Goal: Use online tool/utility: Utilize a website feature to perform a specific function

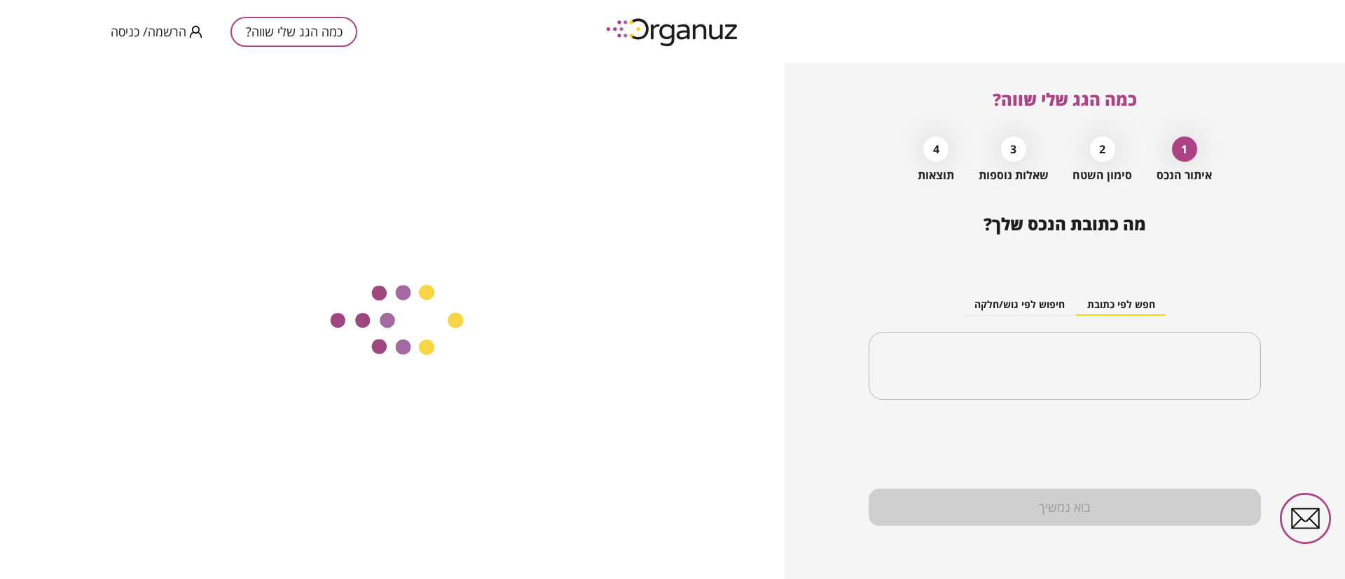
click at [164, 33] on span "הרשמה/ כניסה" at bounding box center [149, 32] width 76 height 14
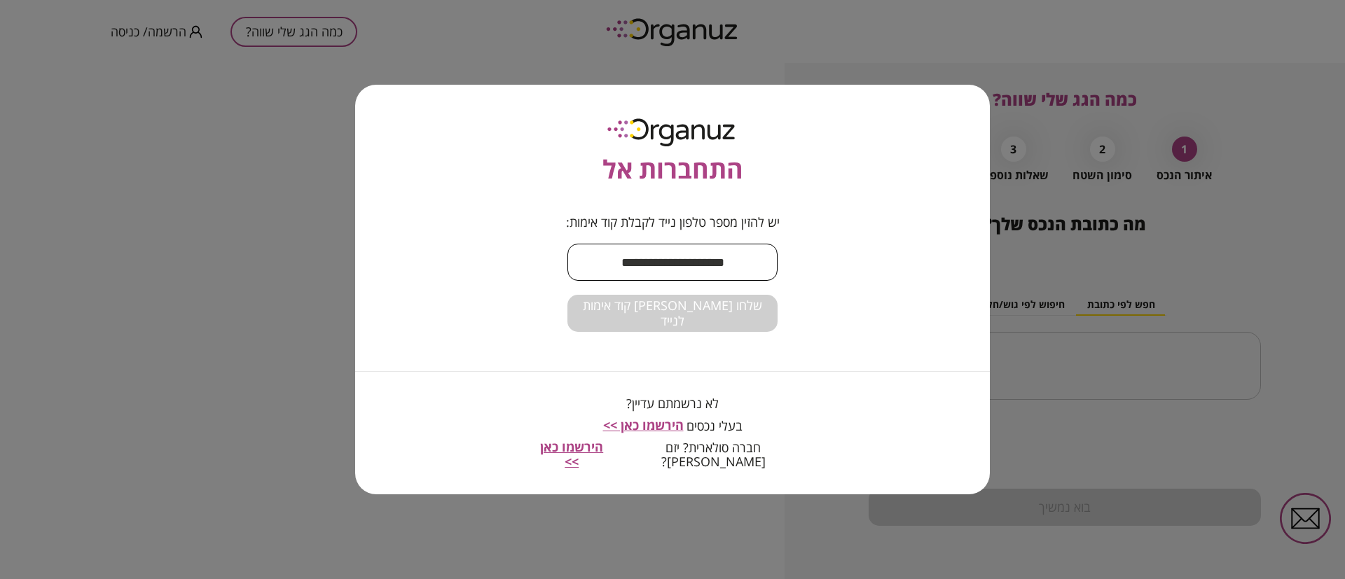
click at [662, 265] on input "text" at bounding box center [672, 262] width 210 height 41
type input "**********"
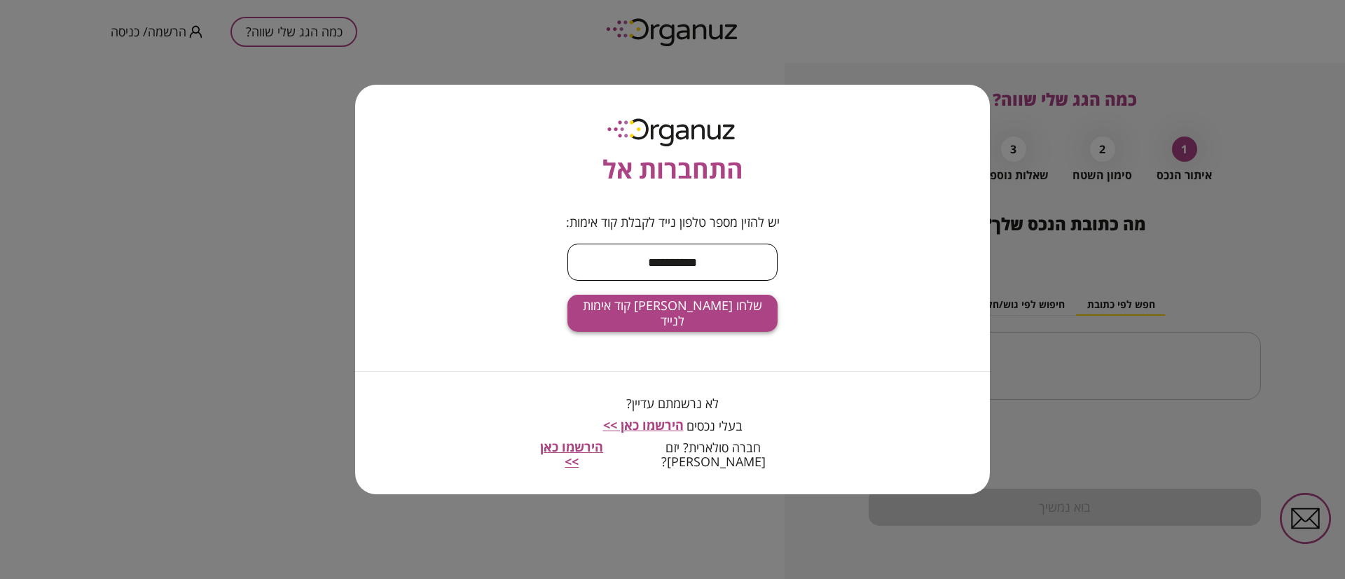
click at [694, 317] on span "שלחו לי קוד אימות לנייד" at bounding box center [673, 313] width 188 height 30
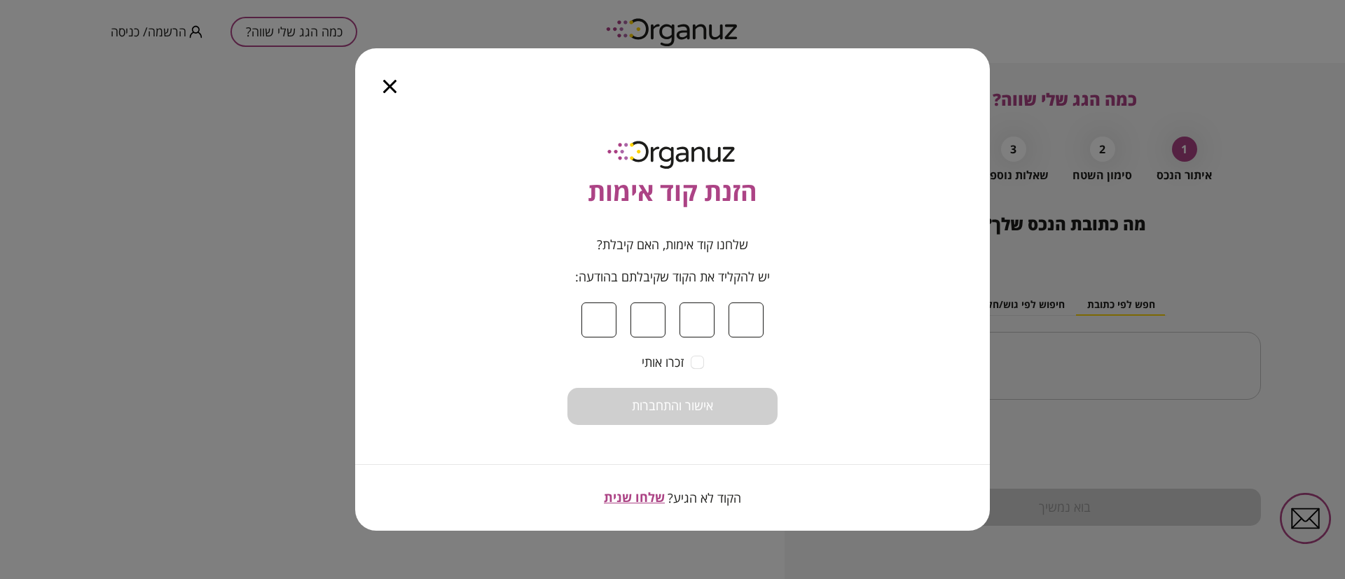
type input "*"
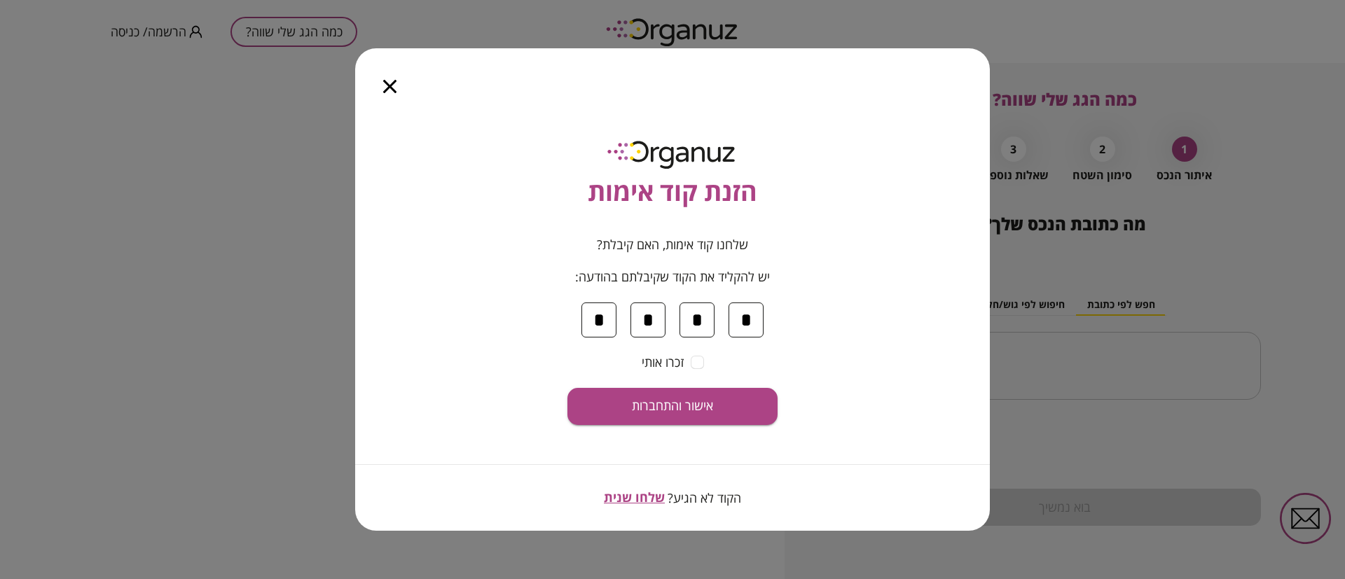
type input "*"
click at [691, 407] on span "אישור והתחברות" at bounding box center [672, 406] width 81 height 15
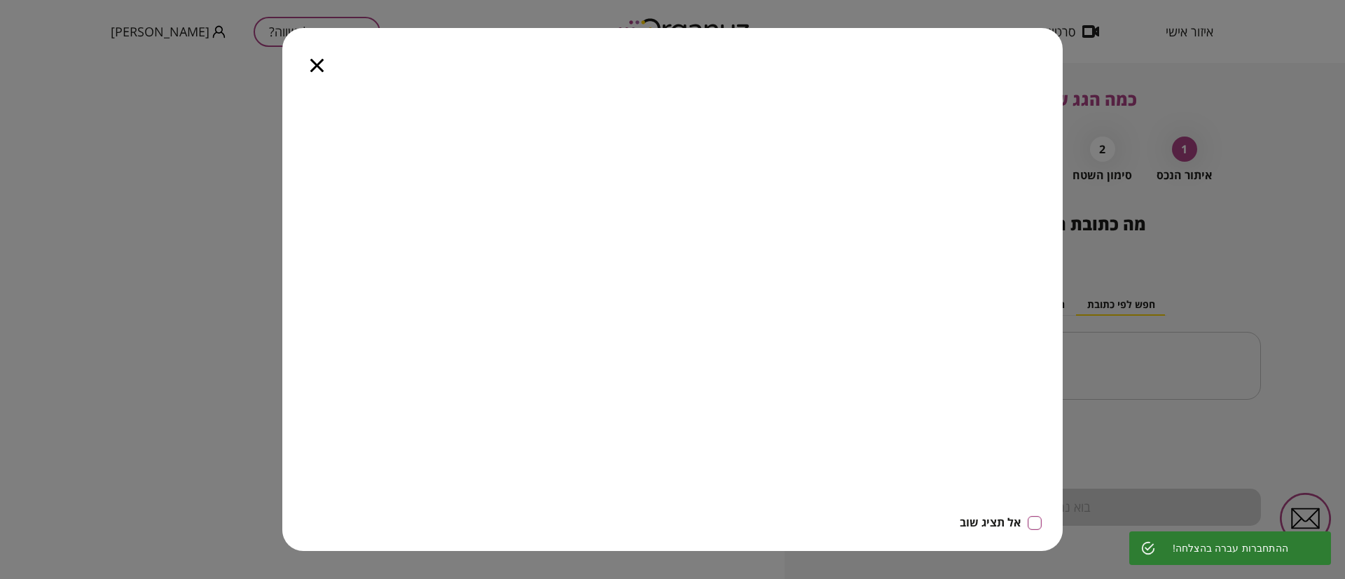
click at [315, 67] on icon "button" at bounding box center [316, 65] width 13 height 13
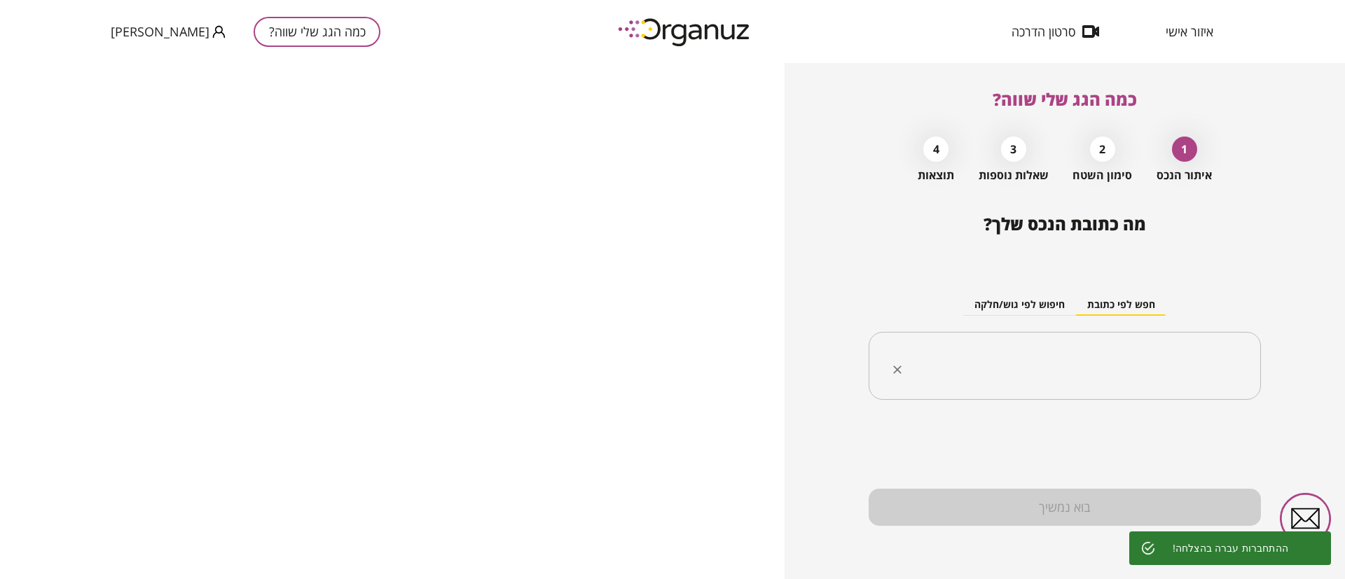
click at [1002, 367] on input "text" at bounding box center [1070, 366] width 348 height 35
click at [1185, 32] on span "איזור אישי" at bounding box center [1190, 32] width 48 height 14
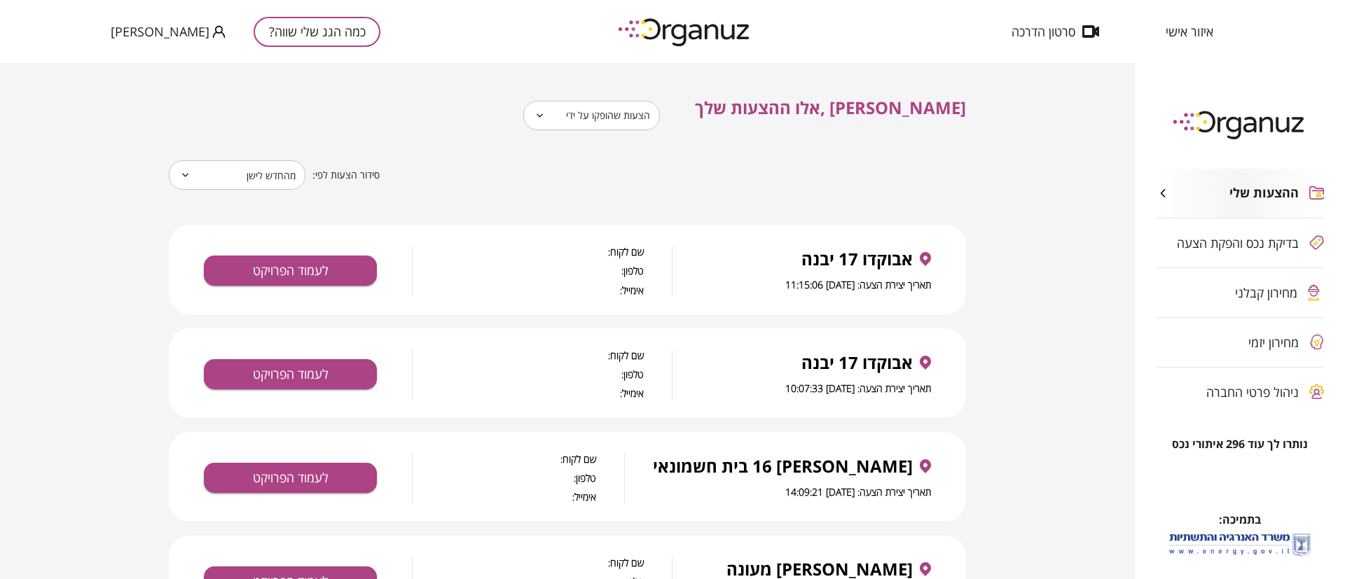
click at [669, 118] on body "**********" at bounding box center [672, 289] width 1345 height 579
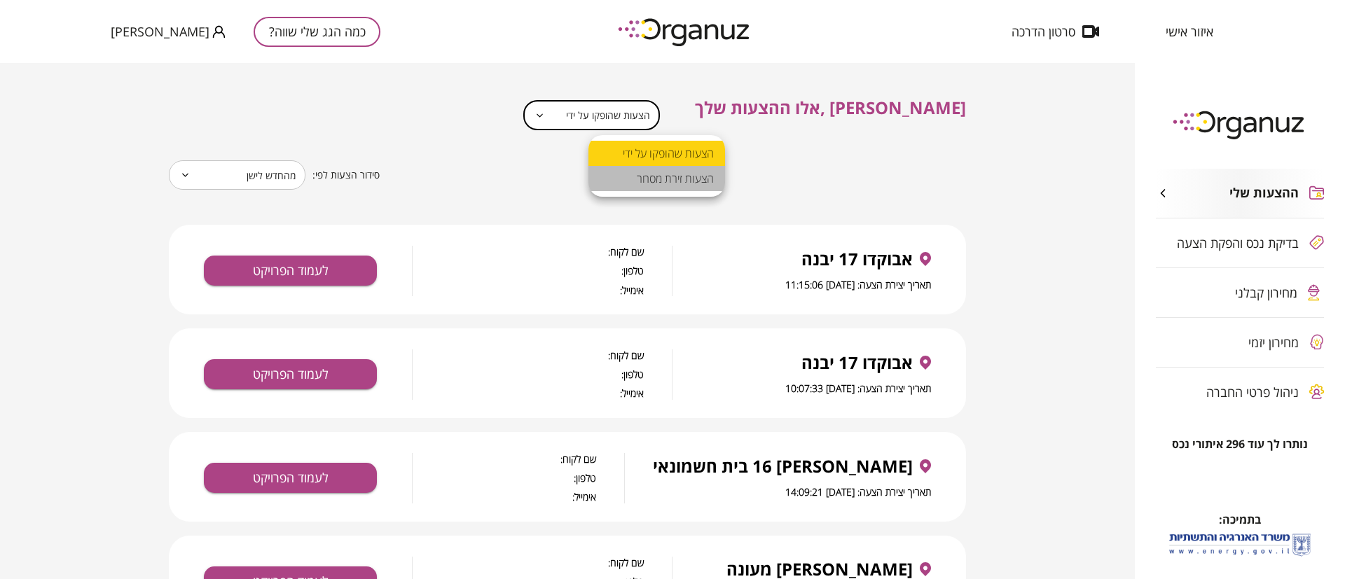
click at [658, 178] on li "הצעות זירת מסחר" at bounding box center [656, 178] width 137 height 25
type input "**********"
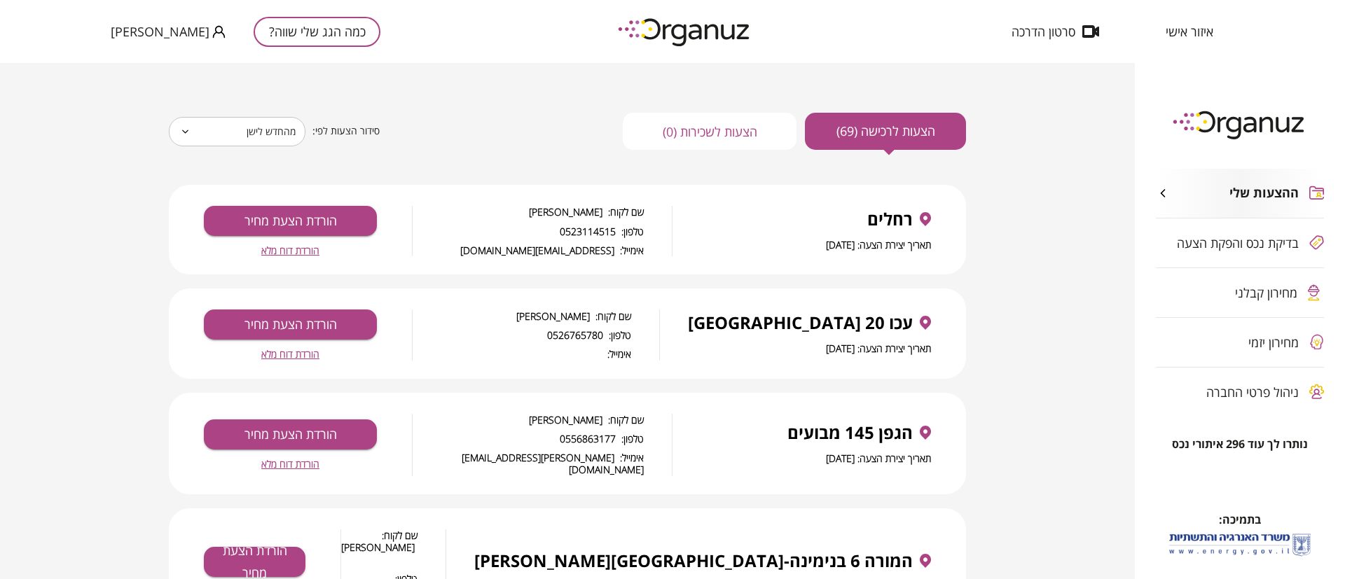
scroll to position [105, 0]
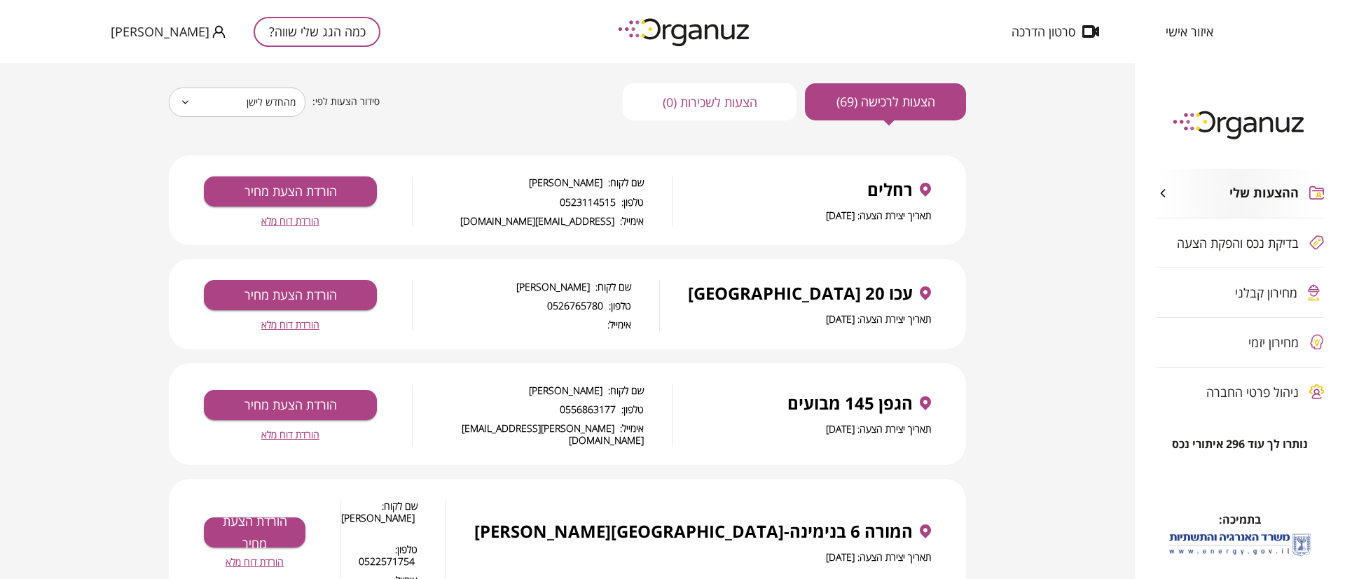
click at [296, 325] on span "הורדת דוח מלא" at bounding box center [290, 325] width 58 height 12
click at [307, 321] on span "הורדת דוח מלא" at bounding box center [290, 325] width 58 height 12
click at [285, 215] on span "הורדת דוח מלא" at bounding box center [290, 221] width 58 height 12
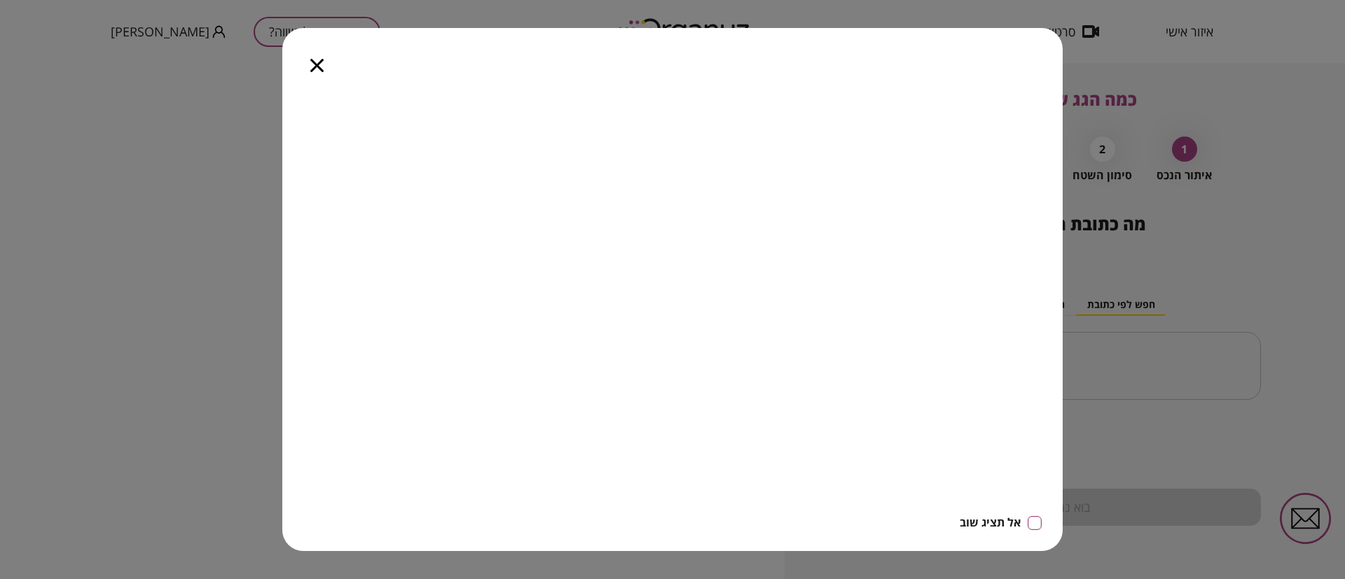
click at [315, 65] on icon "button" at bounding box center [316, 65] width 13 height 13
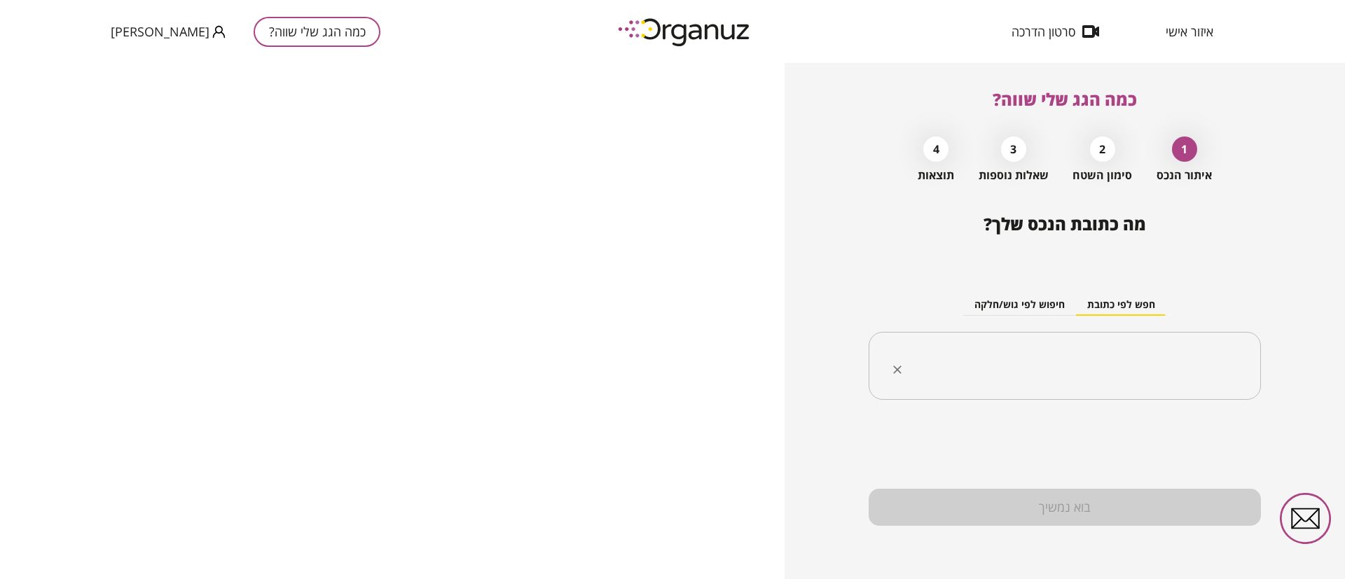
click at [1154, 369] on input "text" at bounding box center [1070, 366] width 348 height 35
paste input "**********"
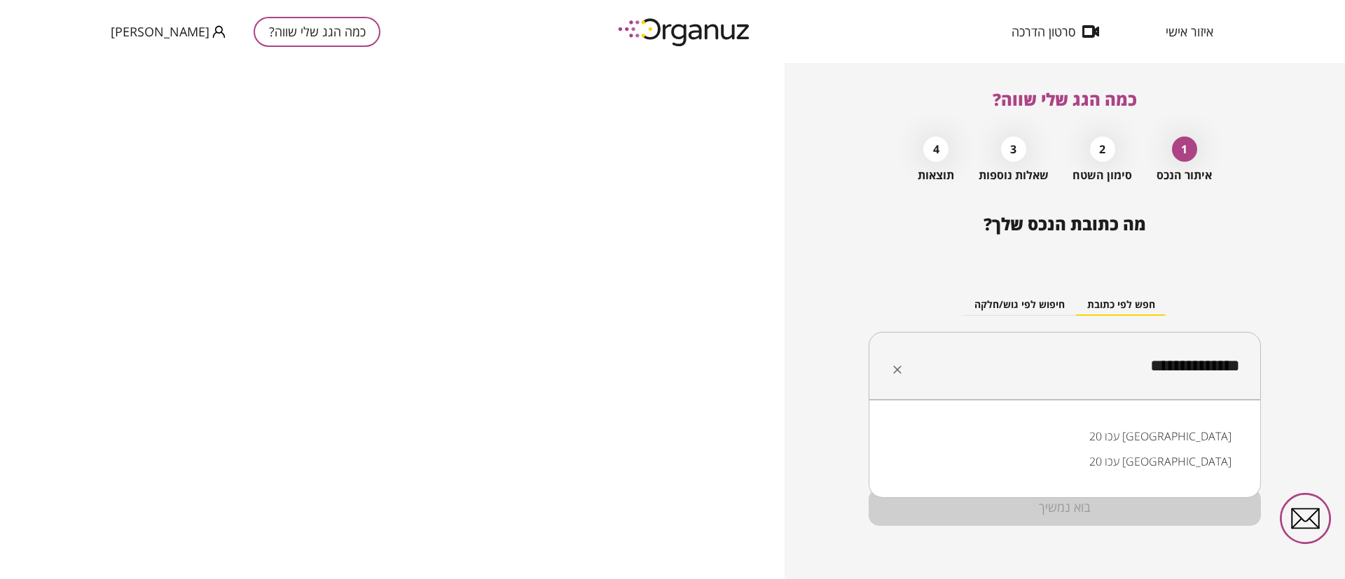
click at [1194, 436] on li "עכו 20 [GEOGRAPHIC_DATA]" at bounding box center [1065, 436] width 356 height 25
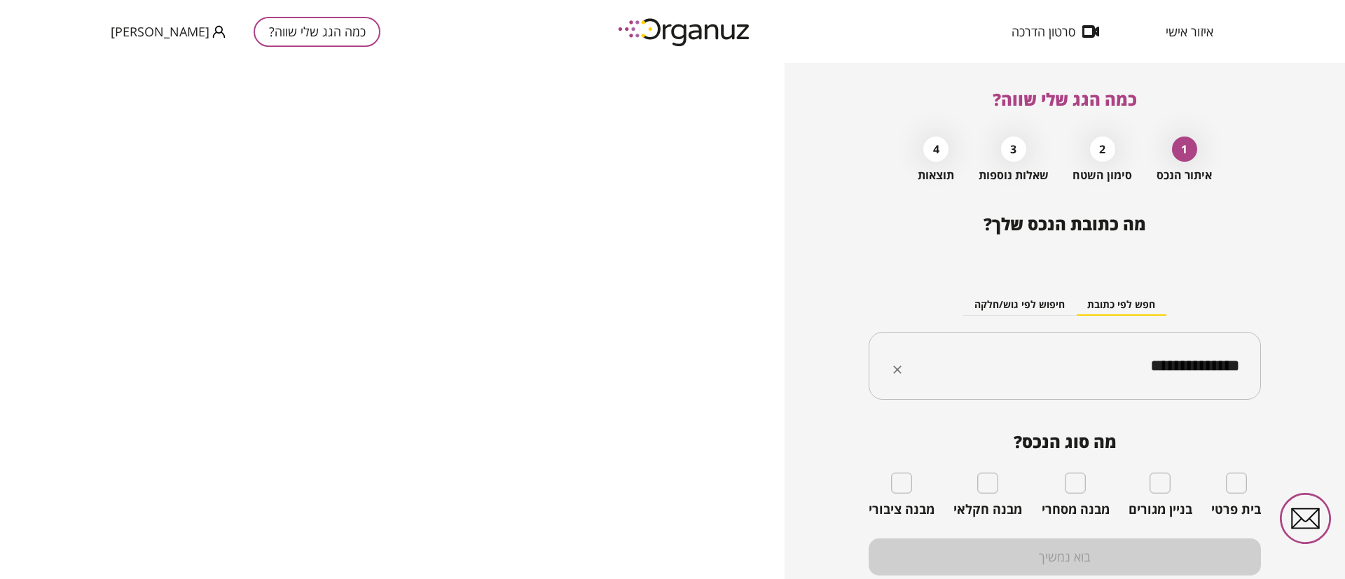
type input "**********"
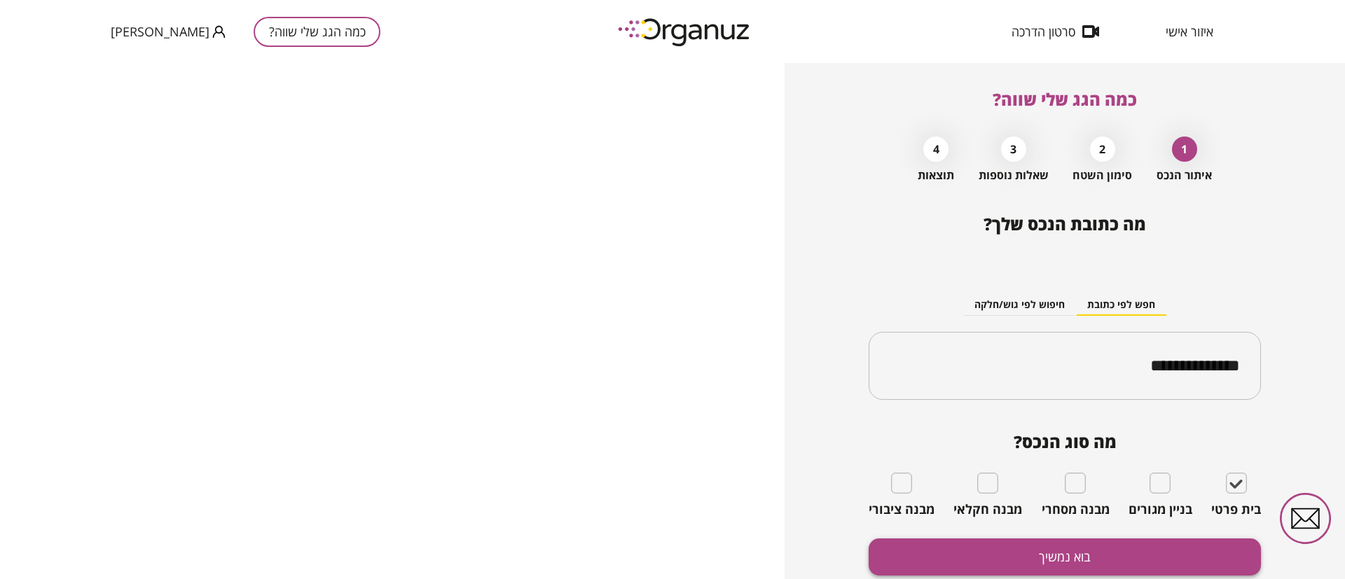
click at [1188, 546] on button "בוא נמשיך" at bounding box center [1065, 557] width 392 height 37
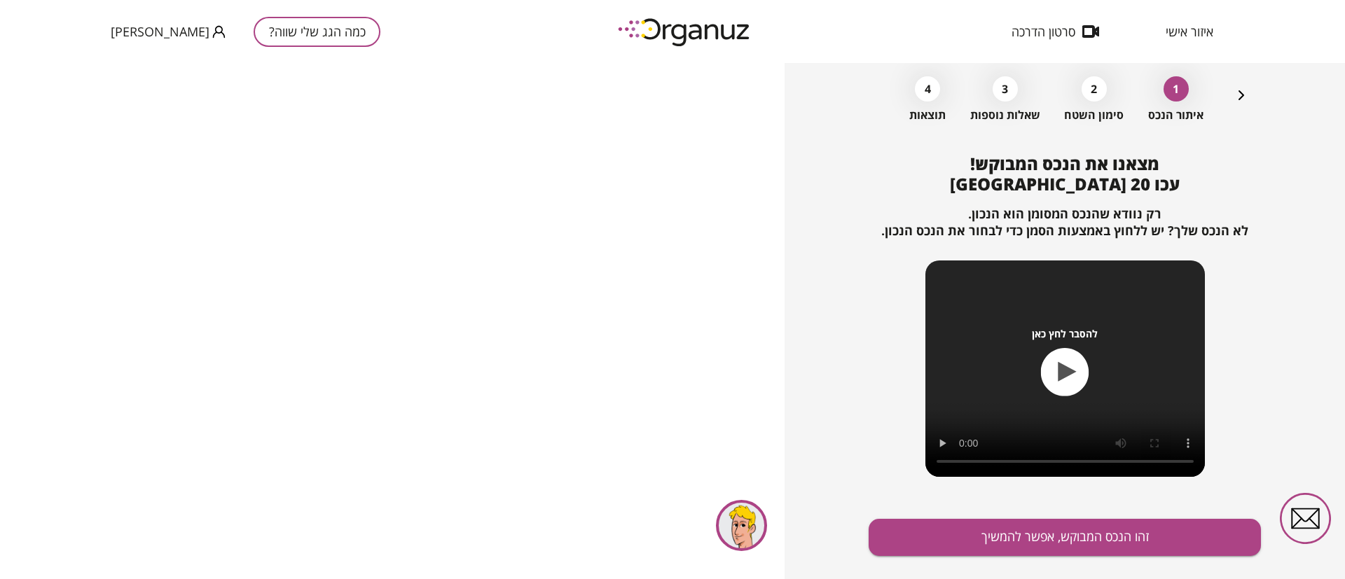
scroll to position [90, 0]
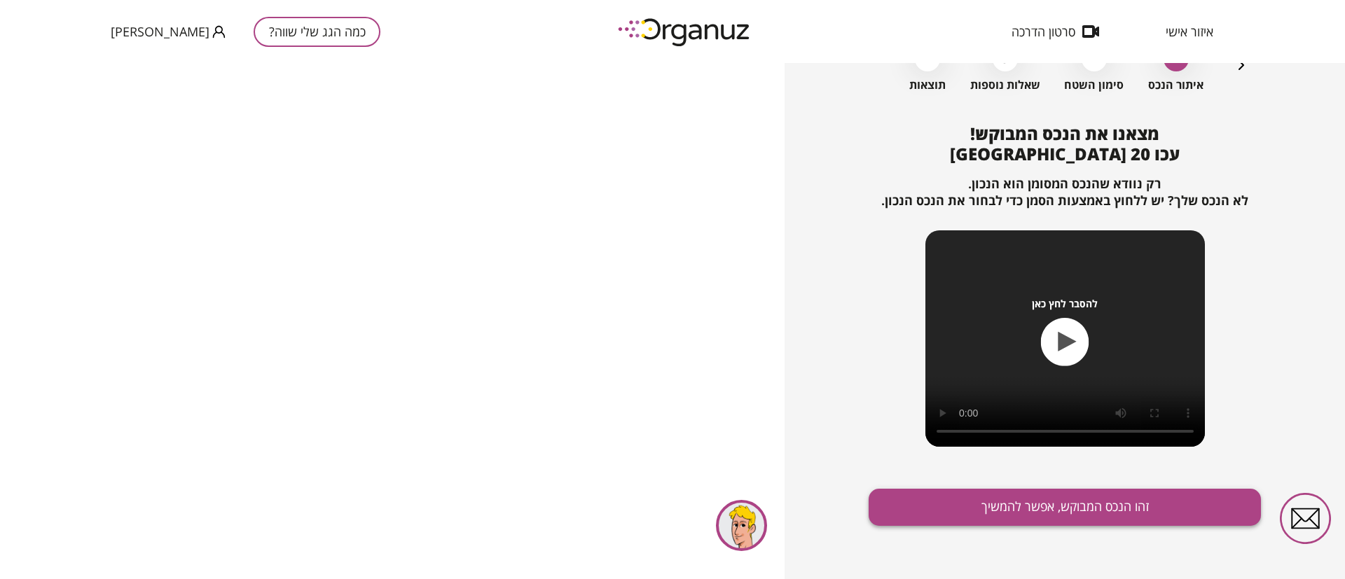
click at [998, 506] on button "זהו הנכס המבוקש, אפשר להמשיך" at bounding box center [1065, 507] width 392 height 37
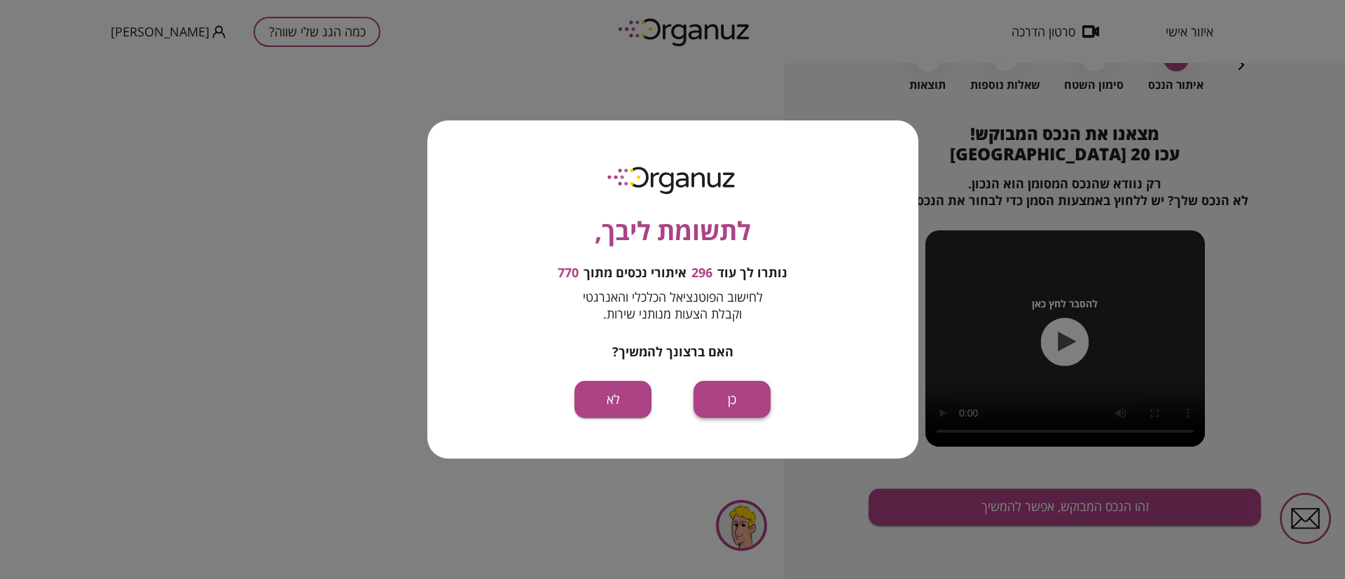
click at [722, 396] on button "כן" at bounding box center [732, 399] width 77 height 37
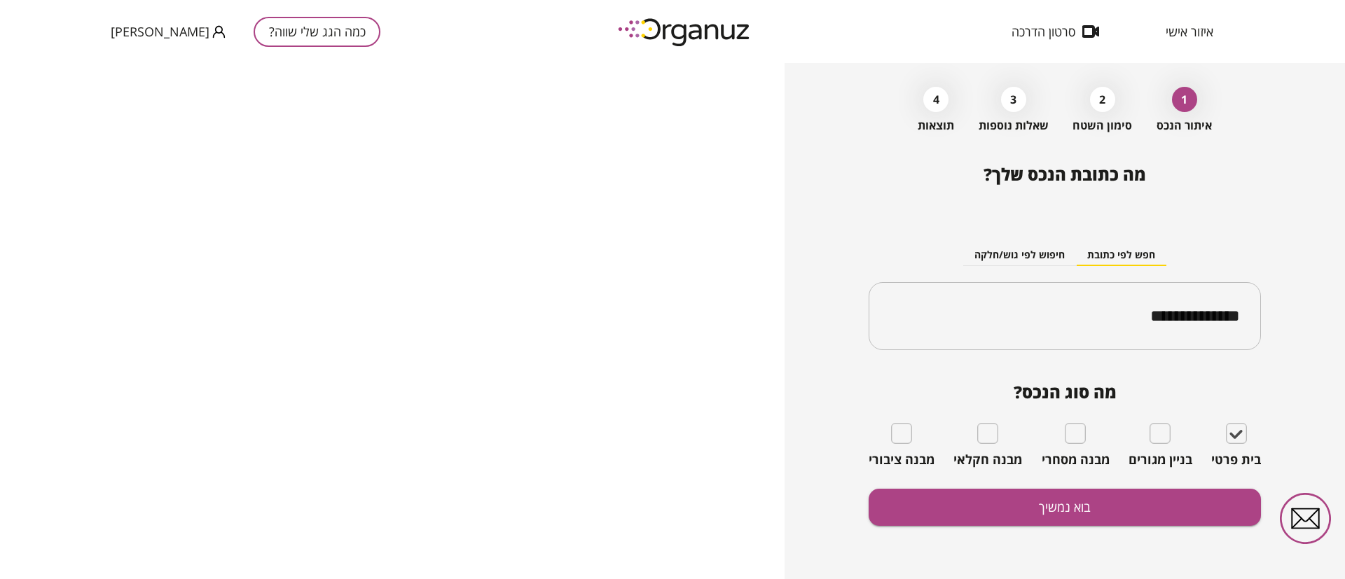
scroll to position [50, 0]
click at [1170, 503] on button "בוא נמשיך" at bounding box center [1065, 507] width 392 height 37
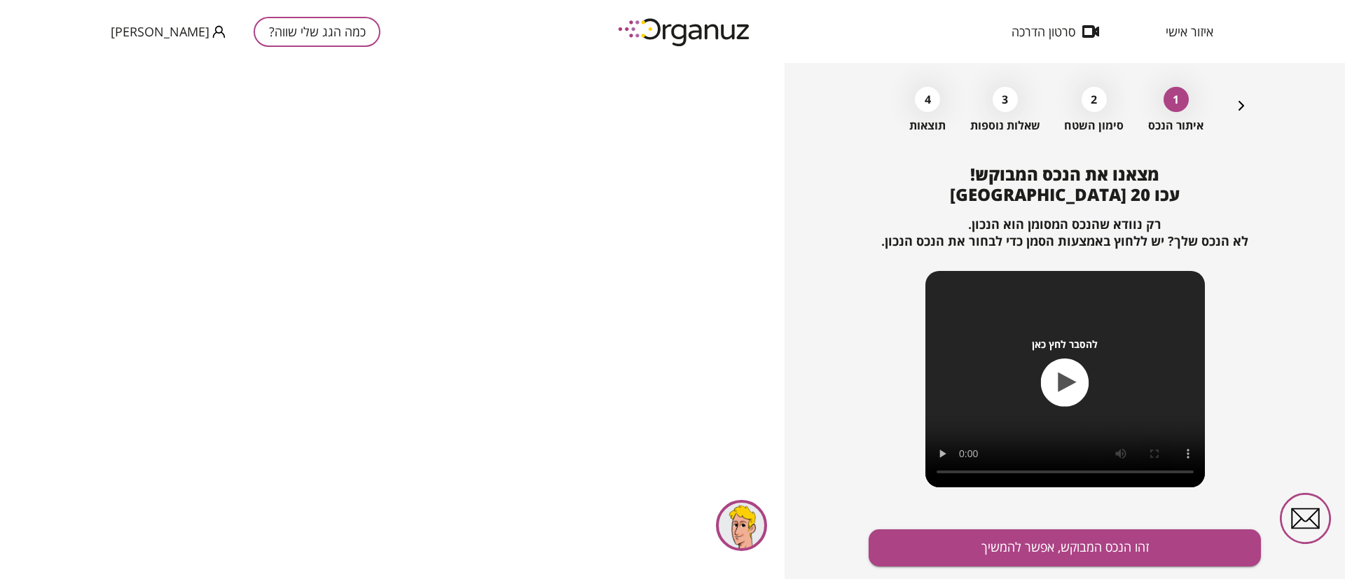
scroll to position [90, 0]
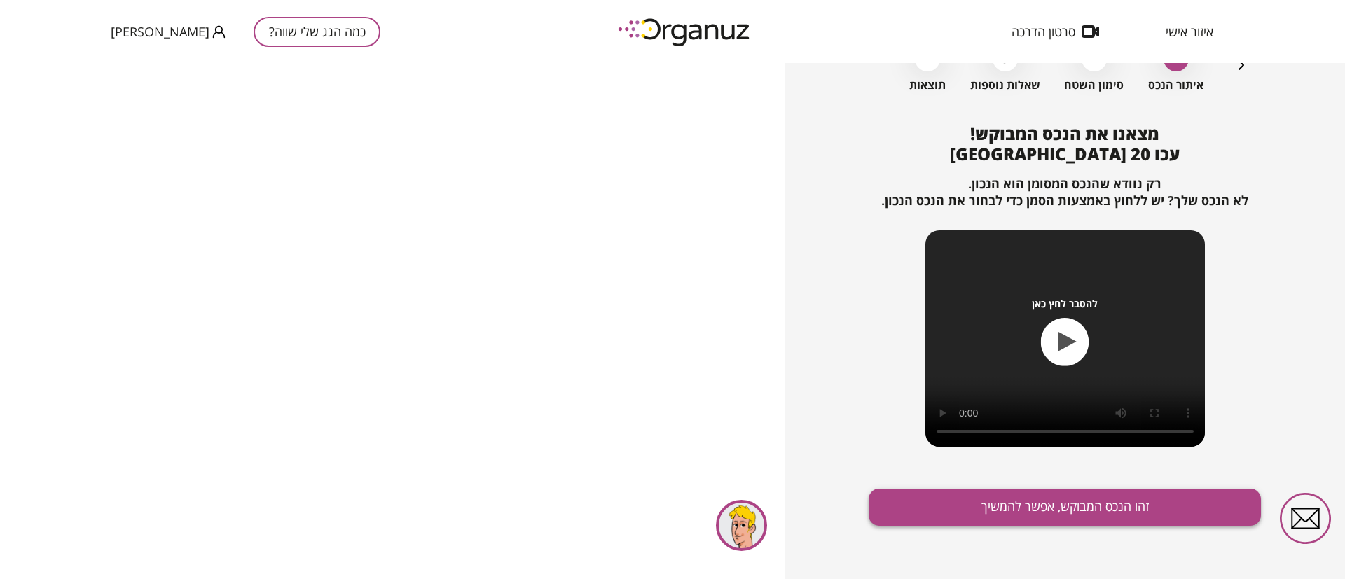
click at [1090, 504] on button "זהו הנכס המבוקש, אפשר להמשיך" at bounding box center [1065, 507] width 392 height 37
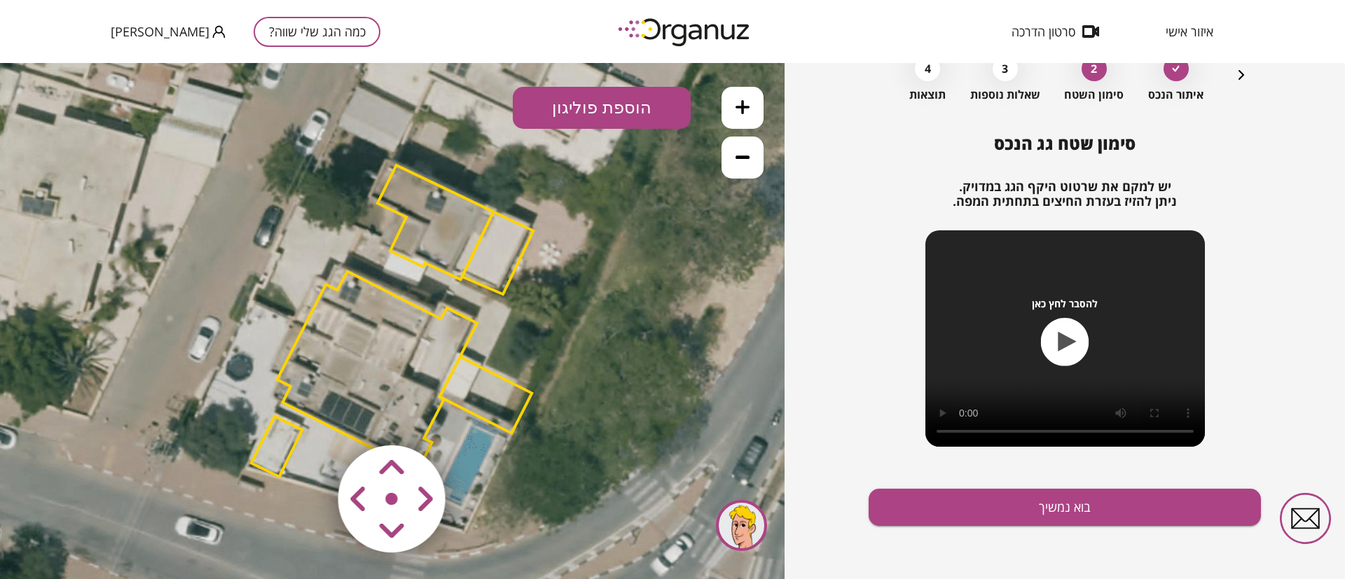
click at [414, 350] on polygon at bounding box center [377, 372] width 200 height 200
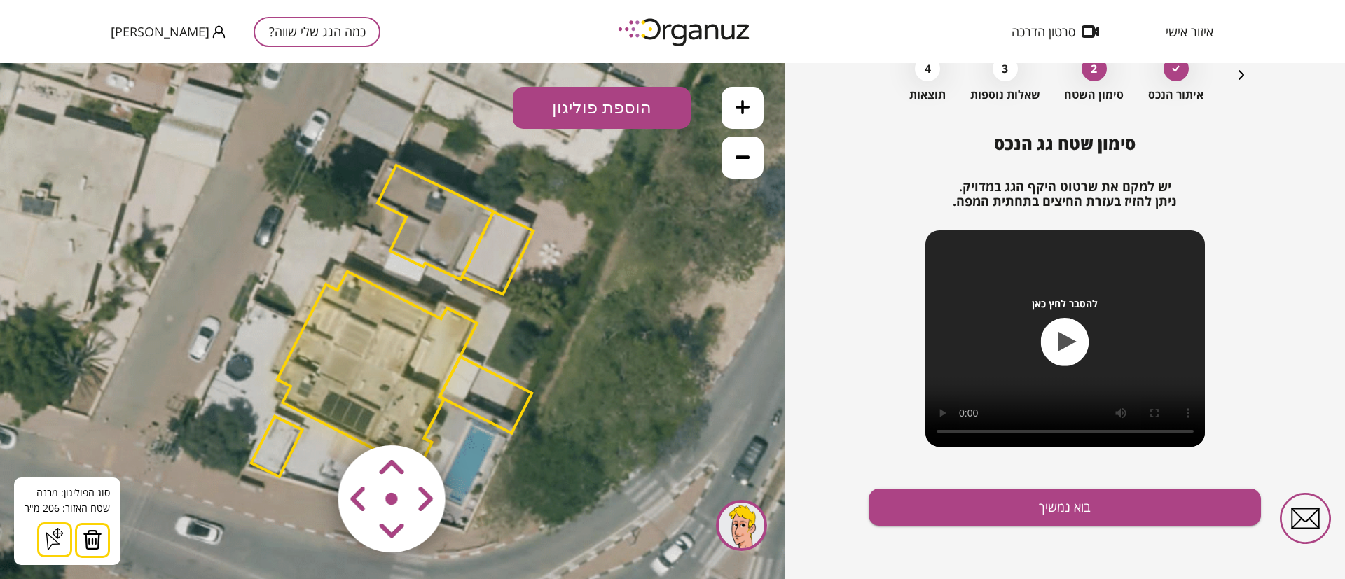
click at [87, 537] on img at bounding box center [93, 540] width 20 height 21
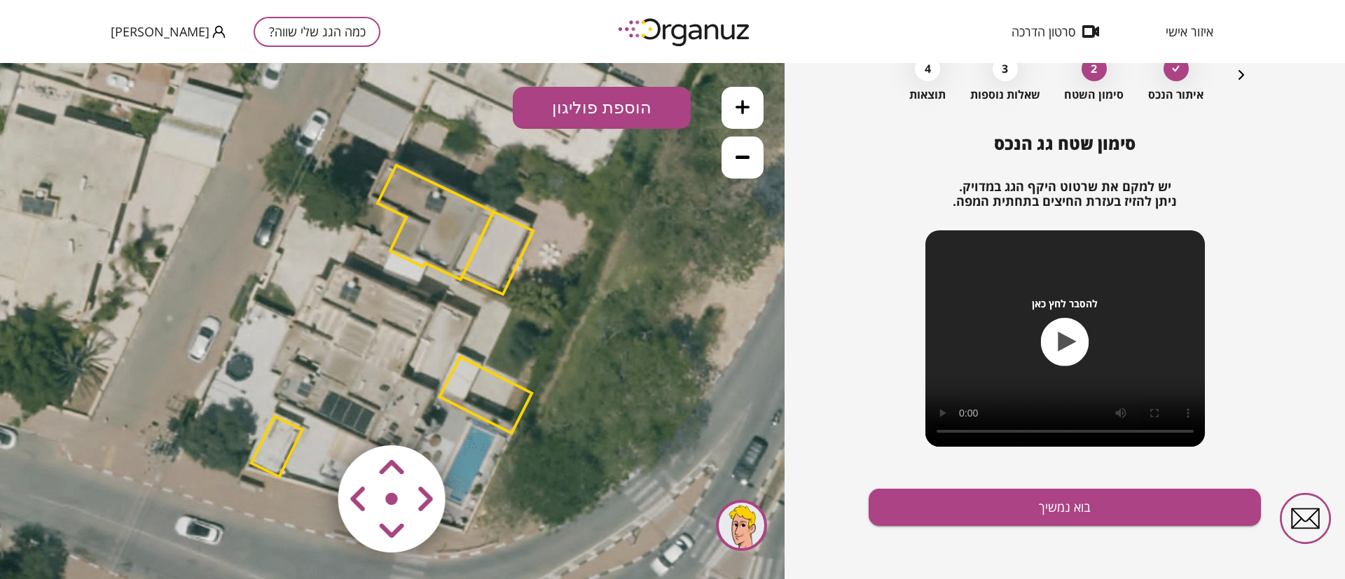
click at [268, 453] on polygon at bounding box center [276, 447] width 51 height 60
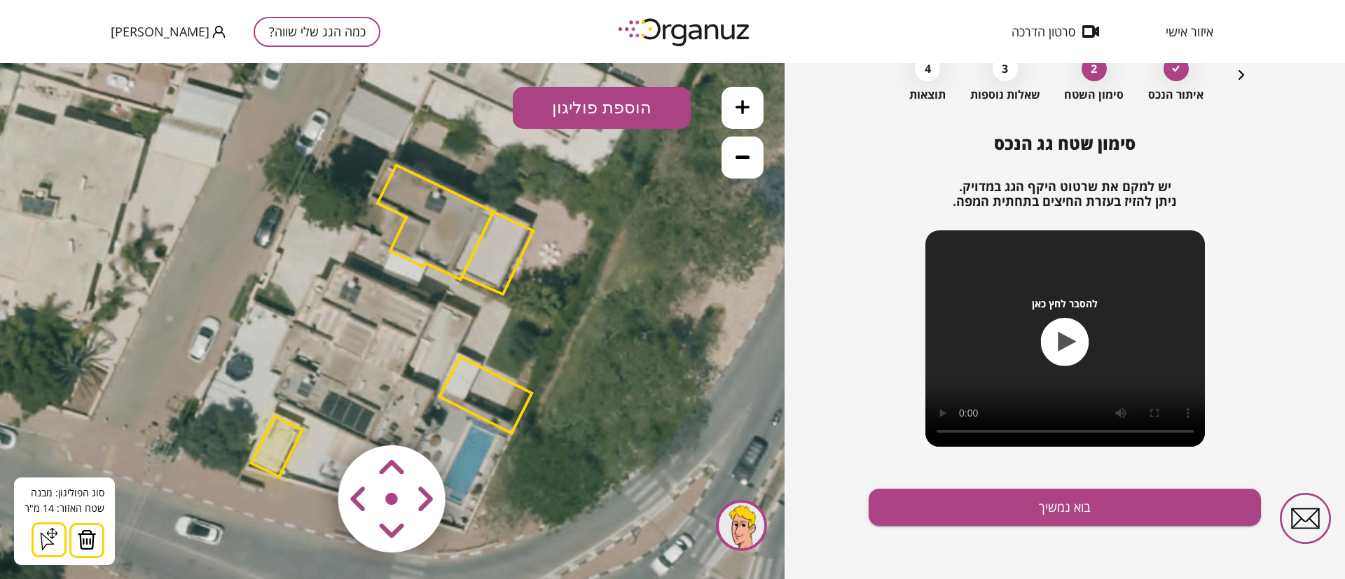
click at [93, 541] on img at bounding box center [87, 540] width 20 height 21
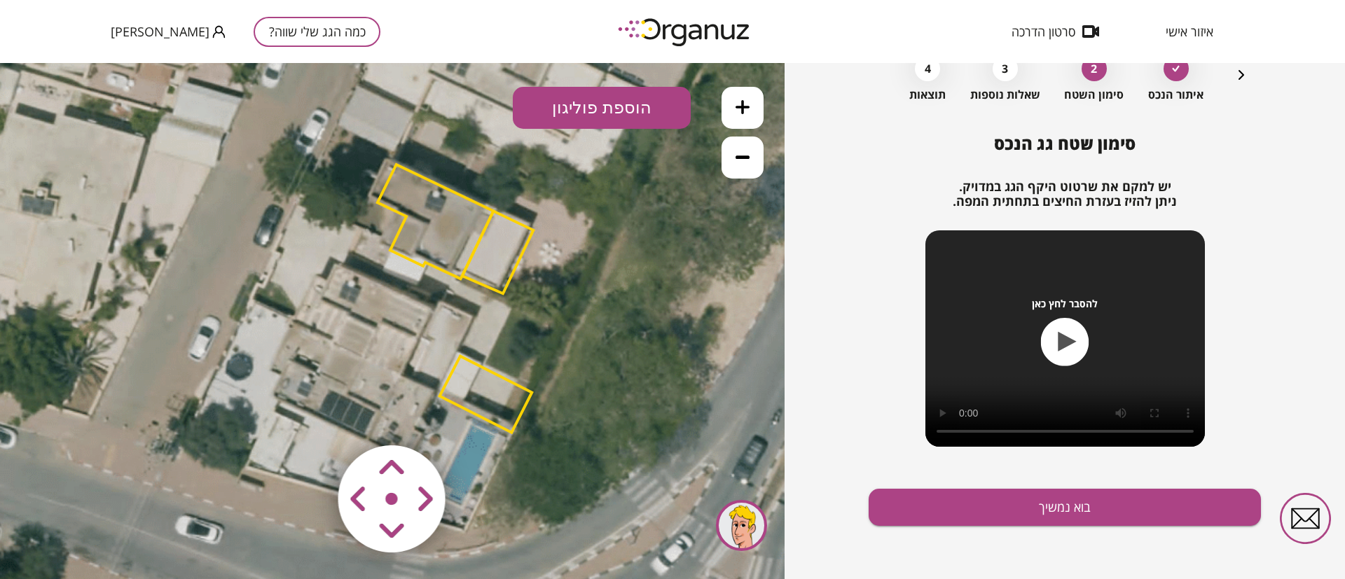
click at [520, 397] on polygon at bounding box center [486, 395] width 92 height 76
click at [488, 386] on polygon at bounding box center [486, 395] width 92 height 76
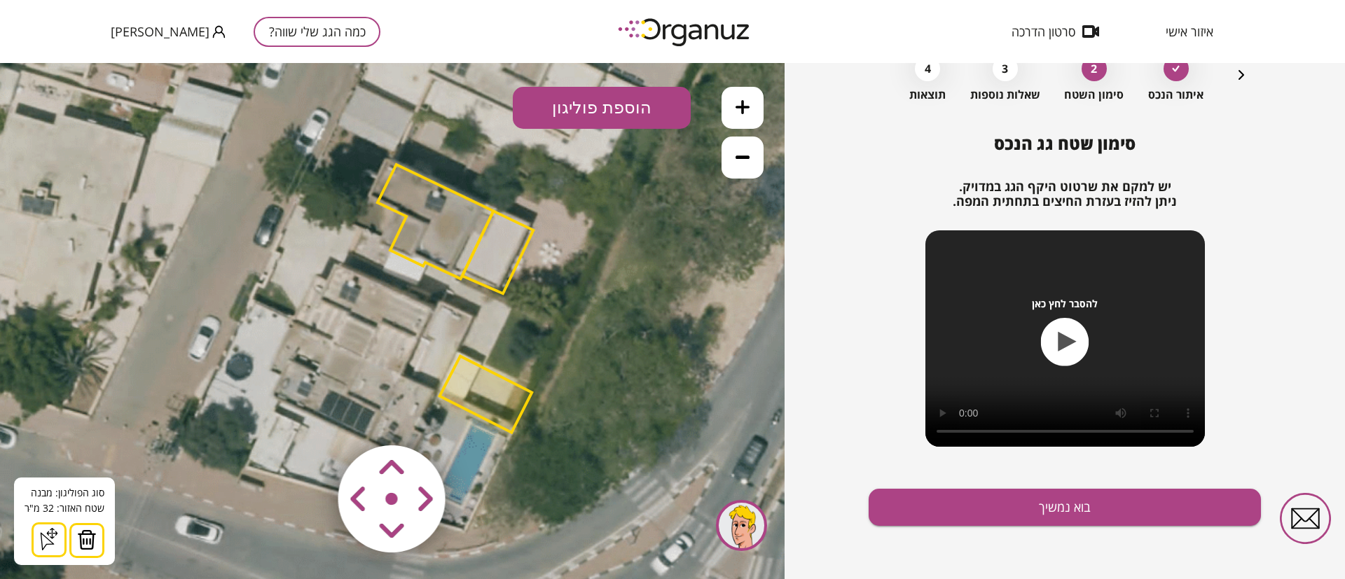
click at [95, 537] on button at bounding box center [86, 540] width 35 height 35
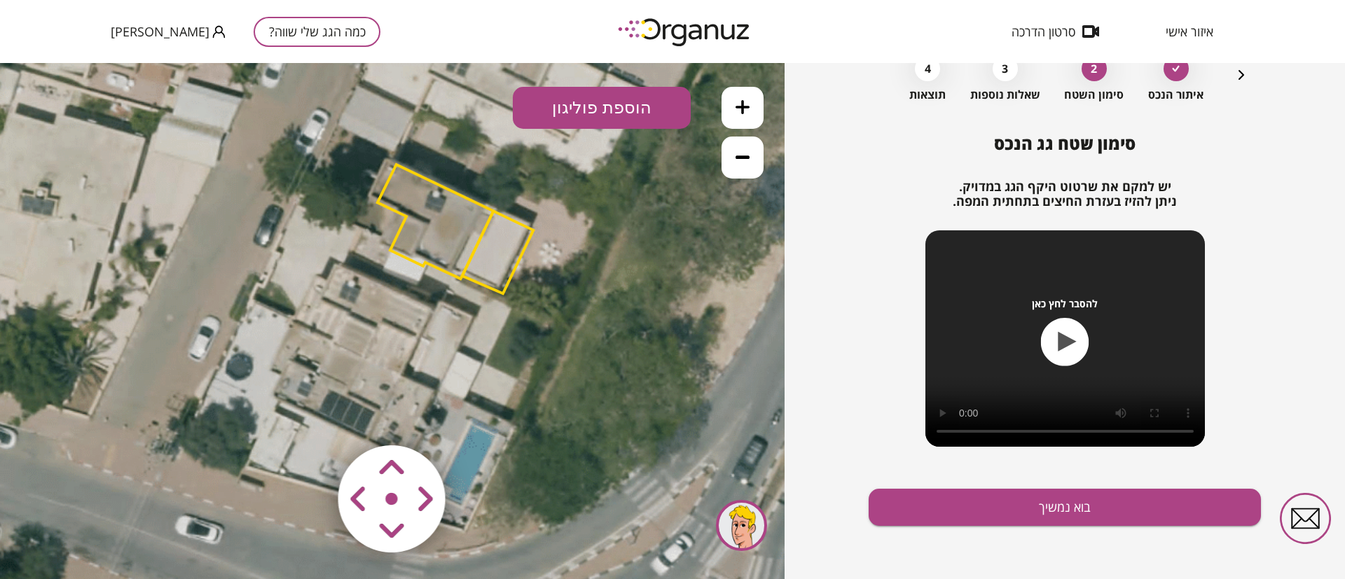
click at [432, 221] on polygon at bounding box center [436, 222] width 116 height 114
click at [423, 199] on polygon at bounding box center [436, 222] width 116 height 114
click at [413, 195] on polygon at bounding box center [436, 222] width 116 height 114
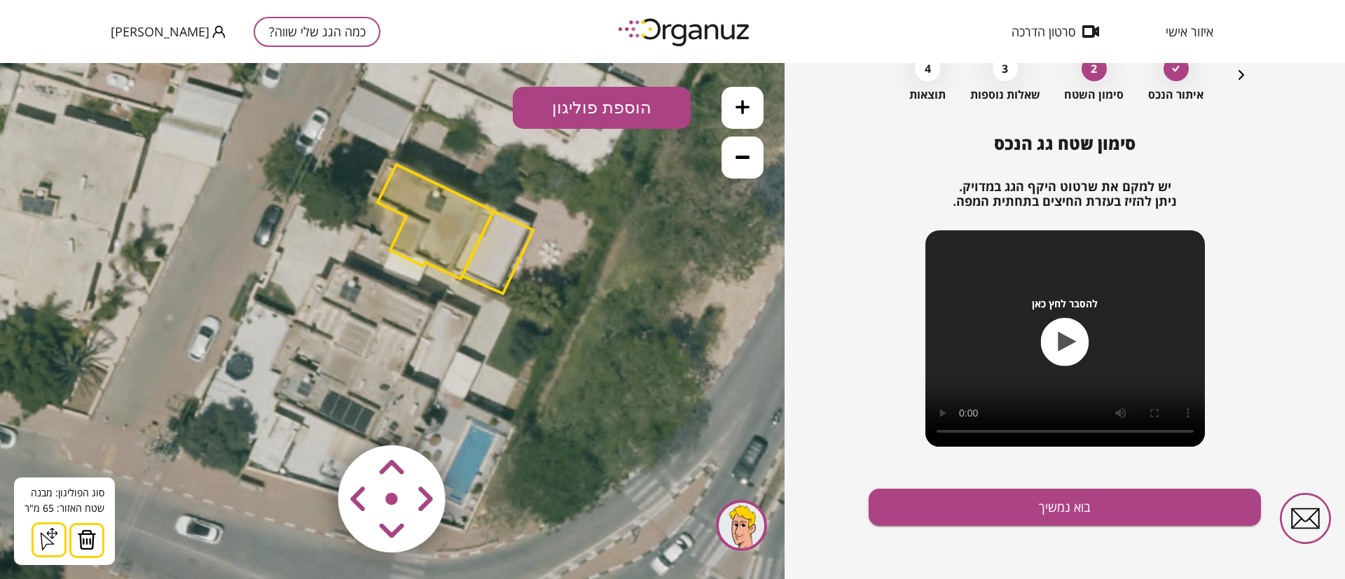
click at [77, 534] on img at bounding box center [87, 540] width 20 height 21
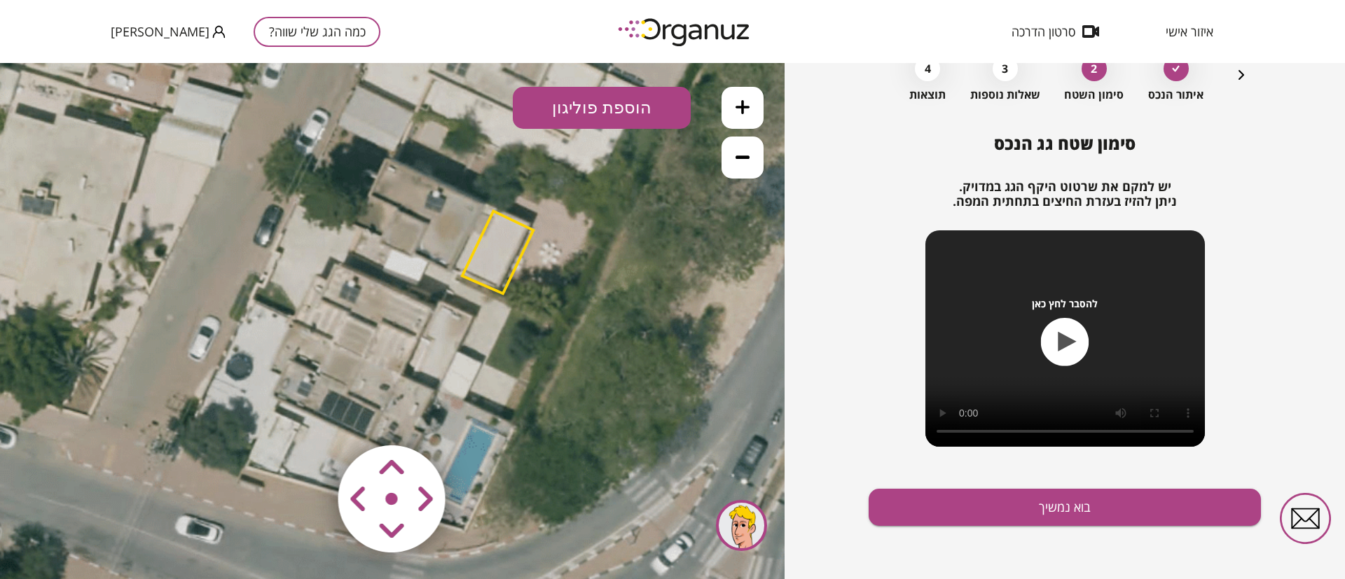
click at [511, 239] on polygon at bounding box center [497, 252] width 71 height 83
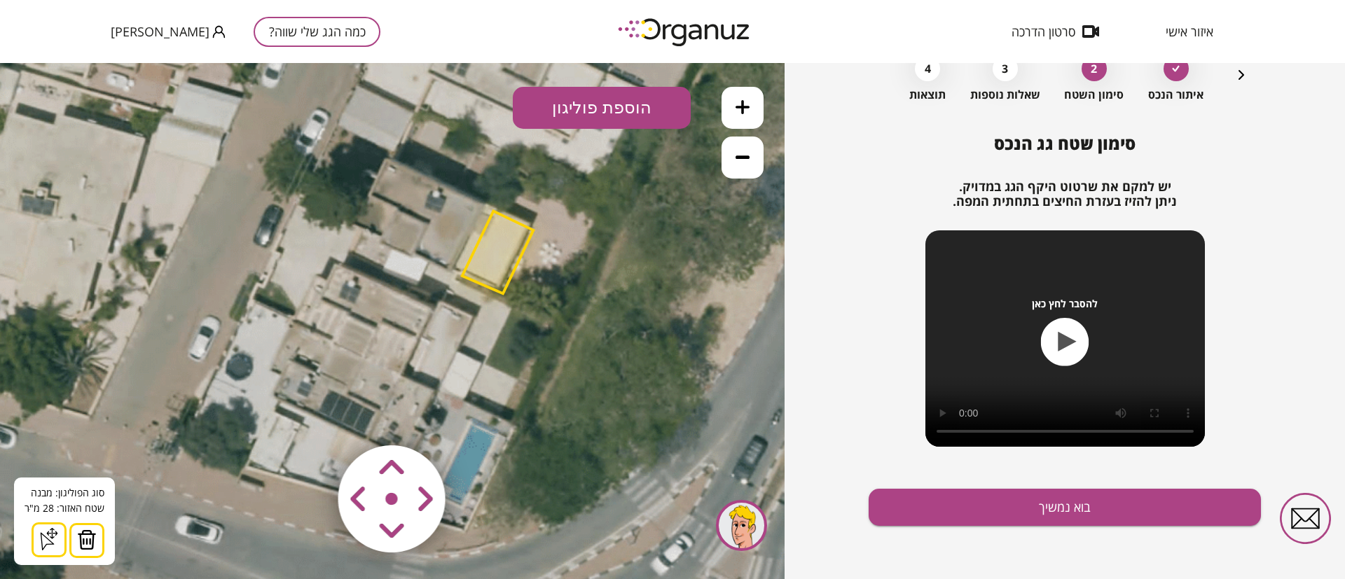
click at [89, 534] on img at bounding box center [87, 540] width 20 height 21
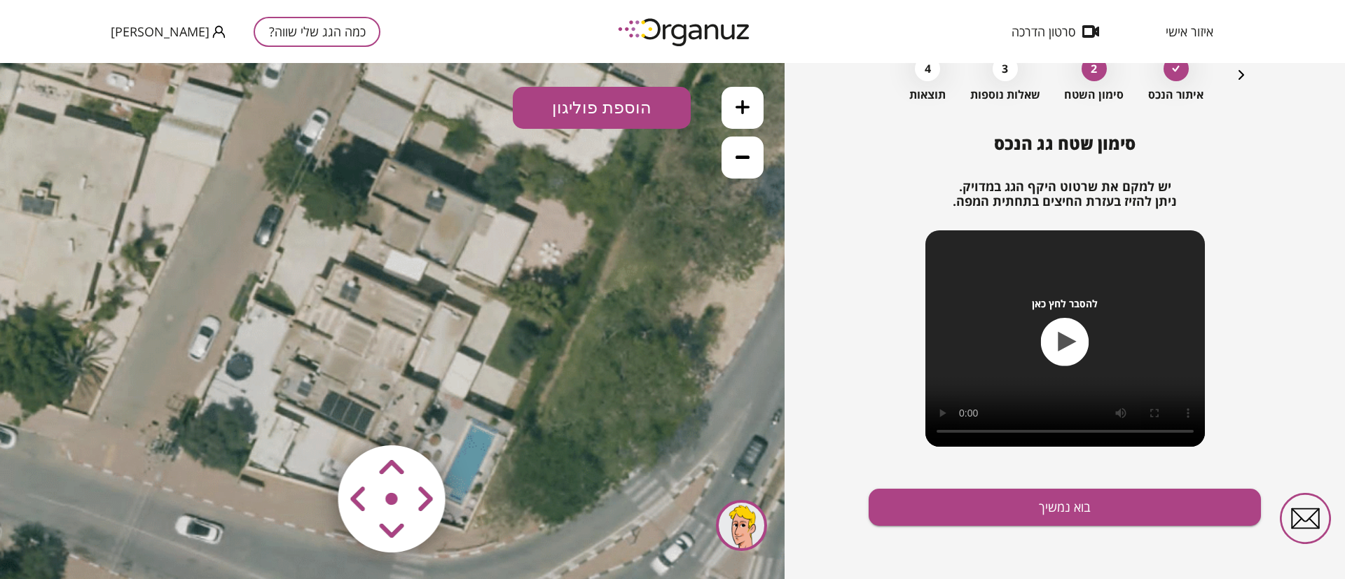
click at [749, 103] on icon at bounding box center [743, 107] width 14 height 14
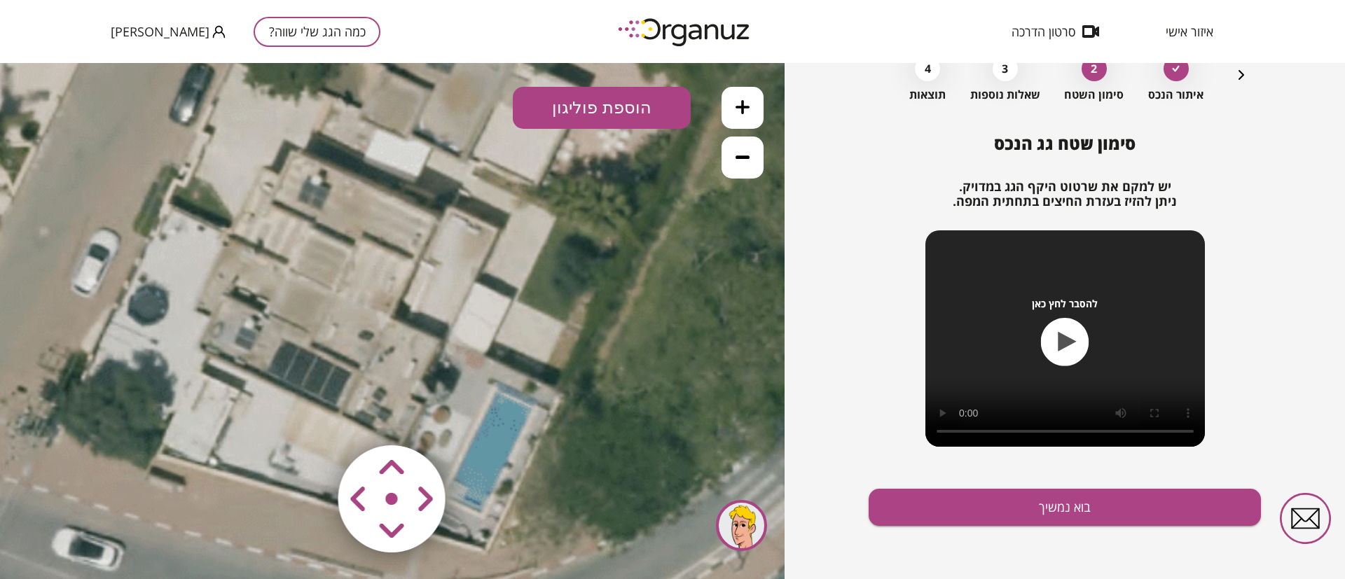
drag, startPoint x: 504, startPoint y: 368, endPoint x: 490, endPoint y: 284, distance: 85.9
click at [490, 284] on icon at bounding box center [376, 234] width 1419 height 1419
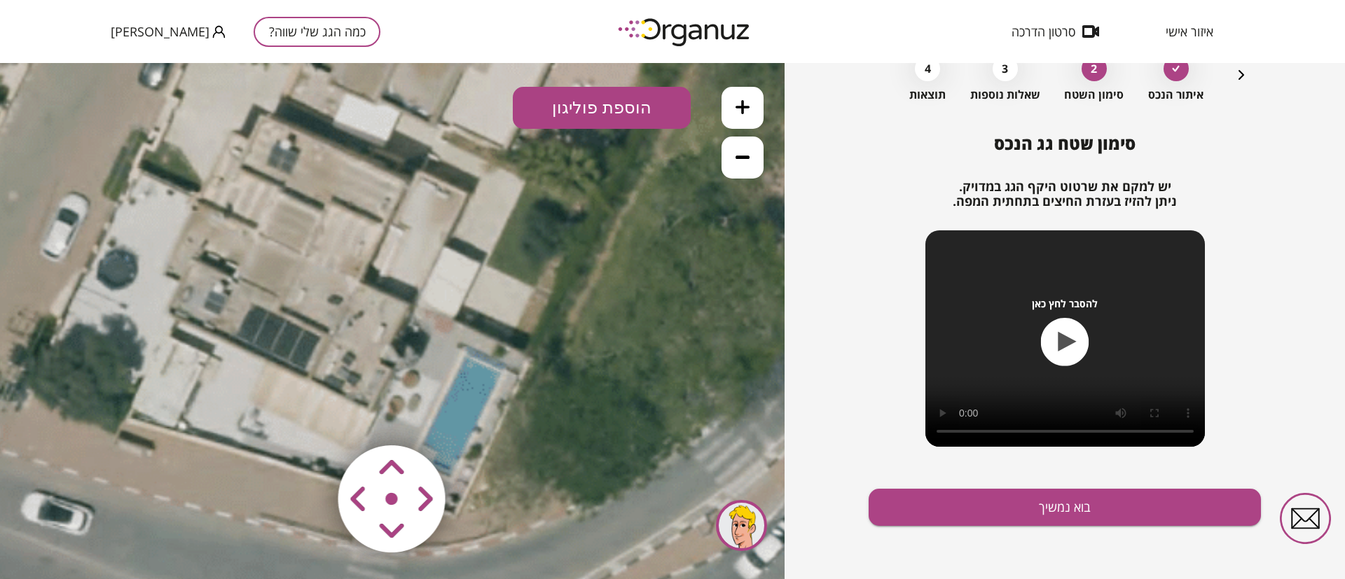
drag, startPoint x: 571, startPoint y: 349, endPoint x: 540, endPoint y: 313, distance: 47.2
click at [540, 313] on icon at bounding box center [345, 198] width 1419 height 1419
drag, startPoint x: 605, startPoint y: 104, endPoint x: 602, endPoint y: 135, distance: 30.3
click at [606, 104] on button "הוספת פוליגון" at bounding box center [602, 108] width 178 height 42
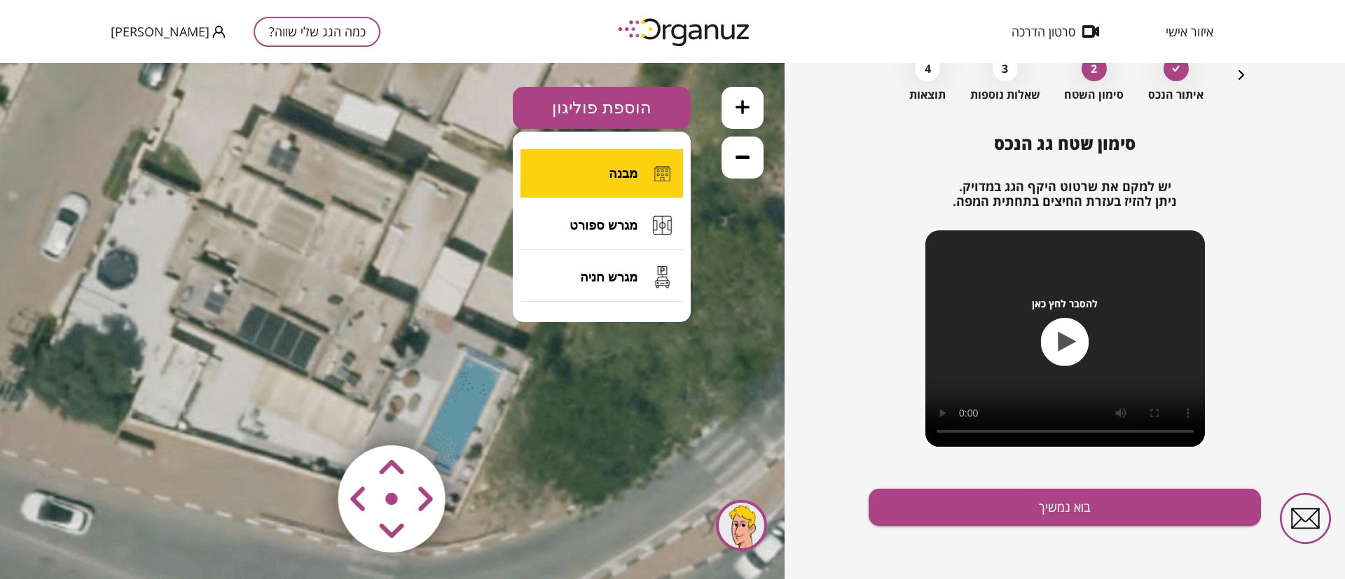
click at [622, 182] on button "מבנה" at bounding box center [601, 173] width 163 height 49
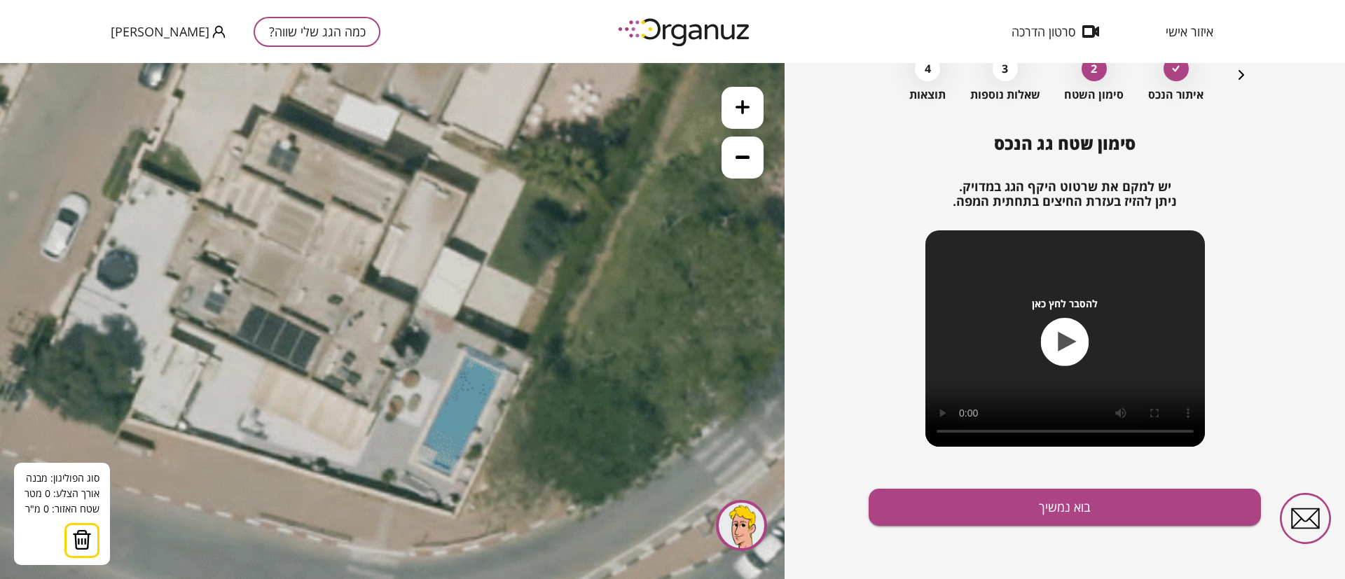
click at [408, 305] on icon at bounding box center [345, 198] width 1419 height 1419
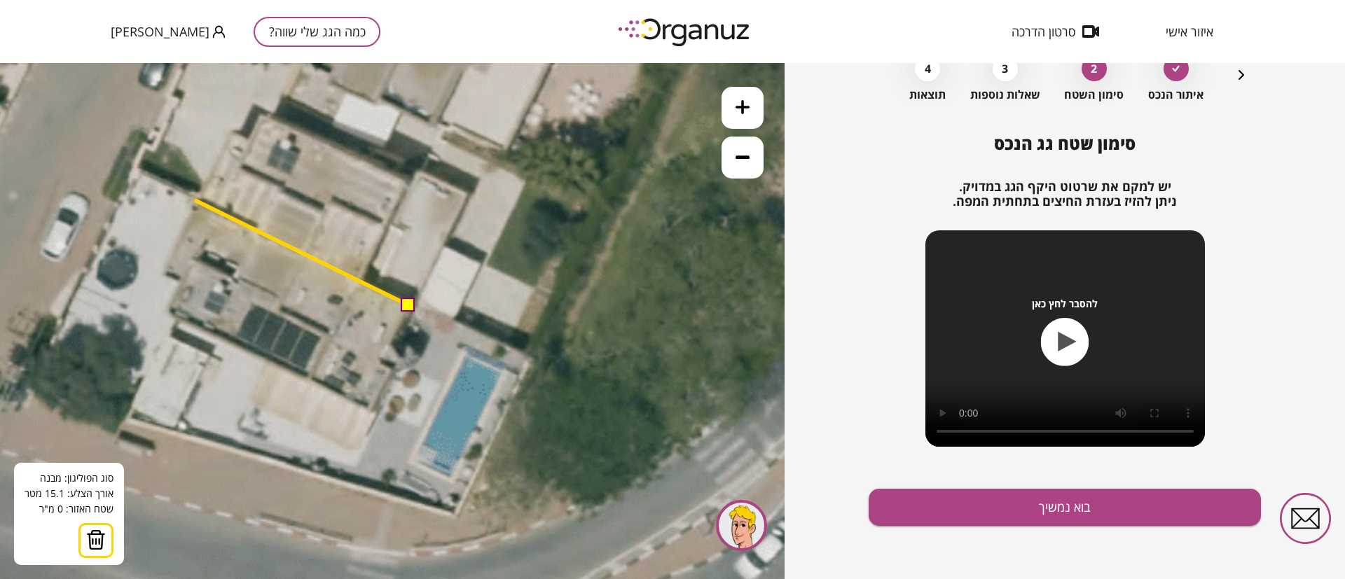
click at [195, 200] on polygon at bounding box center [302, 252] width 214 height 105
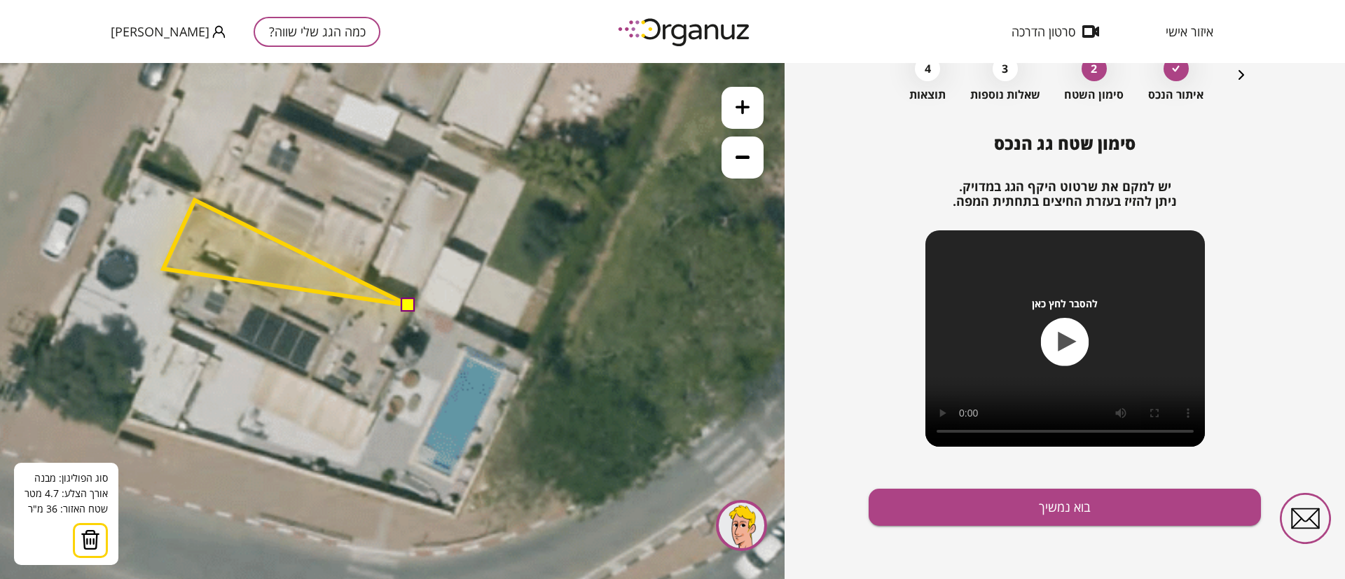
click at [163, 269] on polygon at bounding box center [285, 252] width 245 height 105
click at [181, 278] on polygon at bounding box center [285, 252] width 245 height 105
click at [167, 308] on polygon at bounding box center [285, 254] width 245 height 108
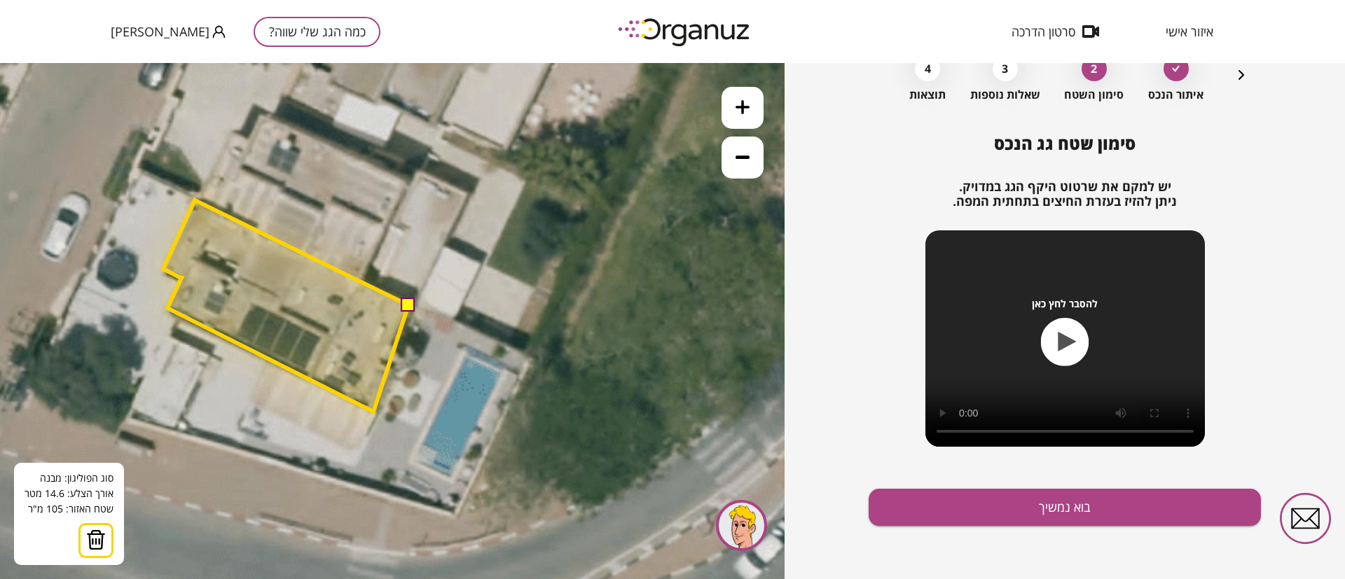
click at [373, 412] on polygon at bounding box center [285, 306] width 245 height 212
click at [392, 369] on polygon at bounding box center [285, 306] width 245 height 212
click at [377, 365] on polygon at bounding box center [285, 306] width 245 height 212
click at [404, 308] on button at bounding box center [408, 305] width 14 height 14
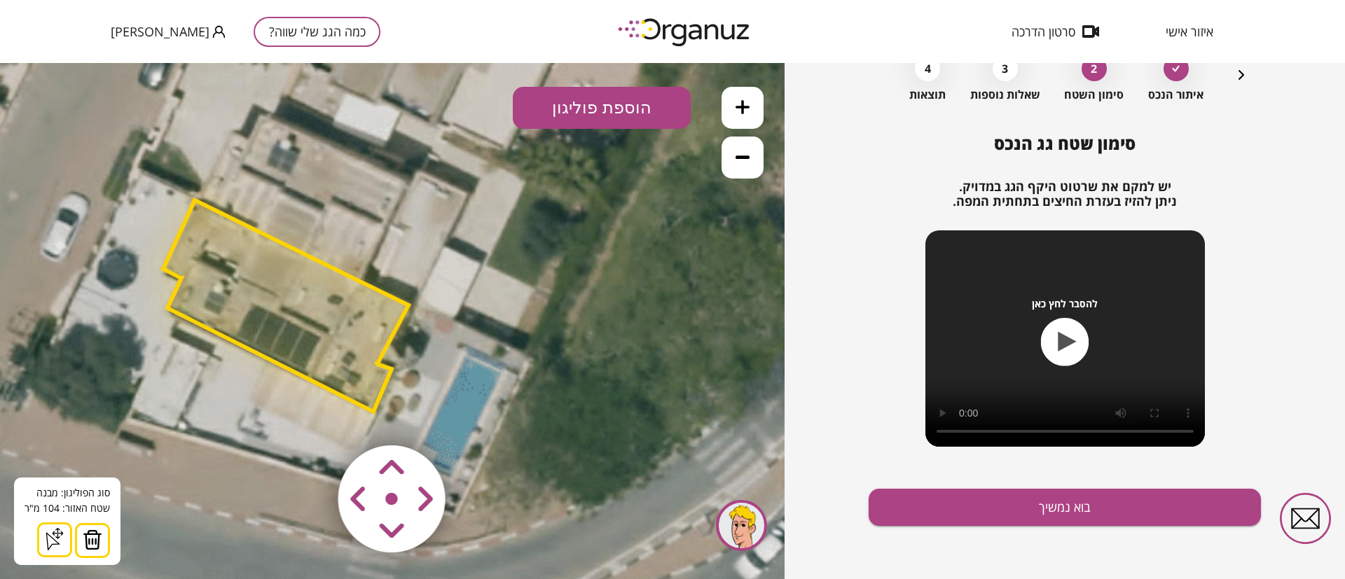
click at [595, 108] on button "הוספת פוליגון" at bounding box center [602, 108] width 178 height 42
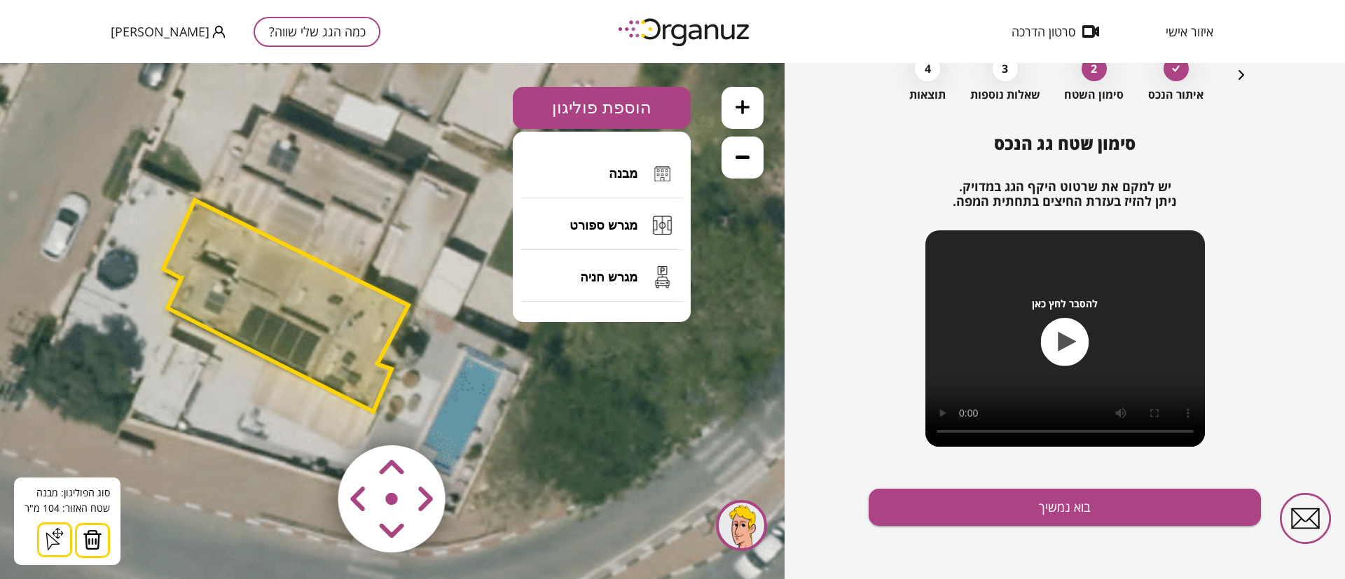
drag, startPoint x: 626, startPoint y: 174, endPoint x: 545, endPoint y: 235, distance: 102.0
click at [627, 174] on span "מבנה" at bounding box center [623, 173] width 29 height 15
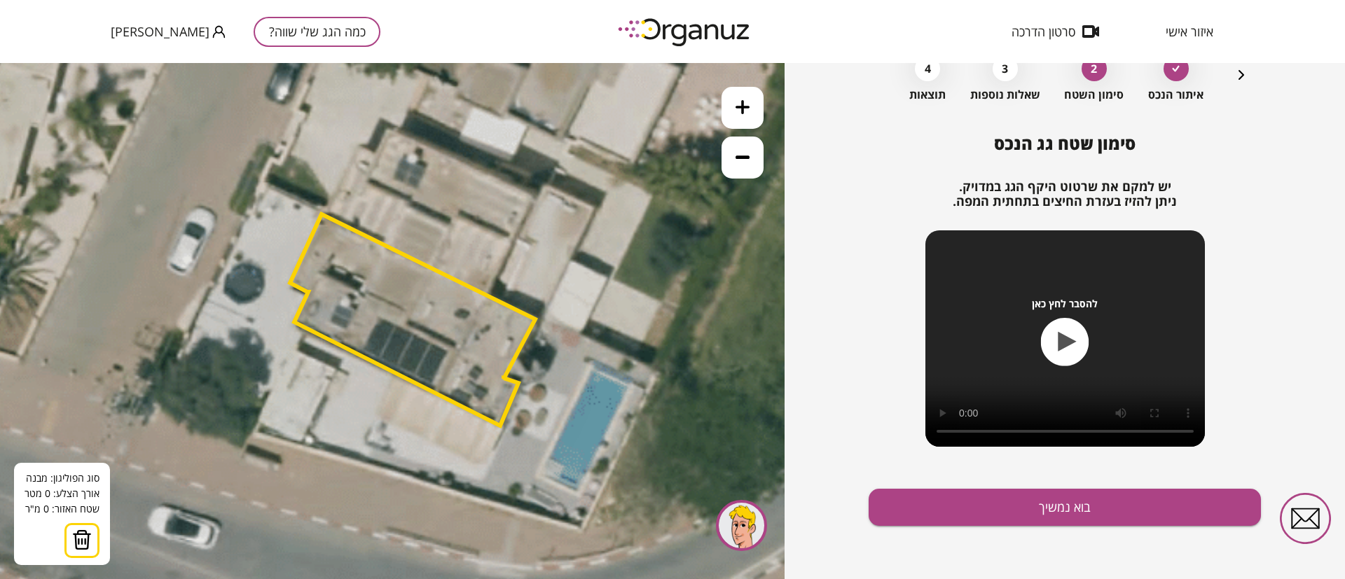
drag, startPoint x: 466, startPoint y: 402, endPoint x: 580, endPoint y: 389, distance: 115.0
click at [579, 415] on icon at bounding box center [472, 212] width 1419 height 1419
click at [743, 162] on icon at bounding box center [743, 157] width 14 height 14
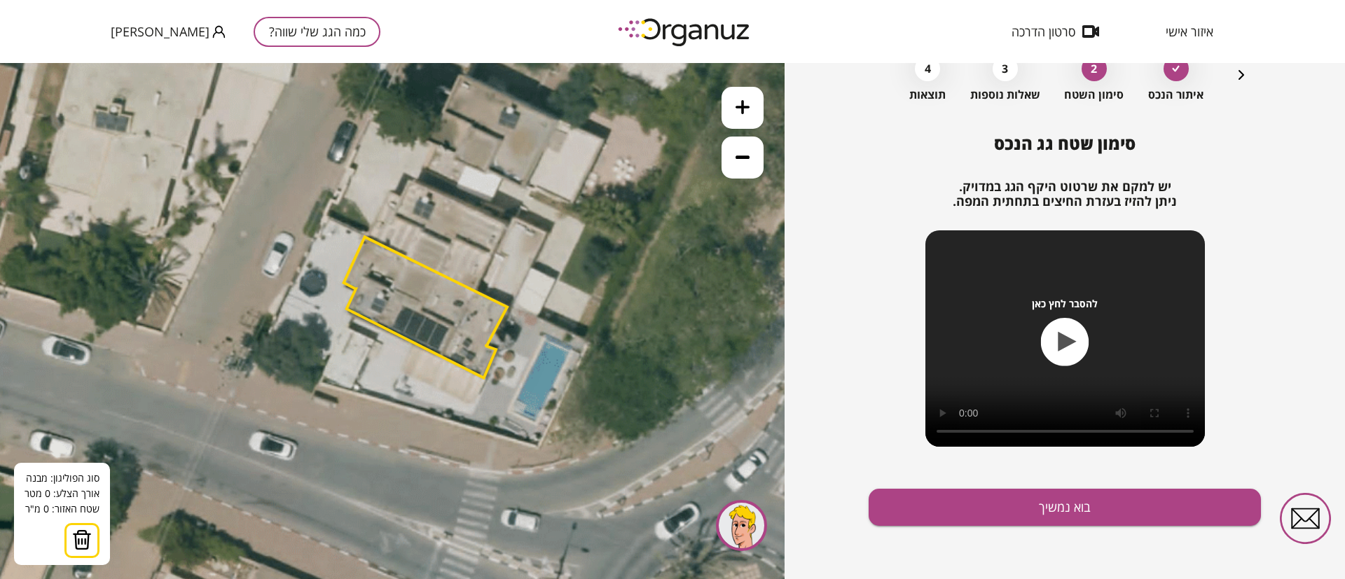
drag, startPoint x: 636, startPoint y: 345, endPoint x: 656, endPoint y: 331, distance: 24.1
click at [656, 331] on icon at bounding box center [465, 236] width 946 height 946
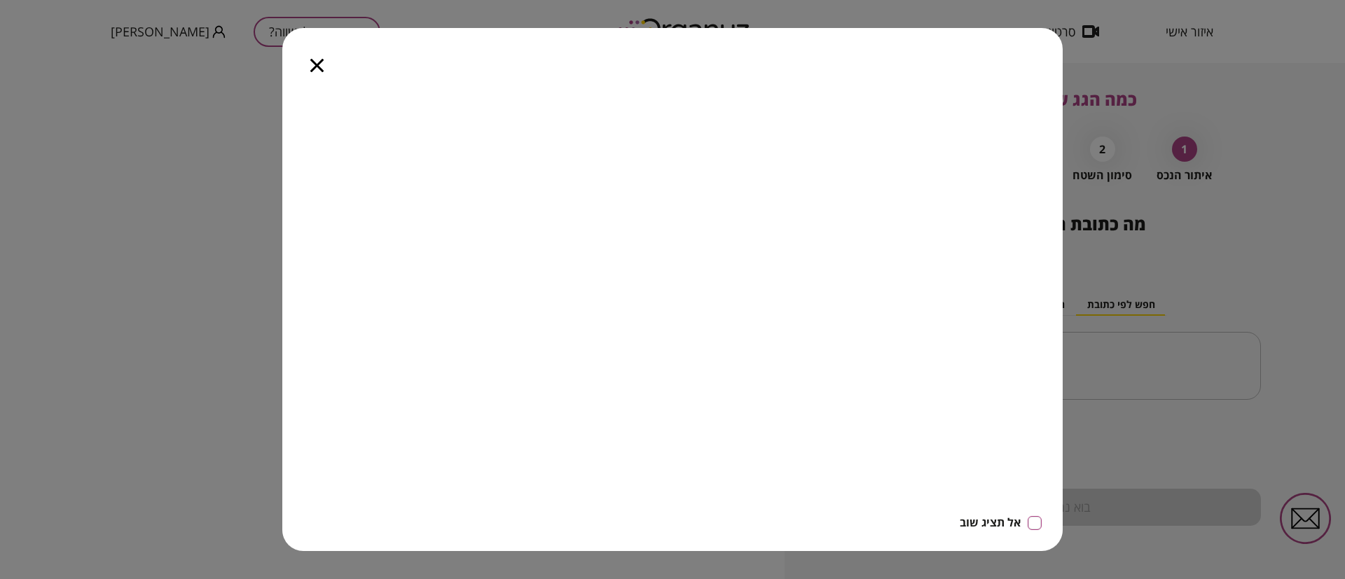
click at [315, 62] on icon "button" at bounding box center [316, 65] width 13 height 13
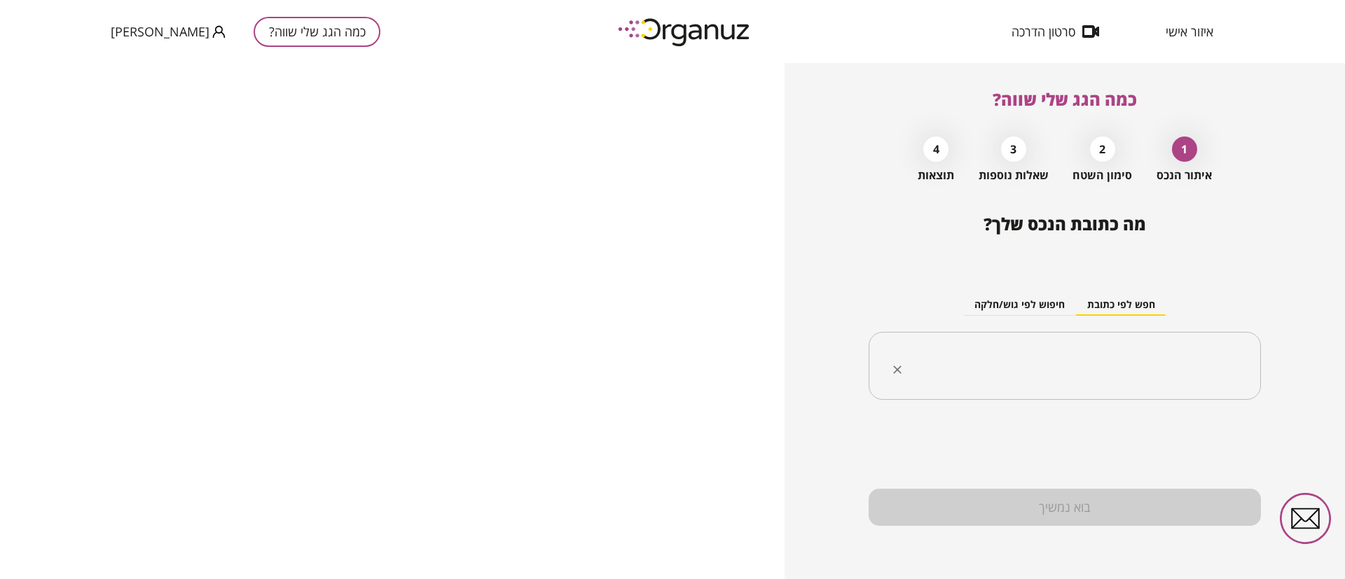
click at [1109, 359] on input "text" at bounding box center [1070, 366] width 348 height 35
paste input "**********"
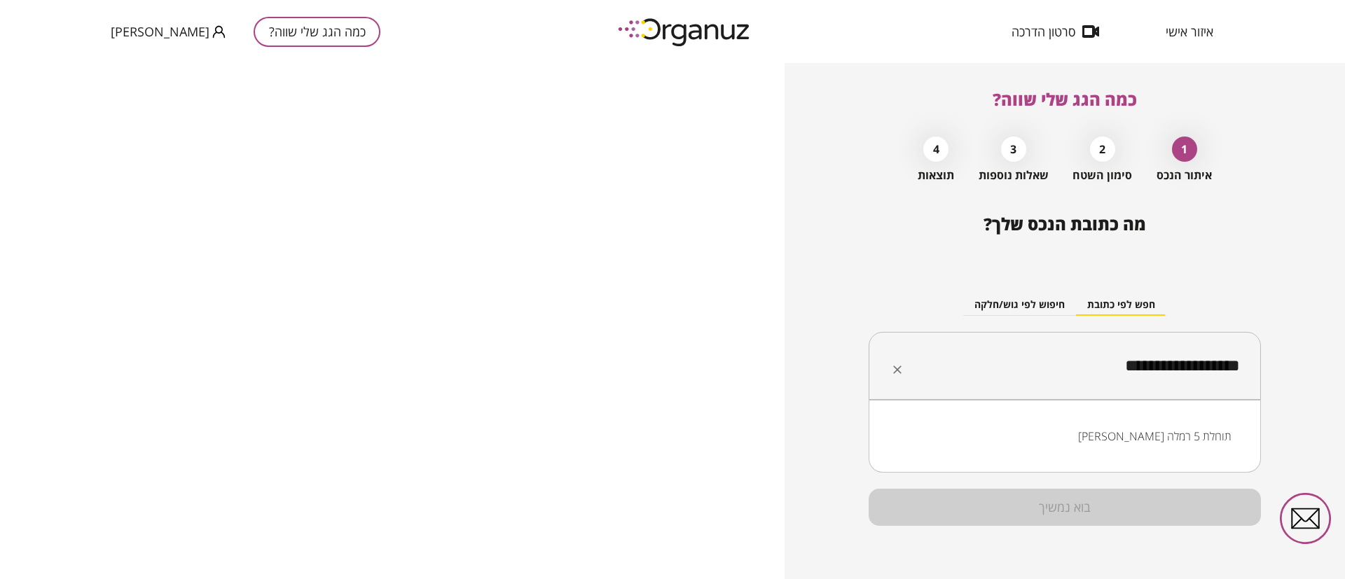
click at [1192, 435] on li "[PERSON_NAME] תוחלת 5 רמלה" at bounding box center [1065, 436] width 356 height 25
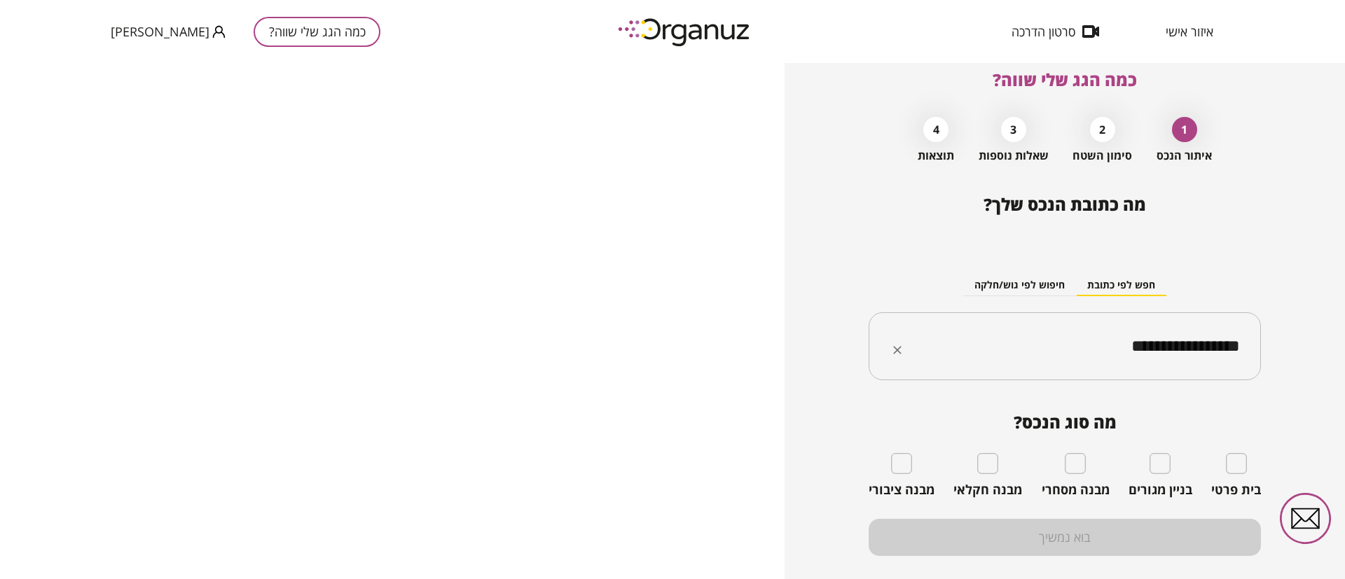
scroll to position [50, 0]
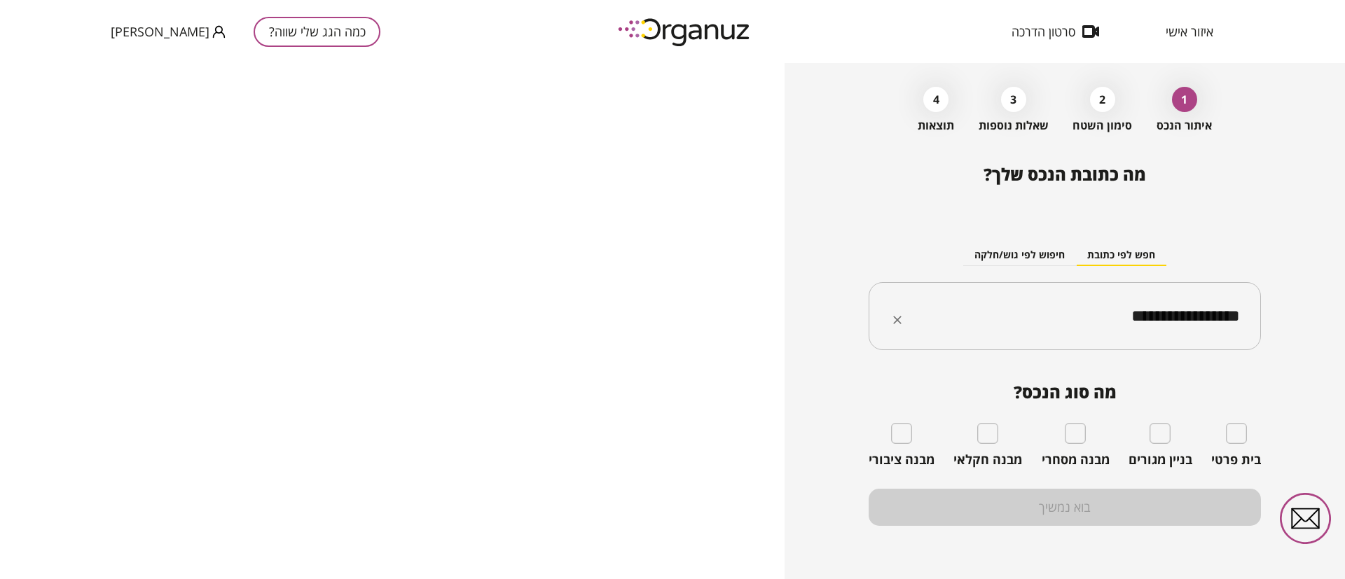
type input "**********"
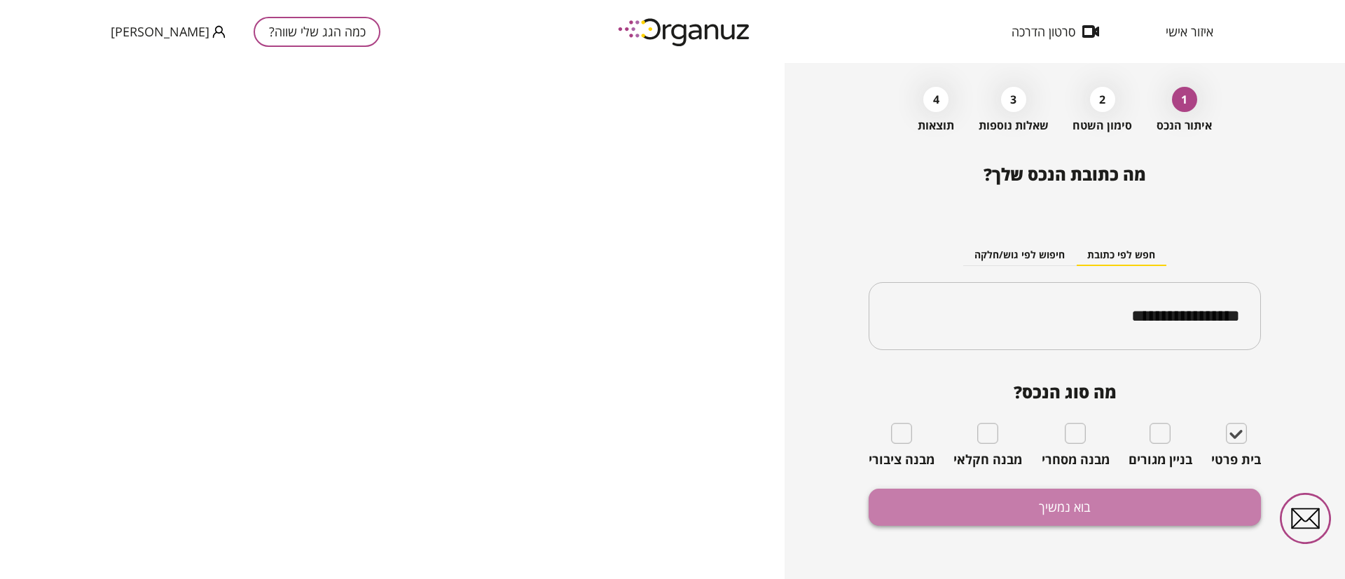
click at [1187, 501] on button "בוא נמשיך" at bounding box center [1065, 507] width 392 height 37
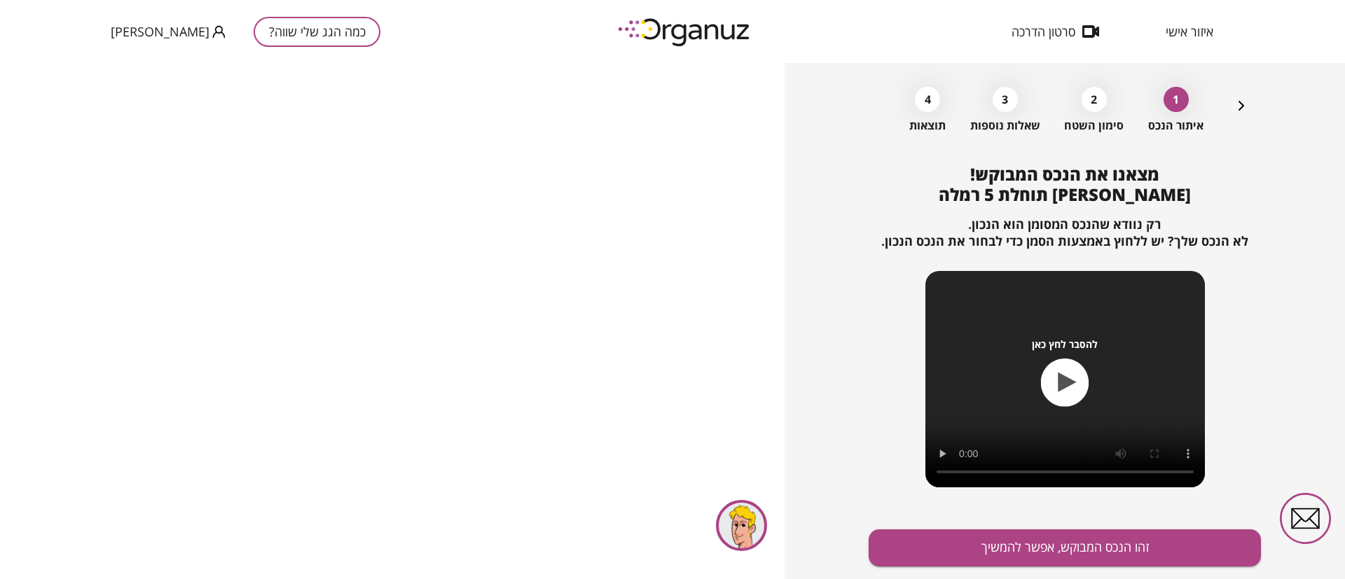
scroll to position [90, 0]
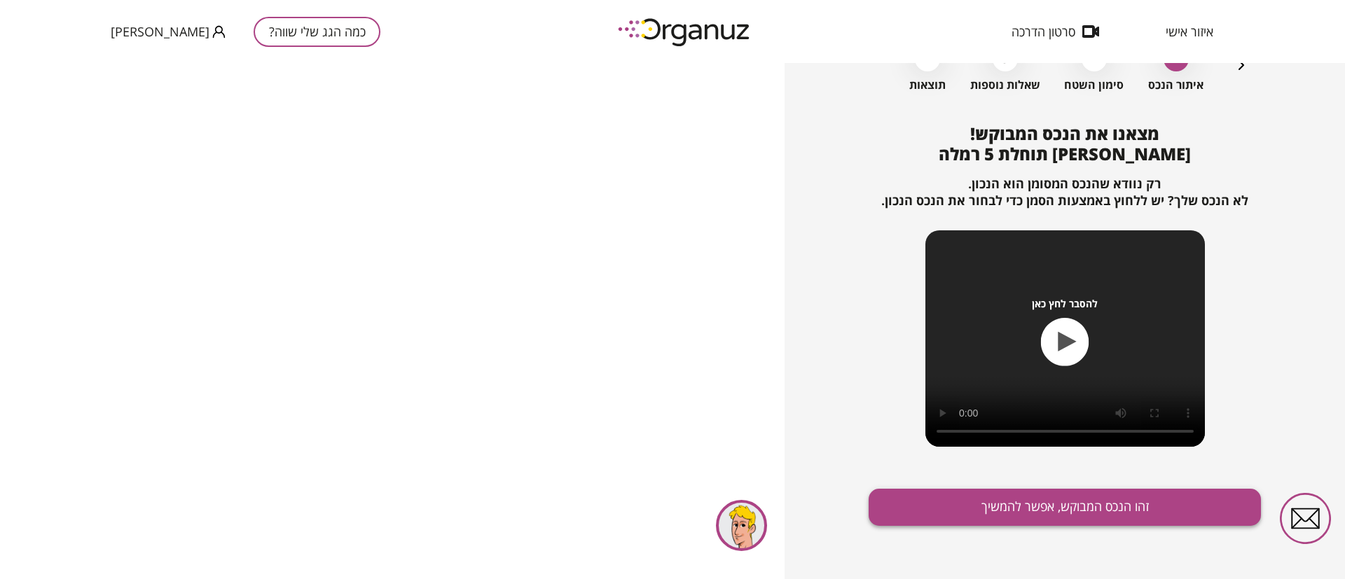
click at [1014, 502] on button "זהו הנכס המבוקש, אפשר להמשיך" at bounding box center [1065, 507] width 392 height 37
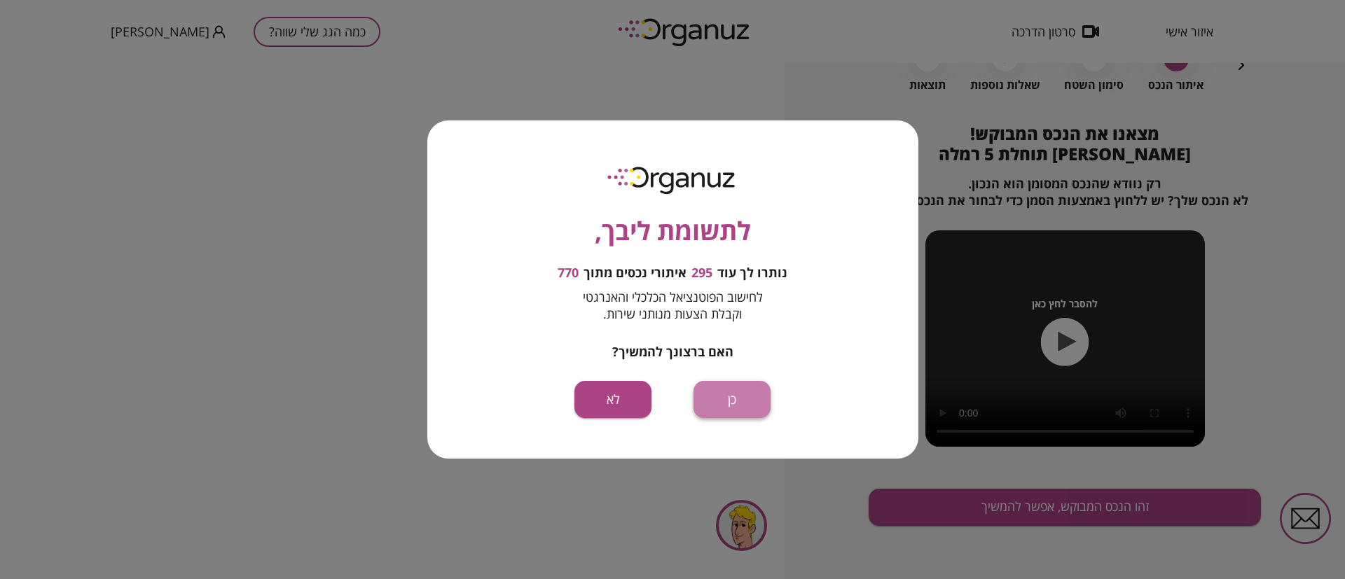
click at [734, 392] on button "כן" at bounding box center [732, 399] width 77 height 37
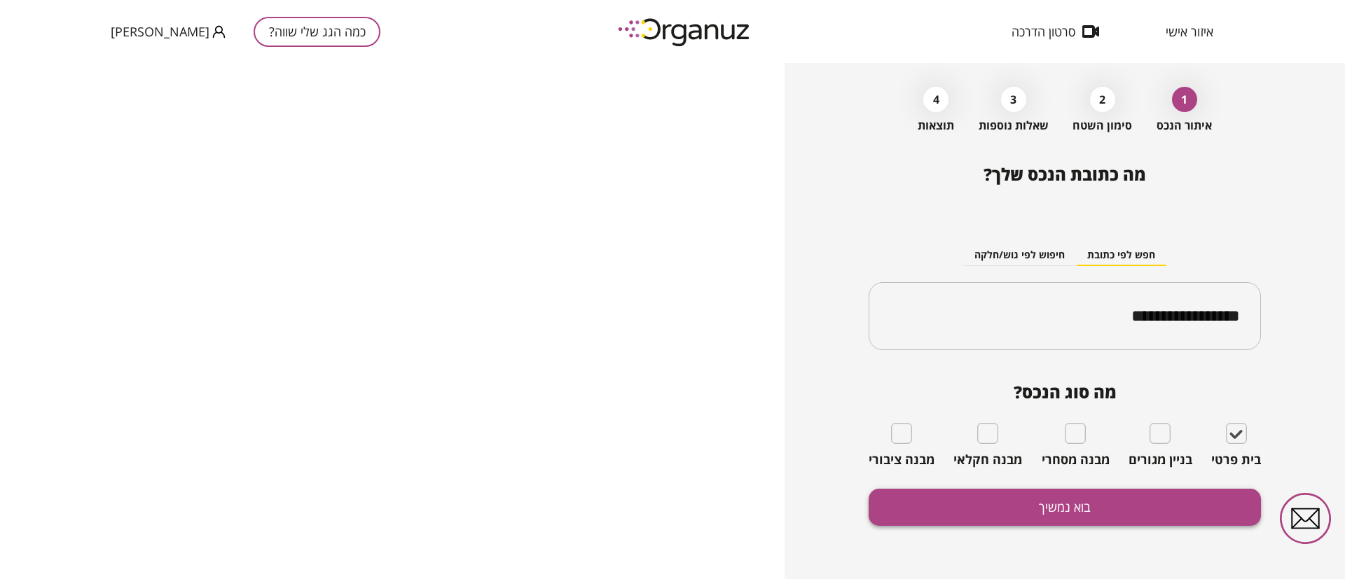
click at [1023, 506] on button "בוא נמשיך" at bounding box center [1065, 507] width 392 height 37
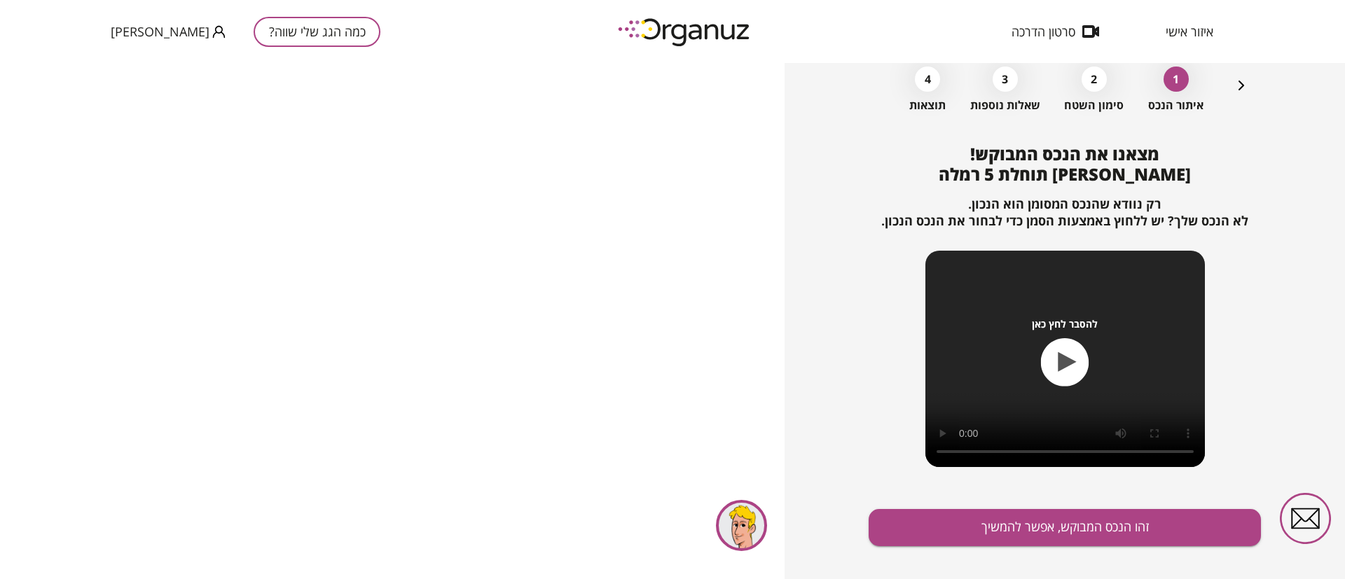
scroll to position [90, 0]
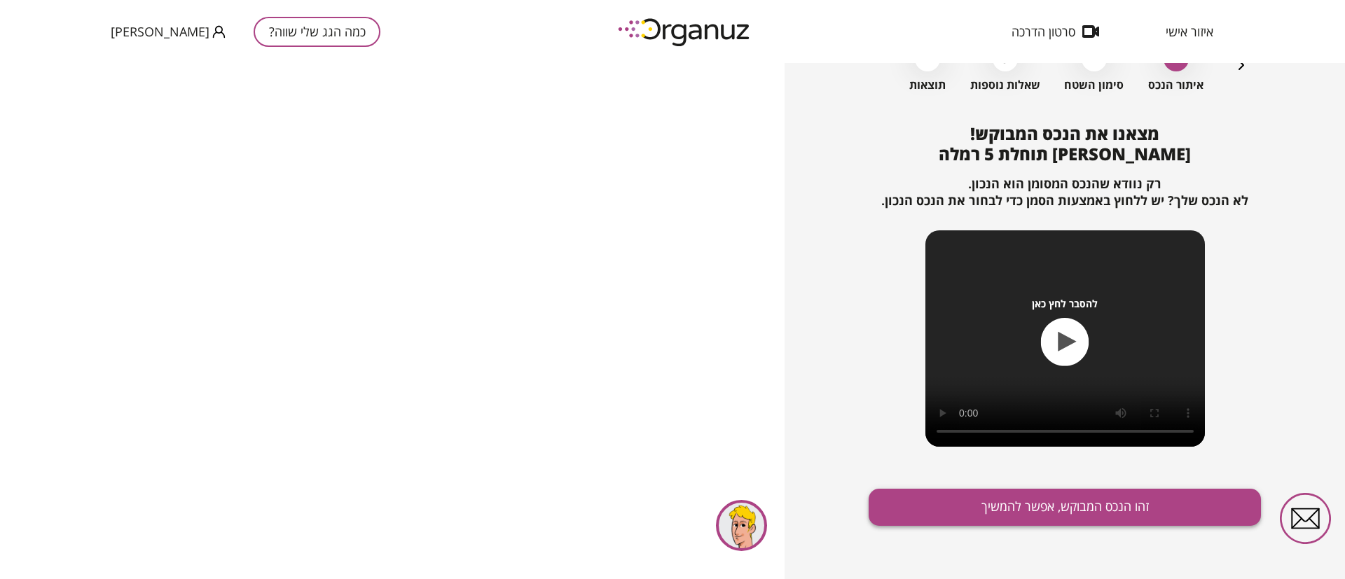
click at [1005, 511] on button "זהו הנכס המבוקש, אפשר להמשיך" at bounding box center [1065, 507] width 392 height 37
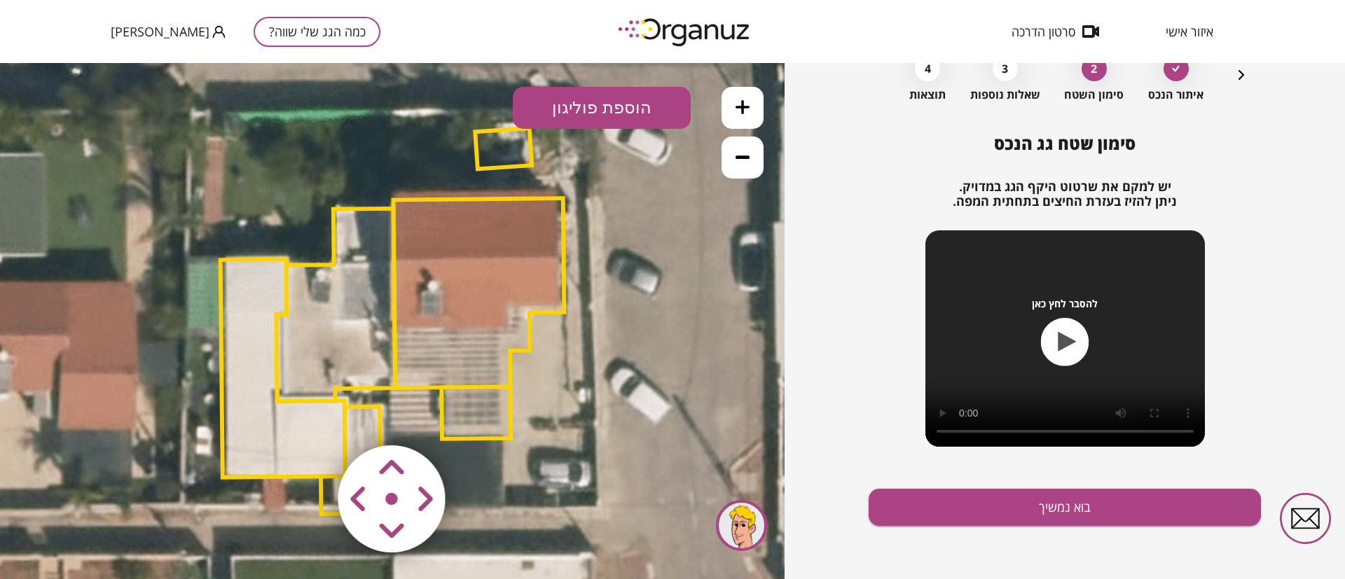
click at [331, 324] on polygon at bounding box center [336, 305] width 119 height 193
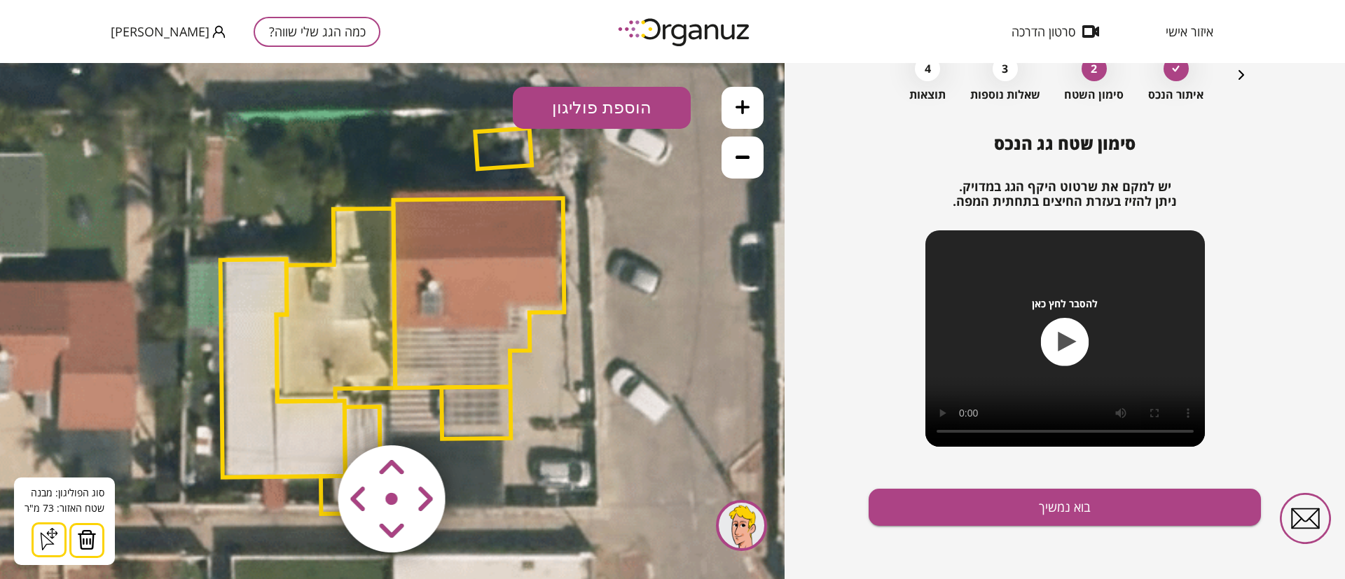
click at [90, 538] on img at bounding box center [87, 540] width 20 height 21
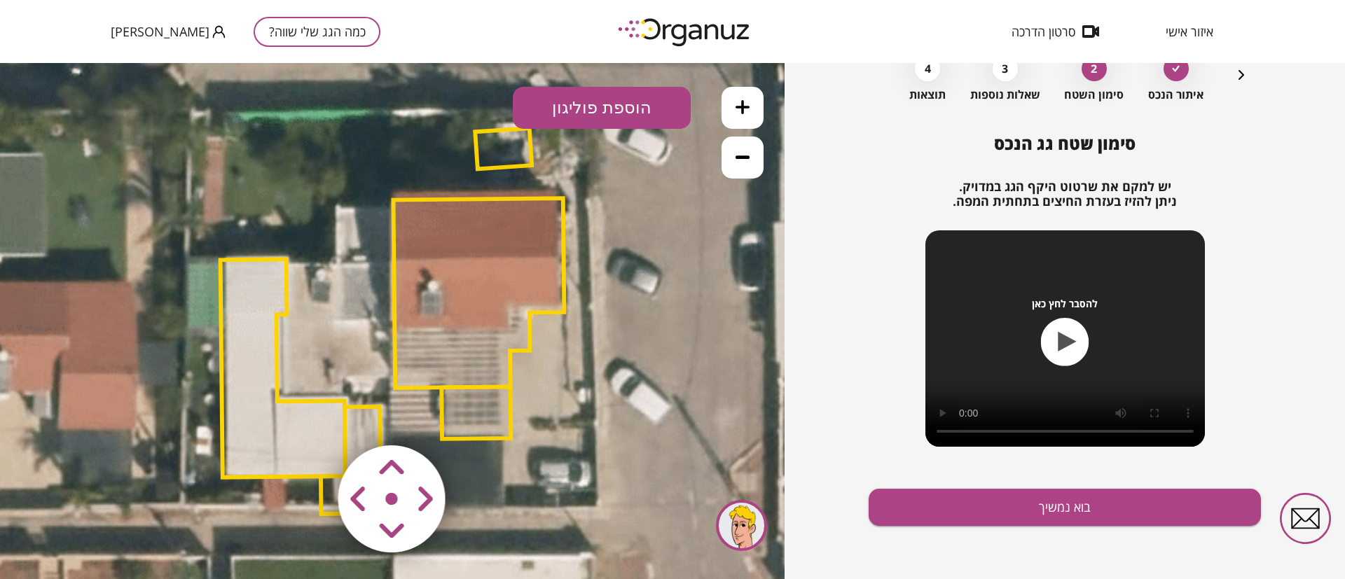
click at [242, 293] on polygon at bounding box center [283, 368] width 125 height 218
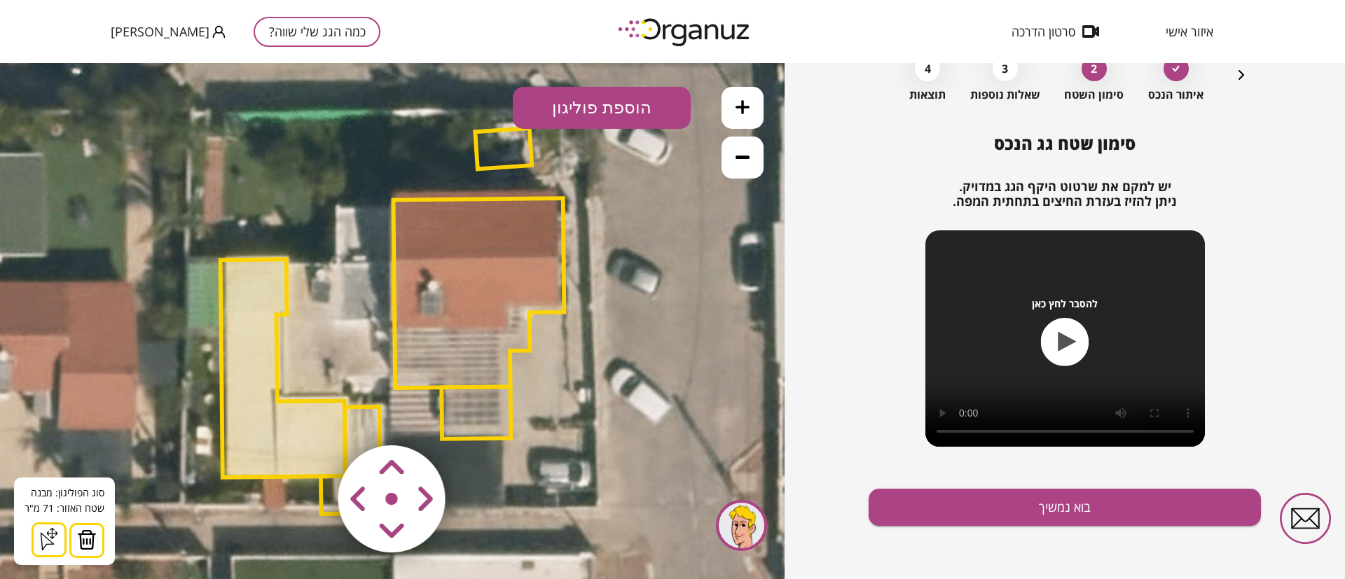
click at [84, 542] on img at bounding box center [87, 540] width 20 height 21
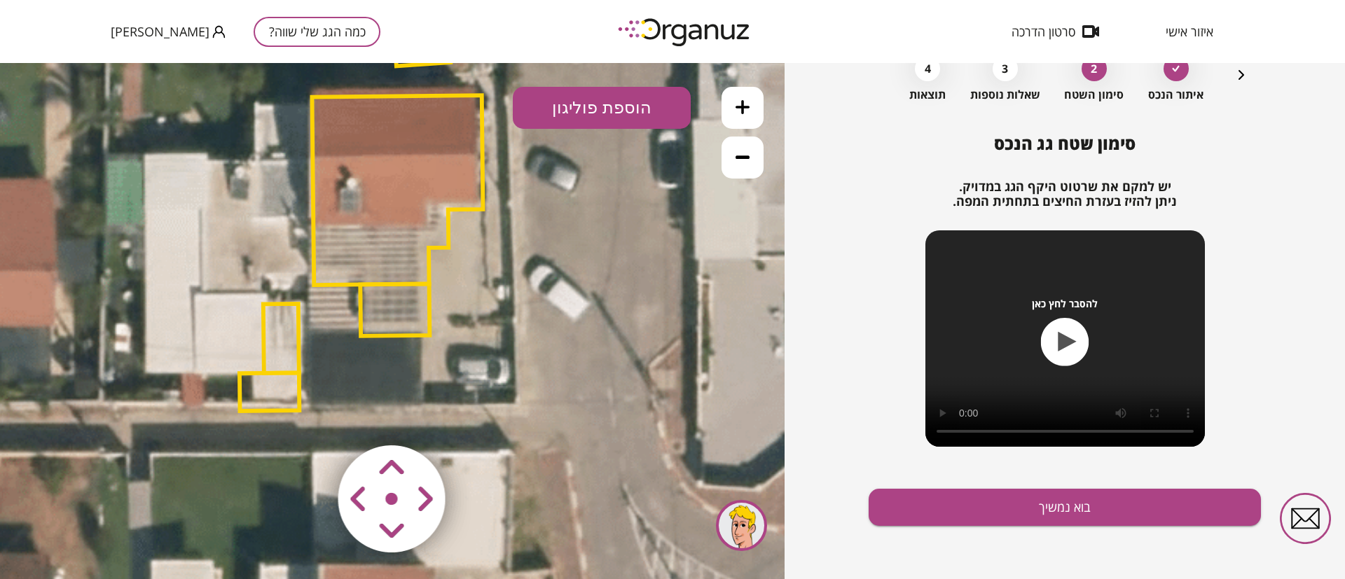
drag, startPoint x: 342, startPoint y: 386, endPoint x: 254, endPoint y: 273, distance: 143.2
click at [254, 273] on icon at bounding box center [306, 220] width 1229 height 1229
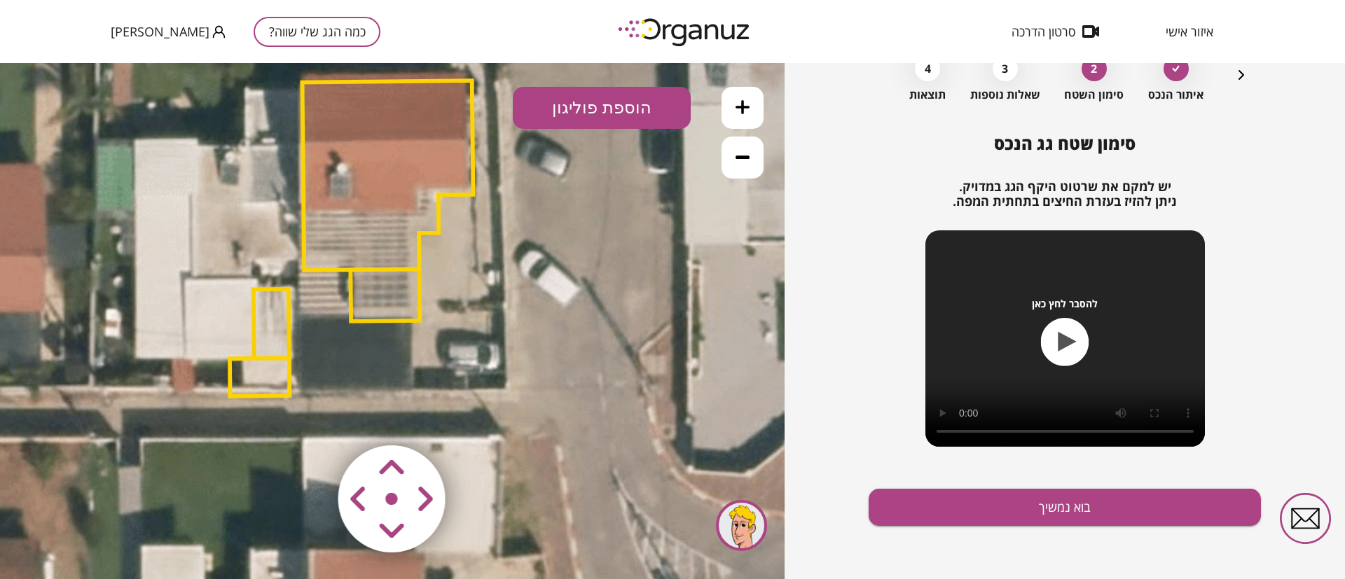
click at [267, 301] on polygon at bounding box center [272, 323] width 36 height 69
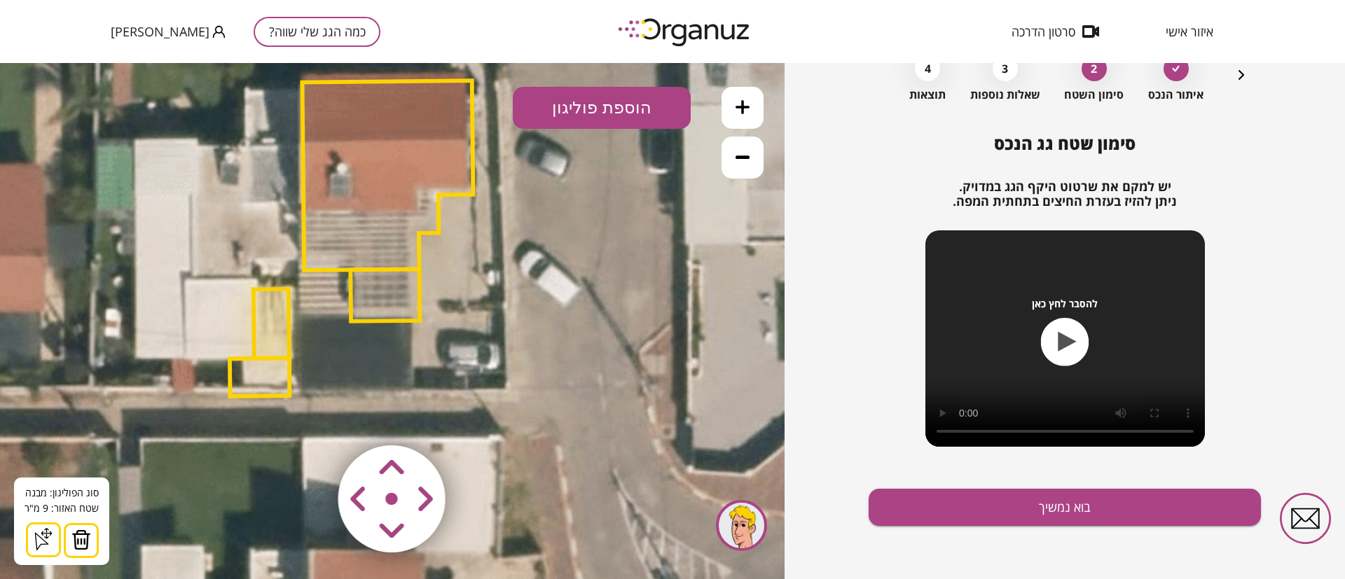
click at [78, 540] on img at bounding box center [81, 540] width 20 height 21
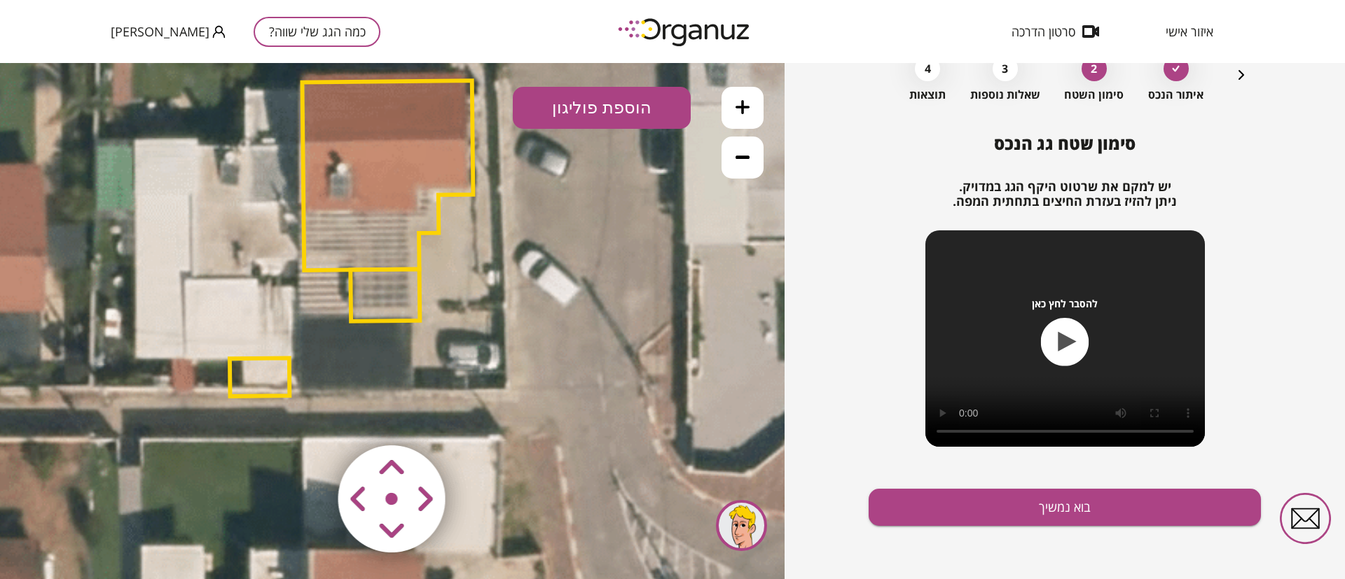
click at [236, 373] on polygon at bounding box center [260, 377] width 60 height 39
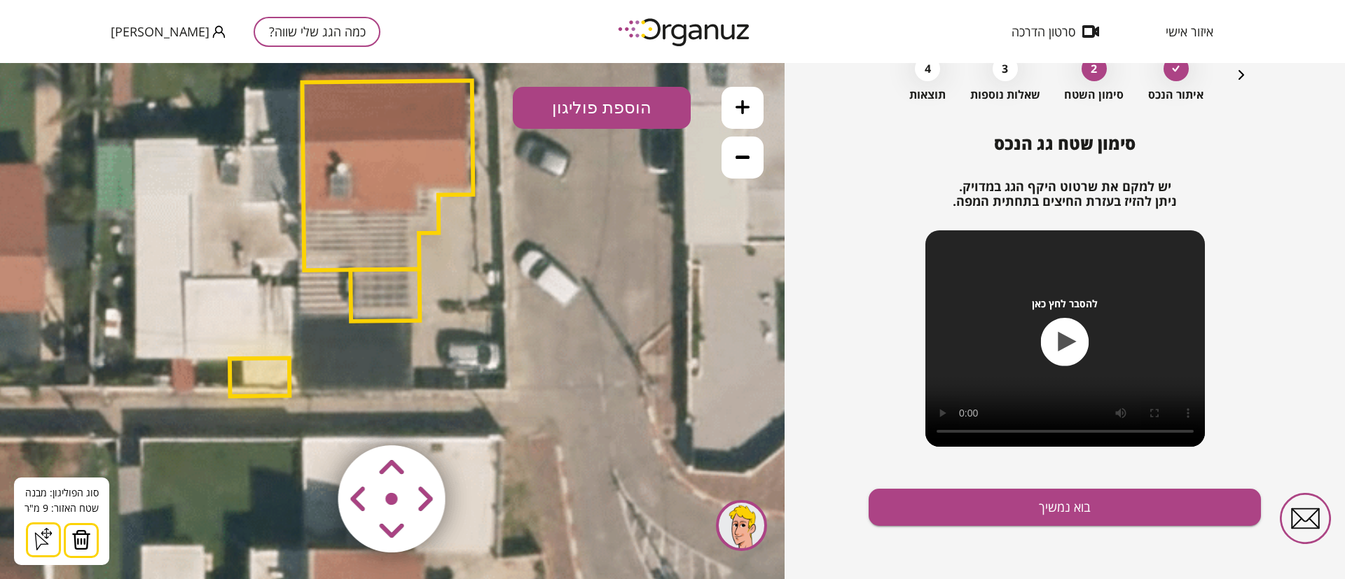
click at [88, 534] on img at bounding box center [81, 540] width 20 height 21
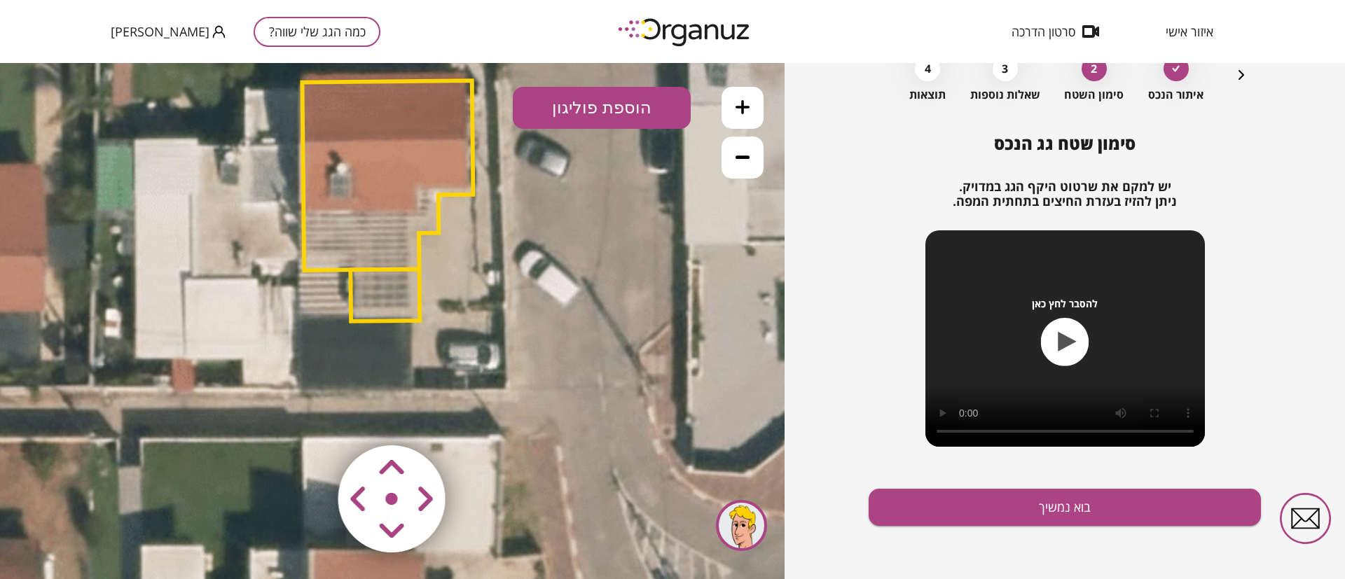
click at [391, 289] on polygon at bounding box center [384, 295] width 69 height 52
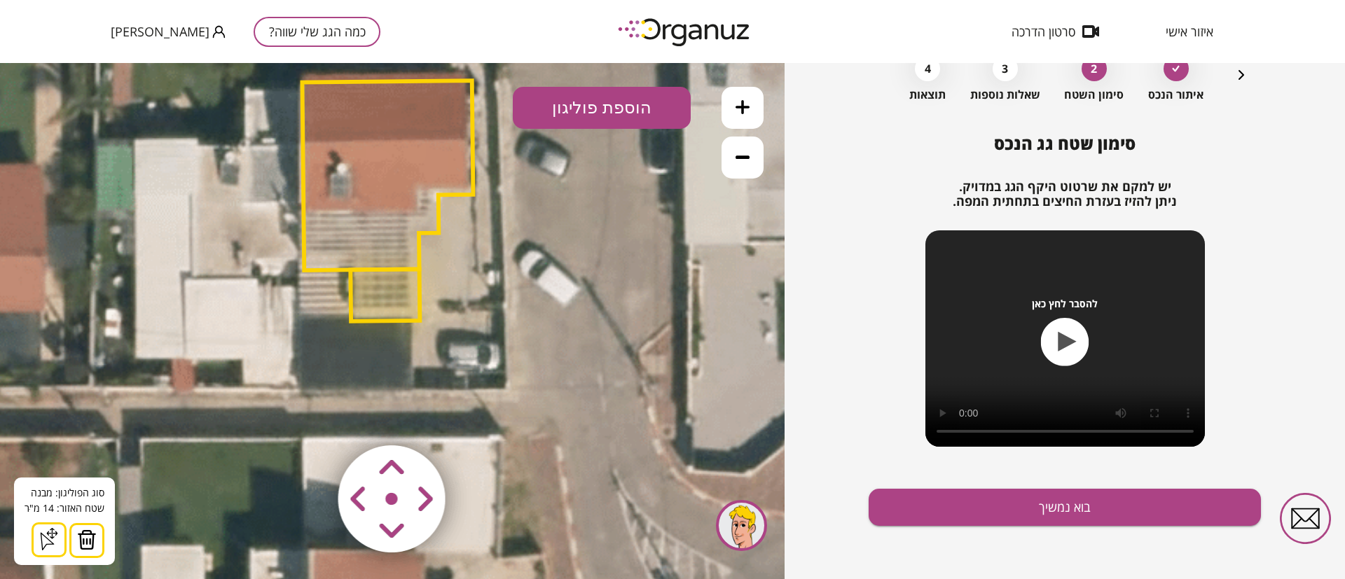
drag, startPoint x: 88, startPoint y: 534, endPoint x: 219, endPoint y: 439, distance: 162.0
click at [88, 535] on img at bounding box center [87, 540] width 20 height 21
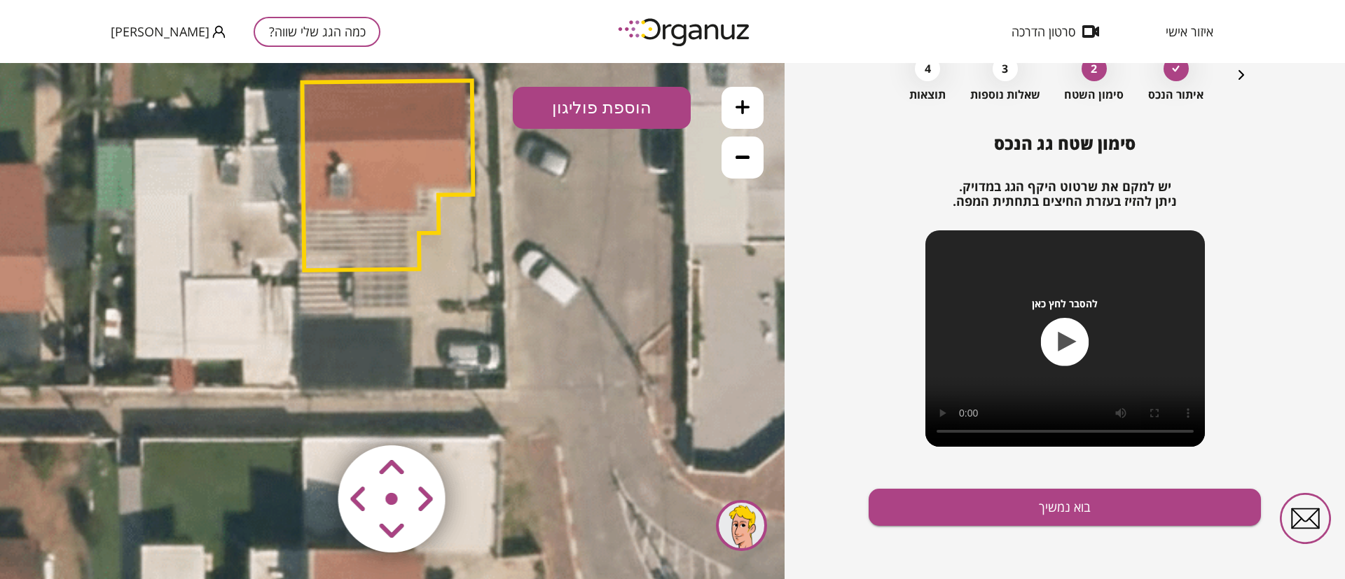
click at [352, 233] on polygon at bounding box center [387, 176] width 171 height 190
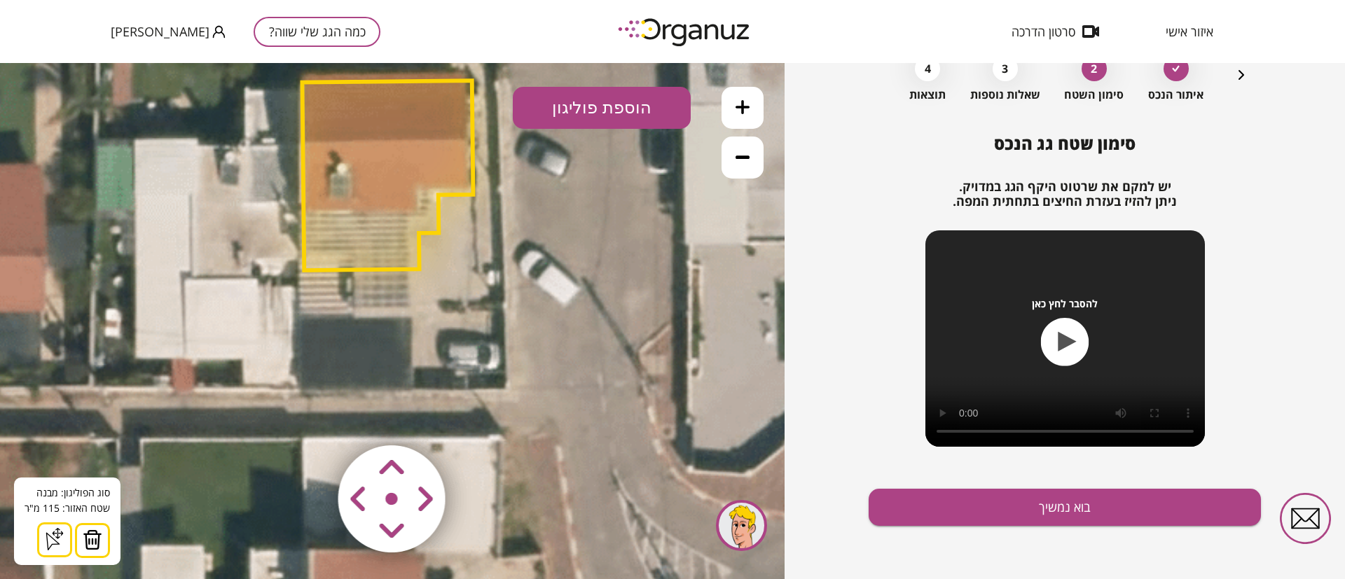
click at [92, 539] on img at bounding box center [93, 540] width 20 height 21
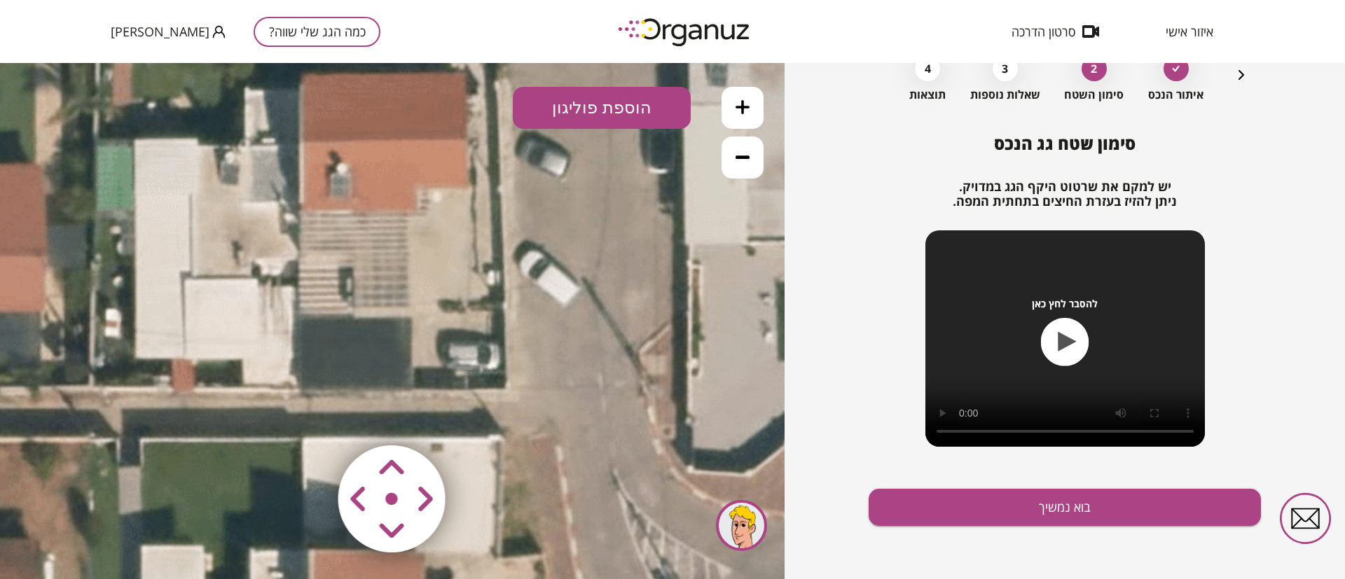
click at [580, 102] on button "הוספת פוליגון" at bounding box center [602, 108] width 178 height 42
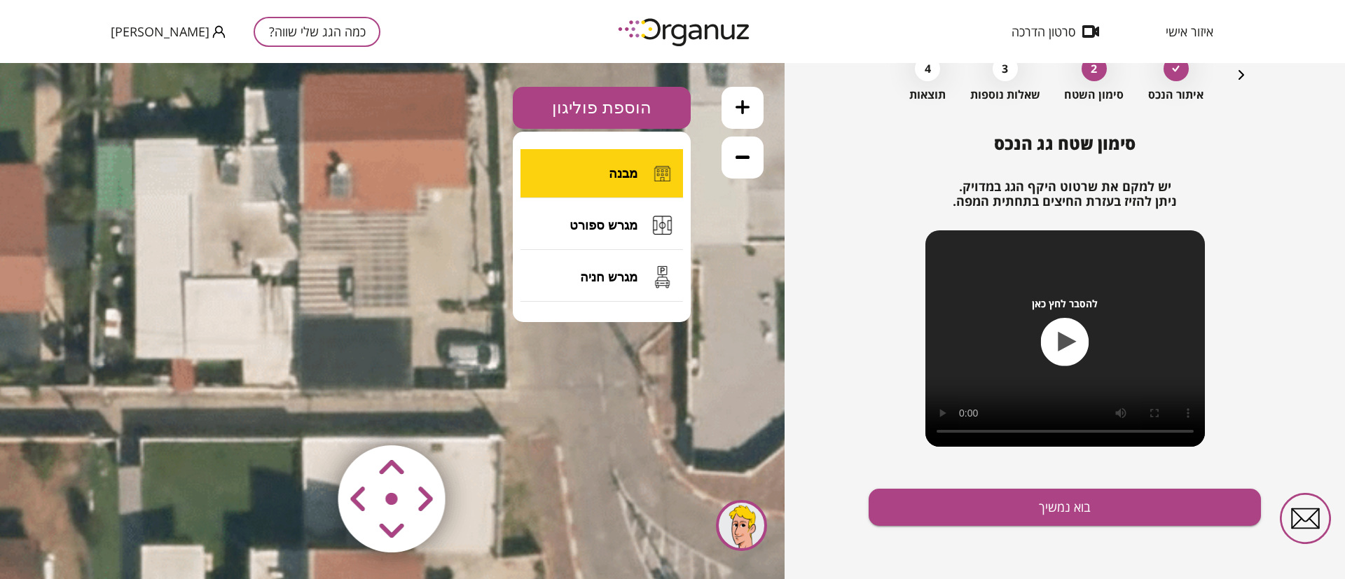
click at [605, 169] on button "מבנה" at bounding box center [601, 173] width 163 height 49
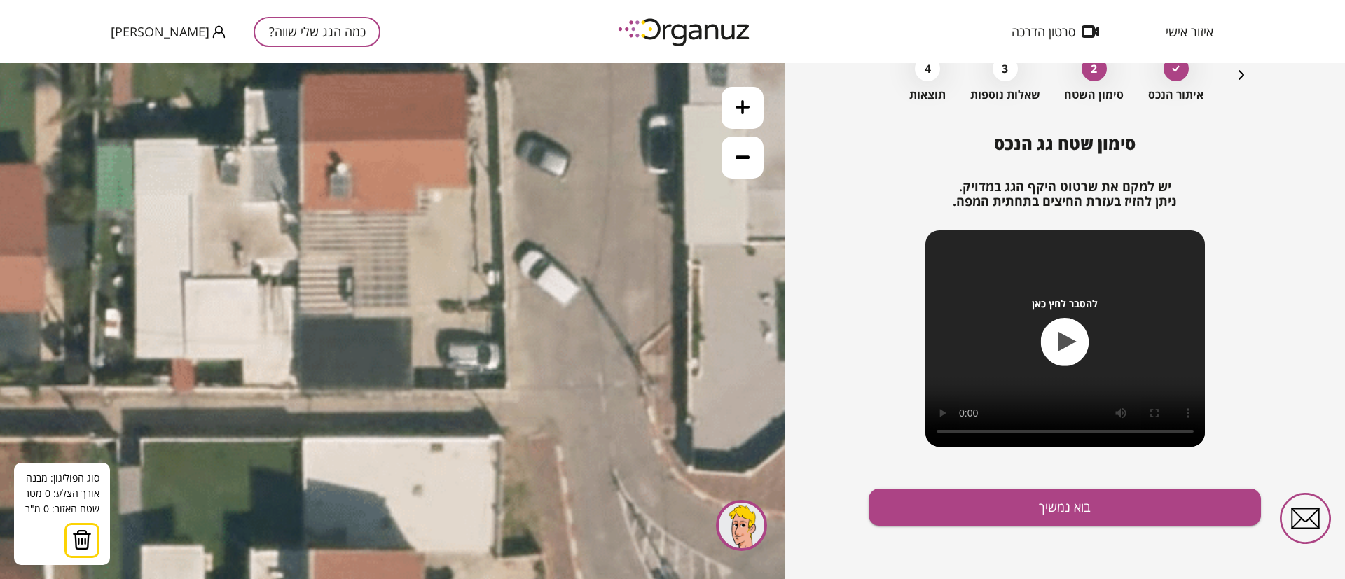
click at [299, 209] on icon at bounding box center [297, 206] width 1229 height 1229
click at [301, 211] on icon at bounding box center [297, 206] width 1229 height 1229
click at [414, 210] on polygon at bounding box center [357, 210] width 113 height 1
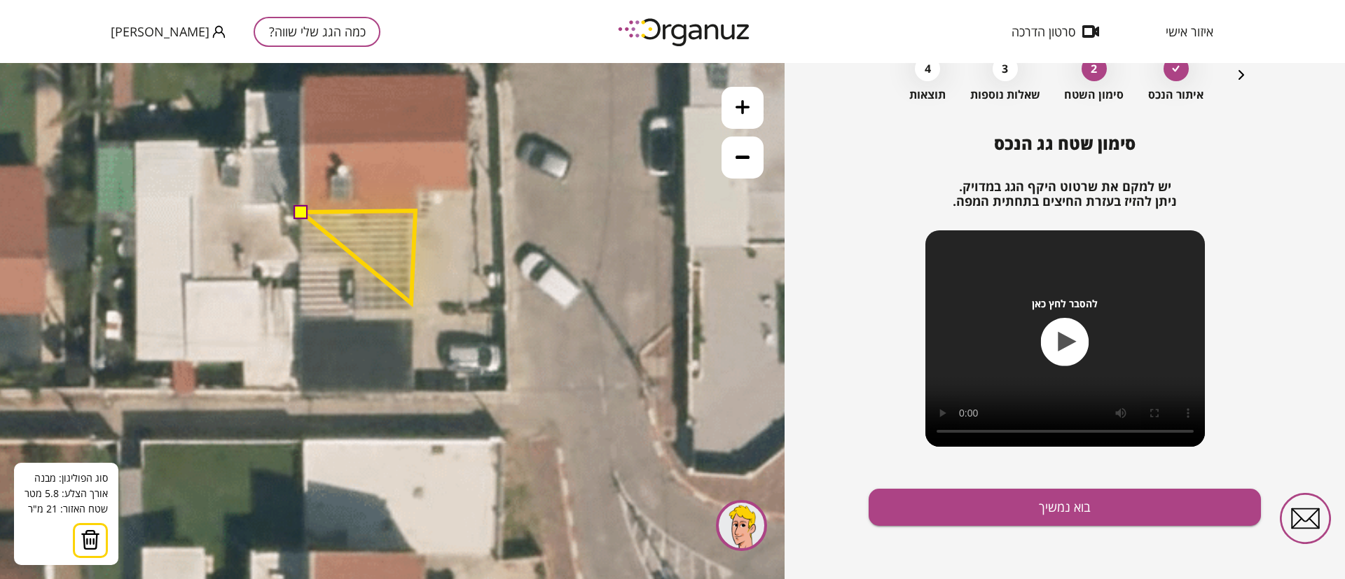
click at [411, 303] on polygon at bounding box center [358, 257] width 114 height 92
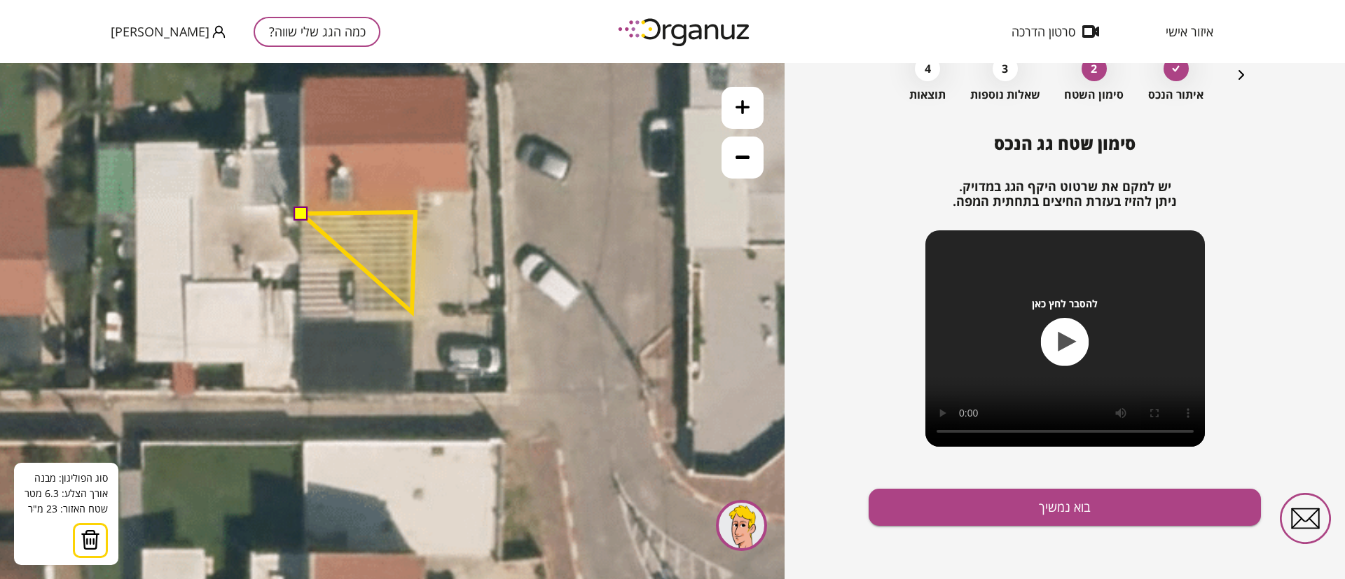
click at [413, 312] on polygon at bounding box center [358, 262] width 114 height 100
click at [352, 312] on polygon at bounding box center [358, 262] width 114 height 100
click at [351, 253] on polygon at bounding box center [358, 262] width 114 height 100
click at [299, 255] on polygon at bounding box center [357, 262] width 116 height 100
click at [299, 215] on button at bounding box center [301, 213] width 14 height 14
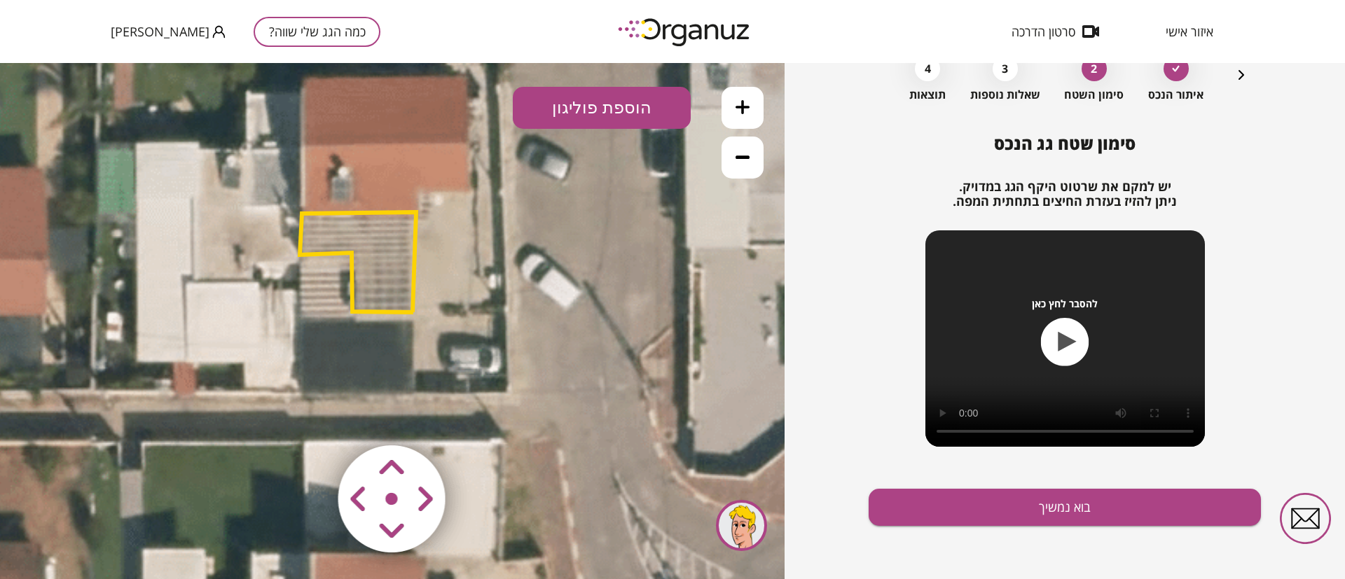
click at [375, 230] on polygon at bounding box center [358, 262] width 116 height 100
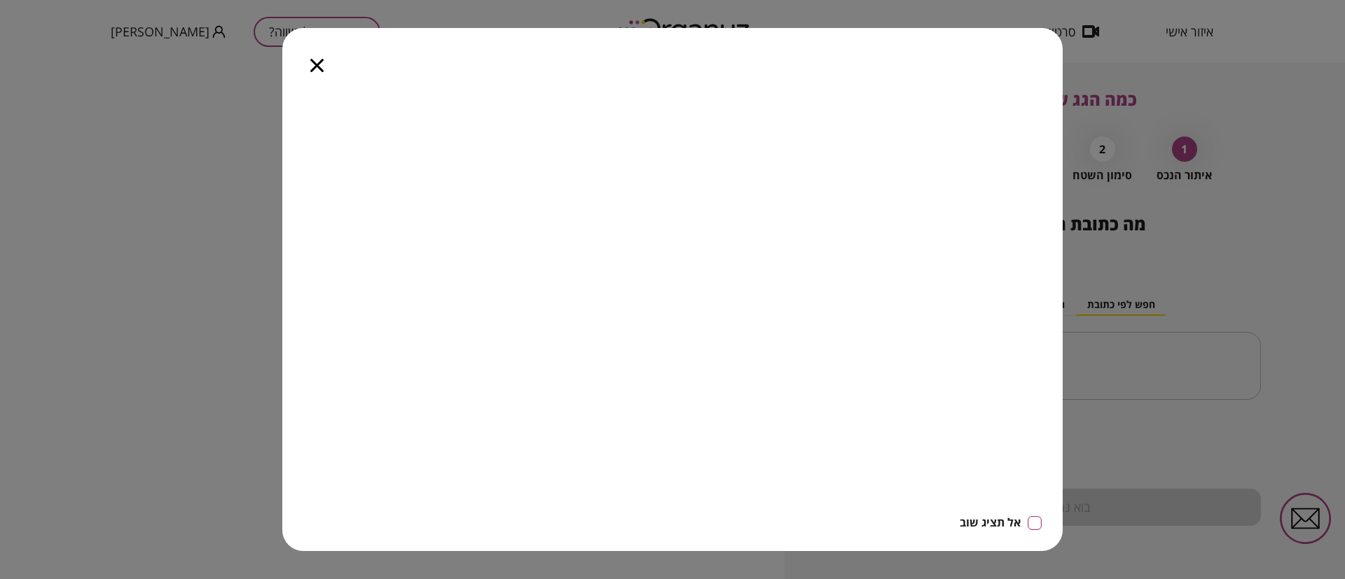
click at [312, 64] on icon "button" at bounding box center [316, 65] width 13 height 13
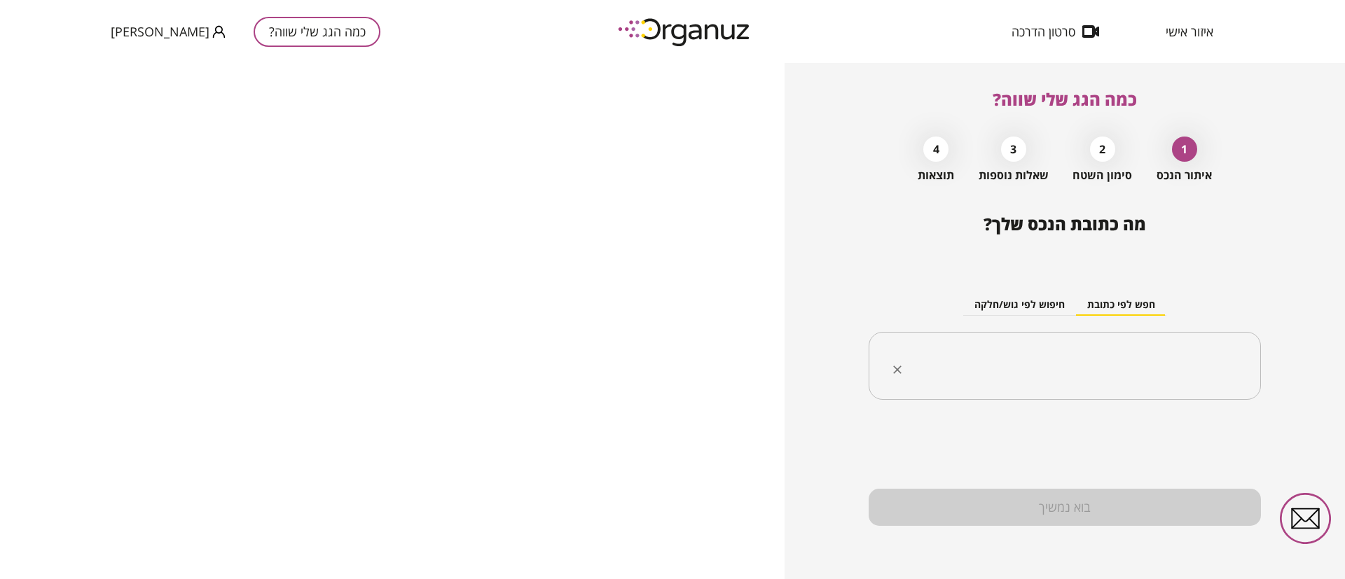
click at [1093, 364] on input "text" at bounding box center [1070, 366] width 348 height 35
type input "*******"
click at [1138, 369] on input "text" at bounding box center [1070, 366] width 348 height 35
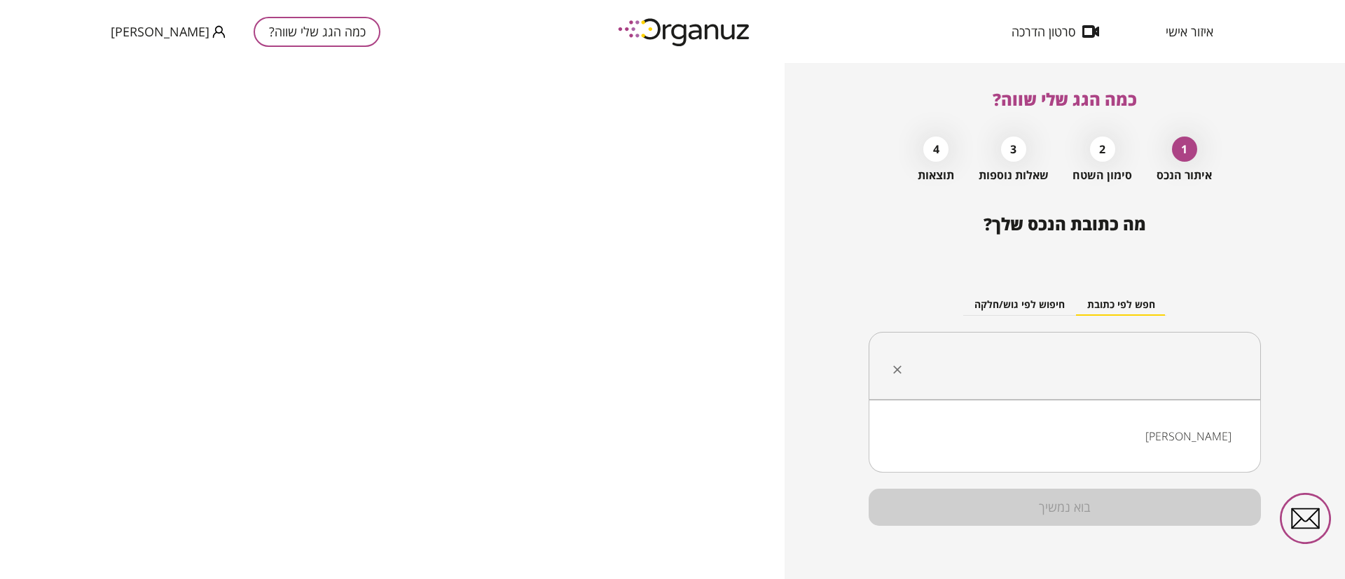
click at [1220, 431] on li "[PERSON_NAME]" at bounding box center [1065, 436] width 356 height 25
type input "*******"
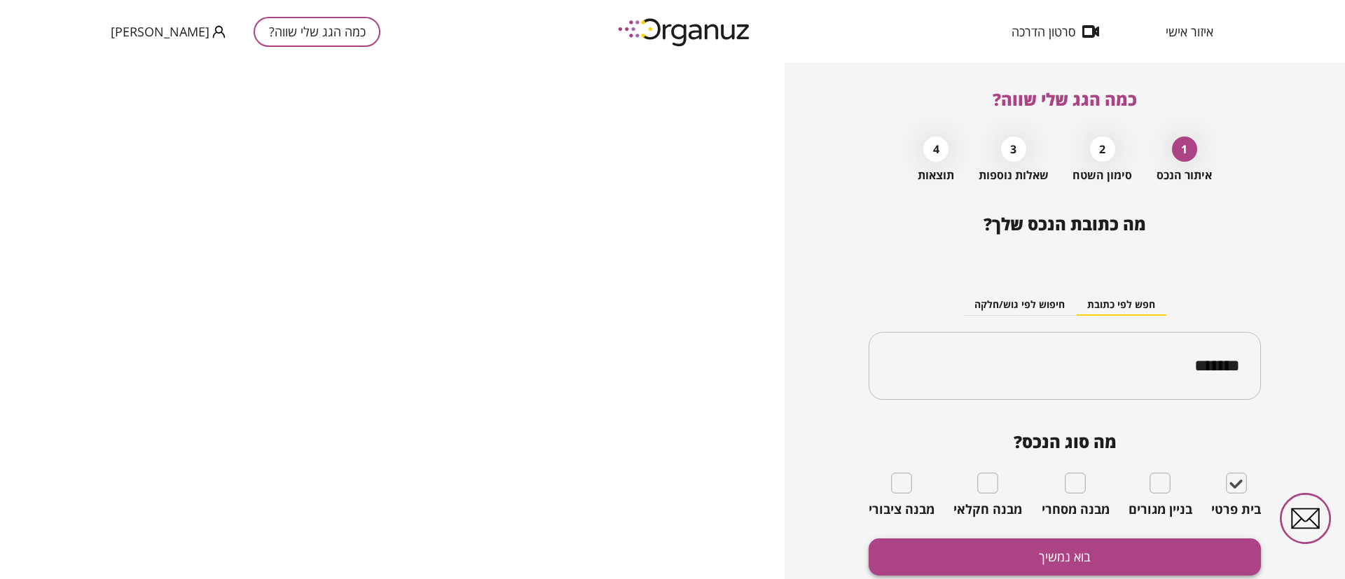
click at [1155, 549] on button "בוא נמשיך" at bounding box center [1065, 557] width 392 height 37
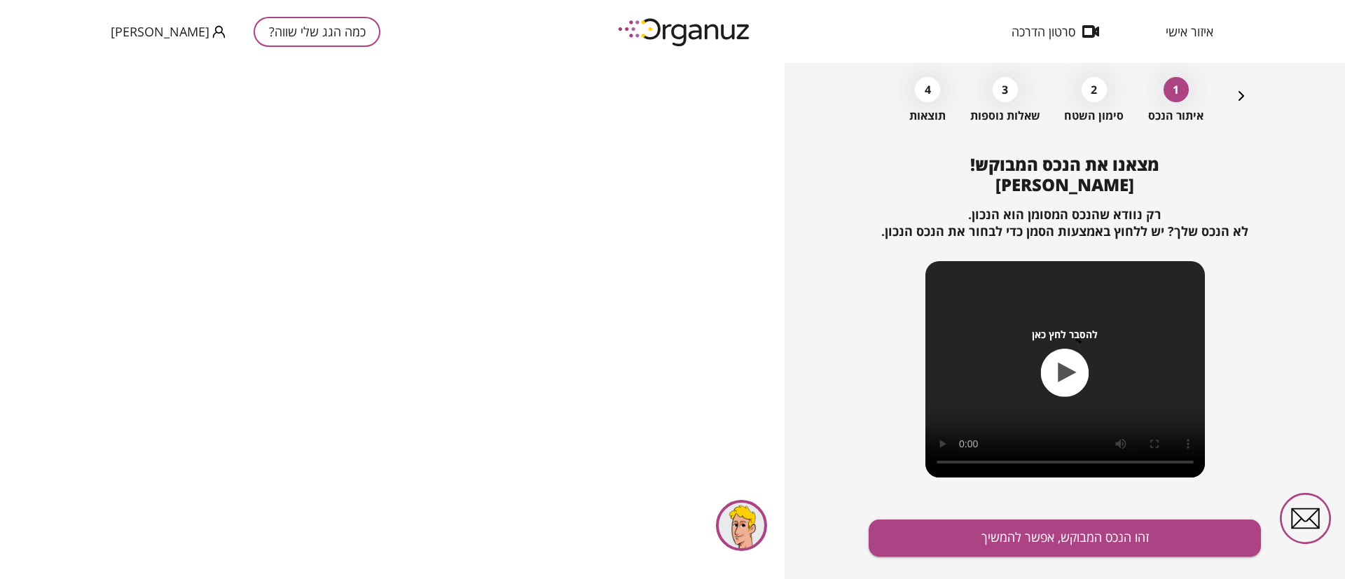
scroll to position [90, 0]
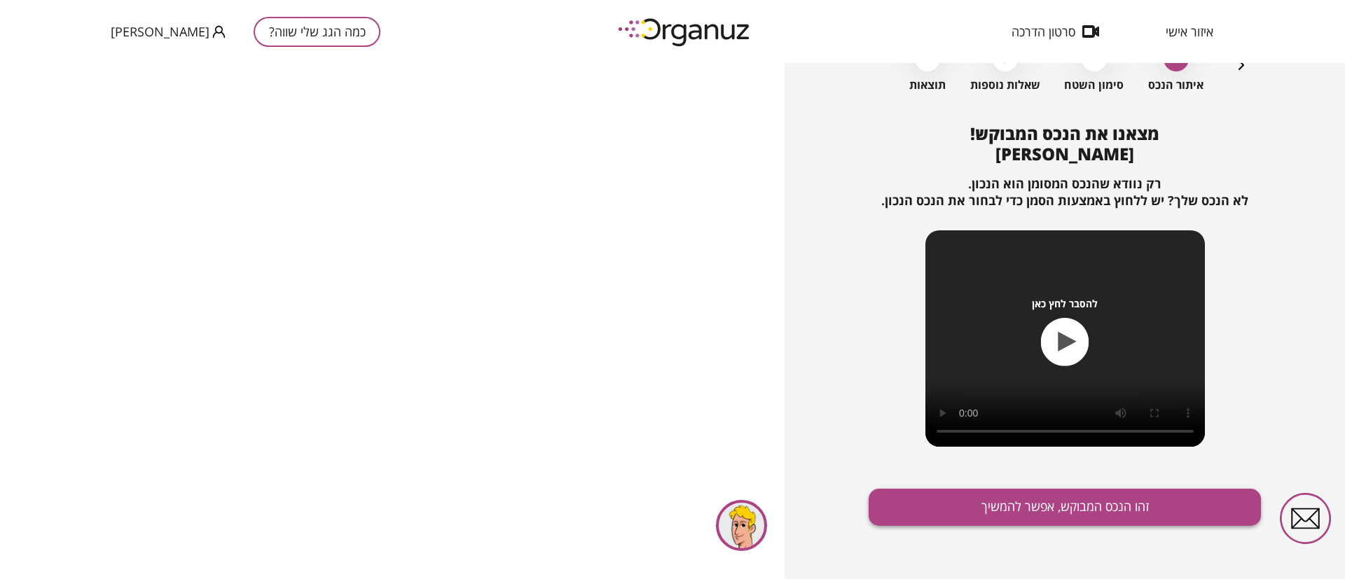
click at [985, 509] on button "זהו הנכס המבוקש, אפשר להמשיך" at bounding box center [1065, 507] width 392 height 37
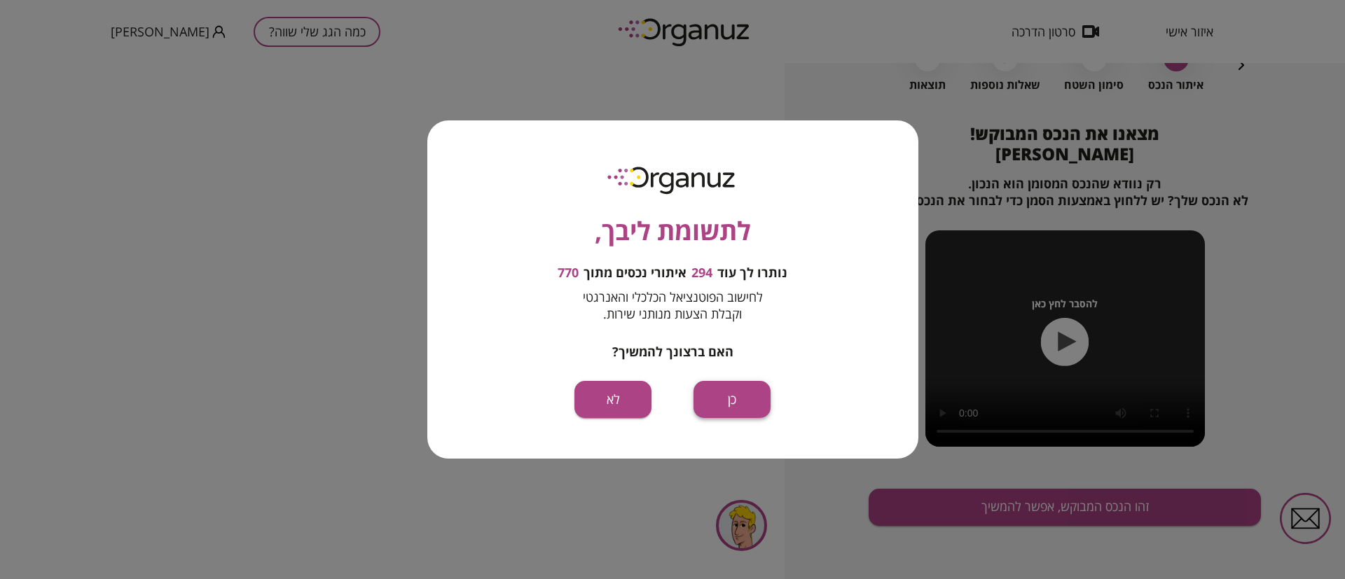
click at [723, 401] on button "כן" at bounding box center [732, 399] width 77 height 37
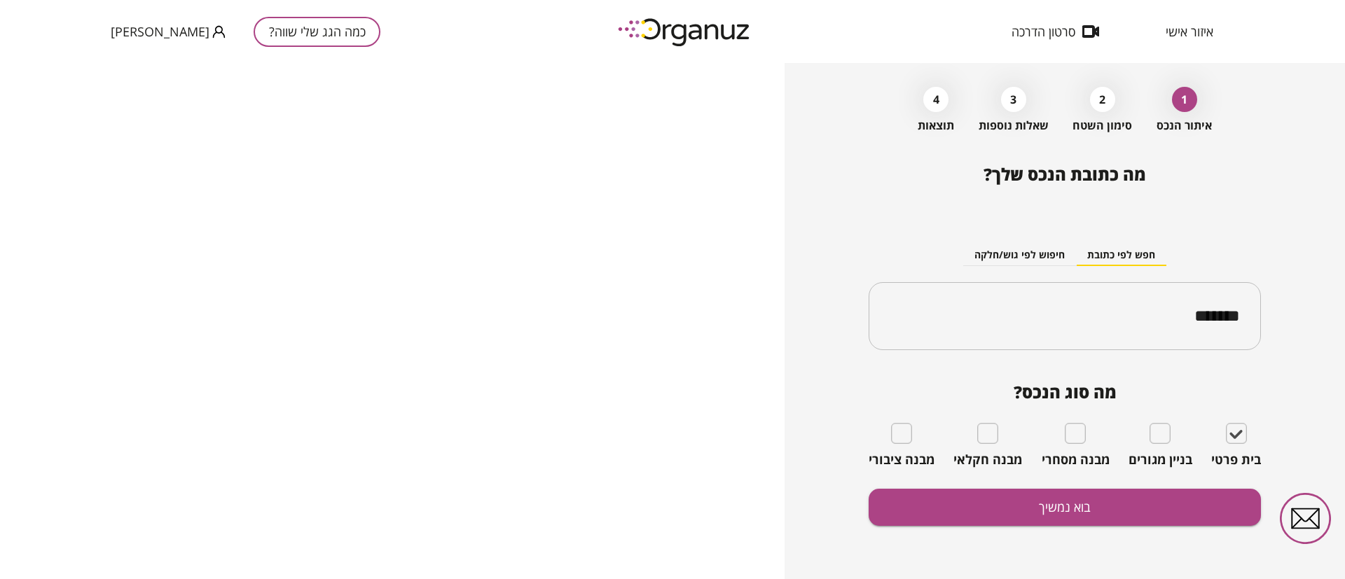
scroll to position [50, 0]
click at [1038, 507] on button "בוא נמשיך" at bounding box center [1065, 507] width 392 height 37
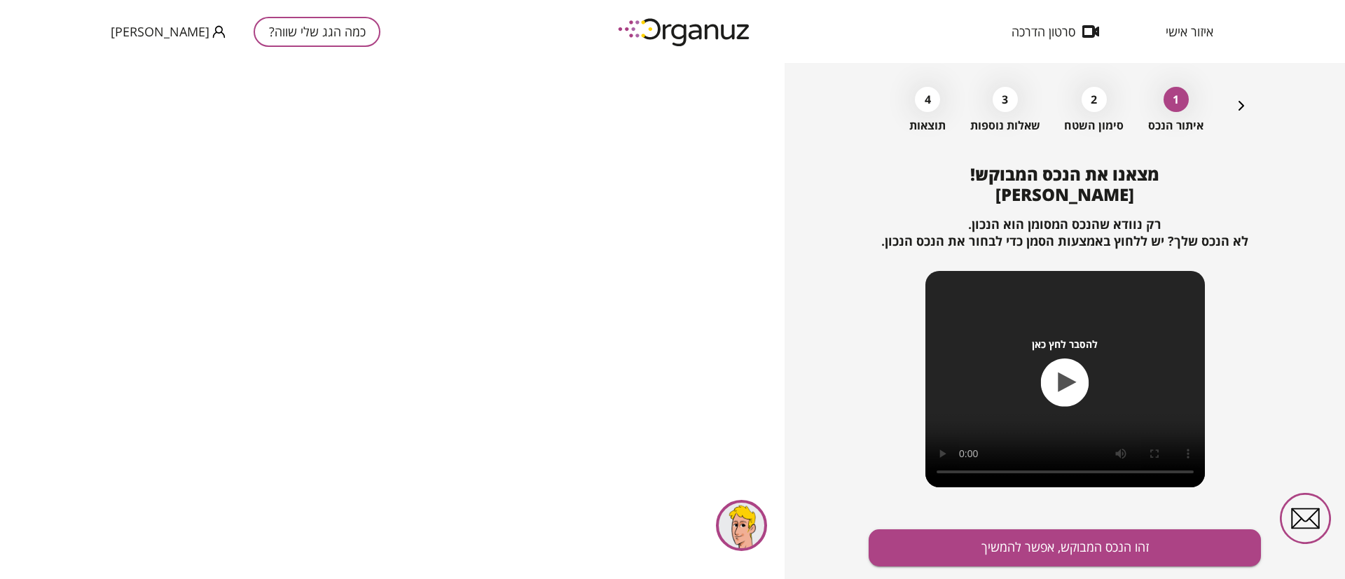
scroll to position [90, 0]
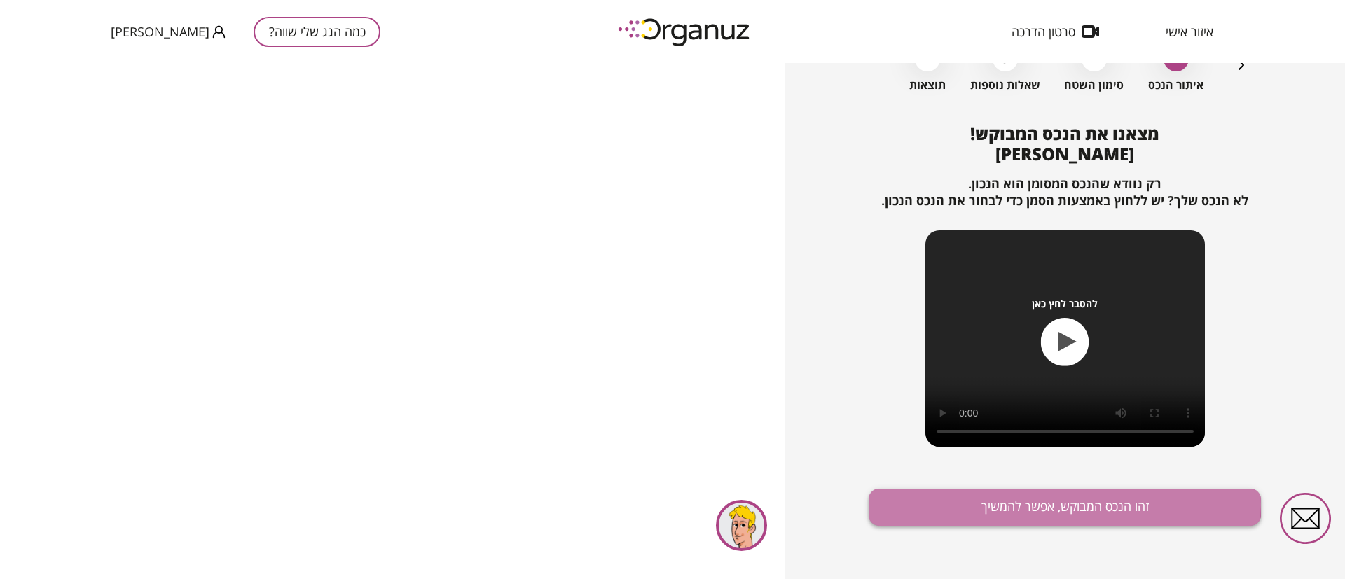
click at [1052, 504] on button "זהו הנכס המבוקש, אפשר להמשיך" at bounding box center [1065, 507] width 392 height 37
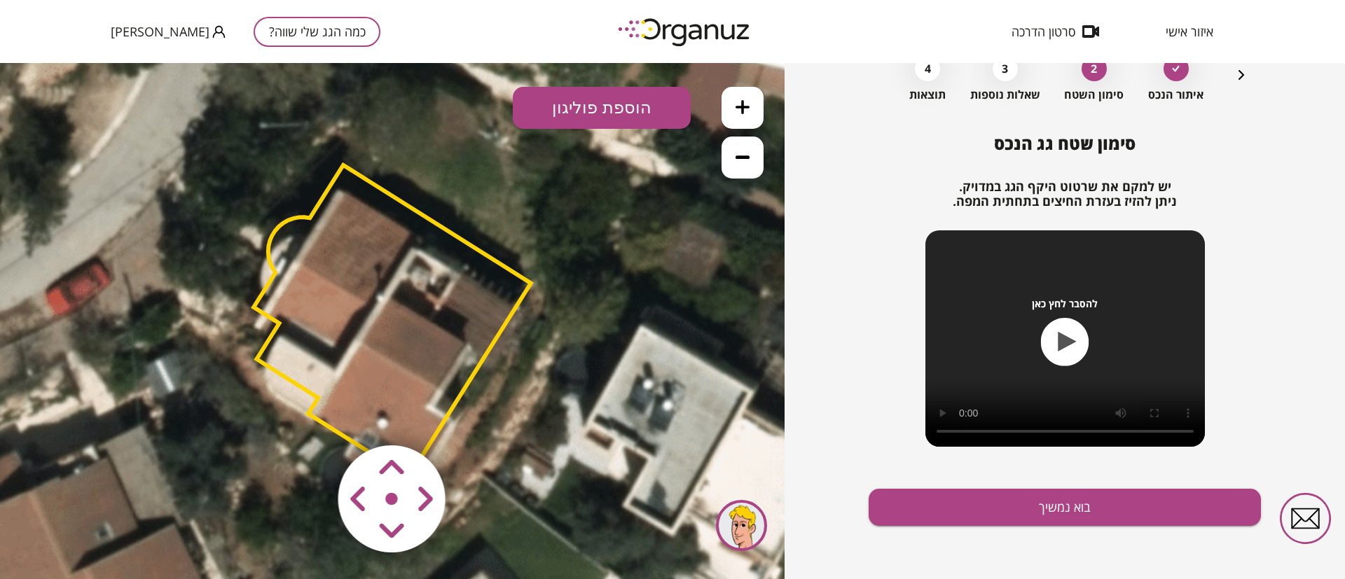
click at [433, 333] on polygon at bounding box center [392, 321] width 277 height 312
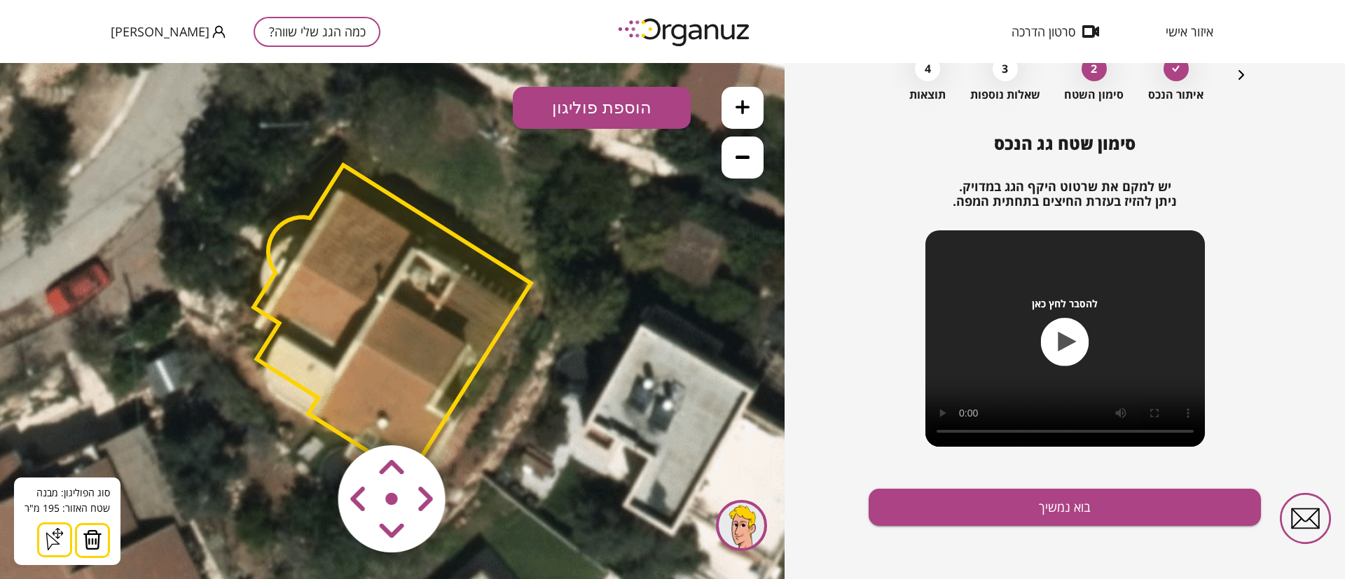
click at [90, 538] on img at bounding box center [93, 540] width 20 height 21
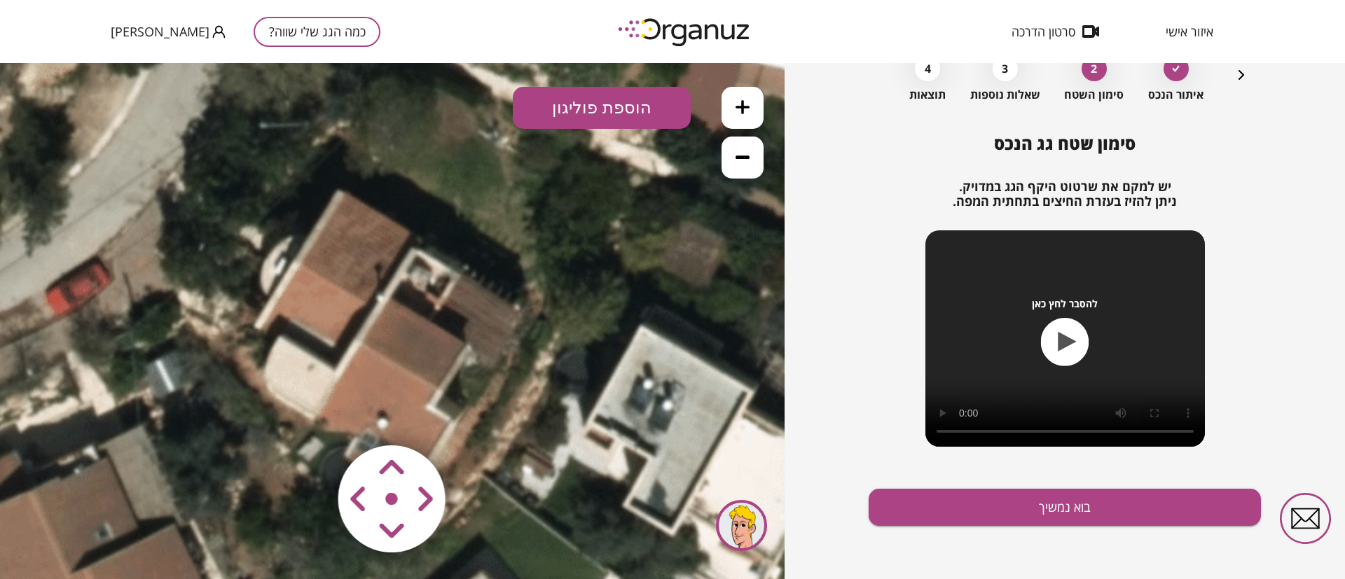
click at [745, 110] on icon at bounding box center [743, 107] width 14 height 14
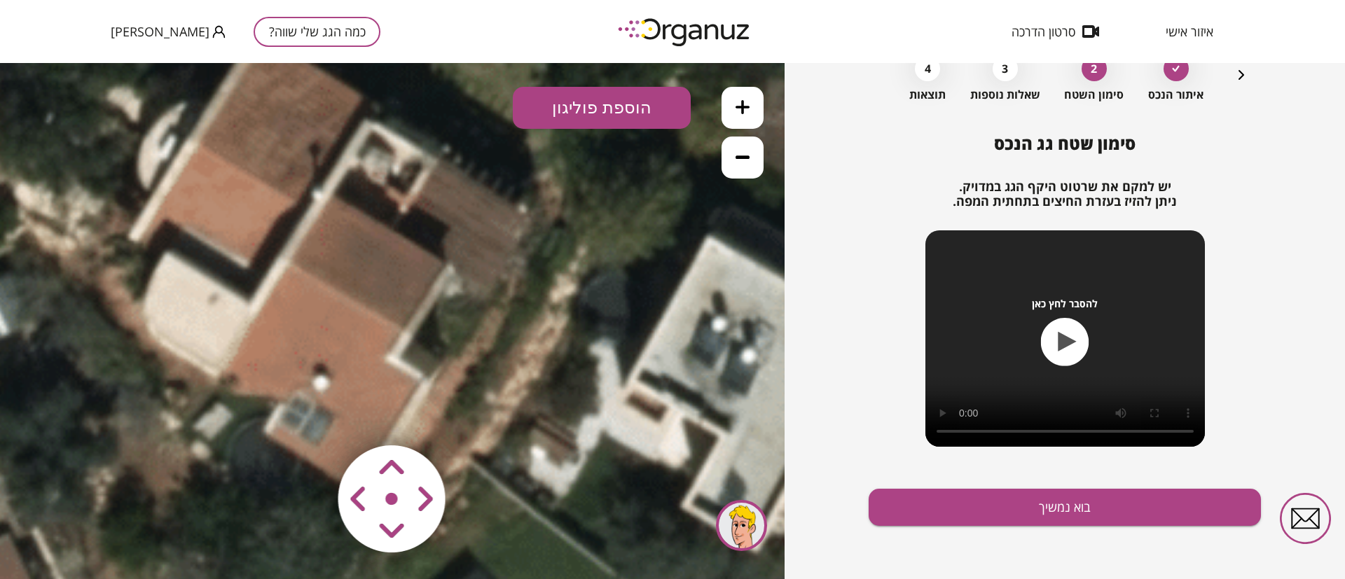
drag, startPoint x: 585, startPoint y: 324, endPoint x: 528, endPoint y: 226, distance: 113.9
click at [528, 232] on icon at bounding box center [342, 228] width 1419 height 1419
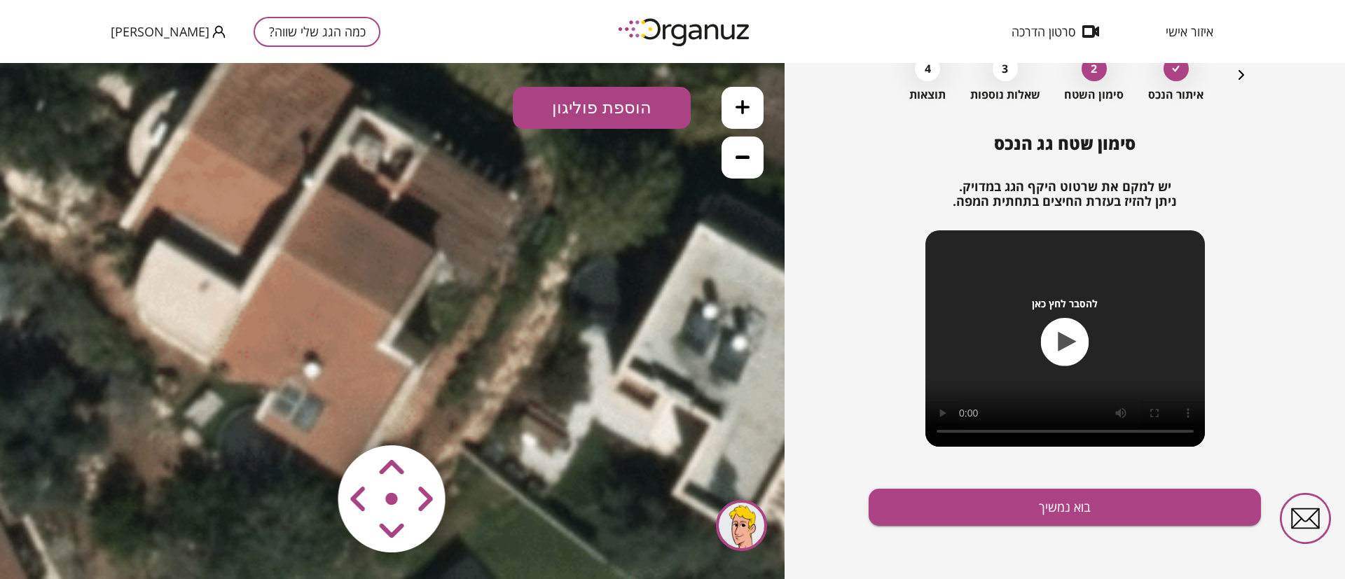
drag, startPoint x: 546, startPoint y: 331, endPoint x: 541, endPoint y: 324, distance: 8.4
click at [541, 324] on icon at bounding box center [333, 216] width 1419 height 1419
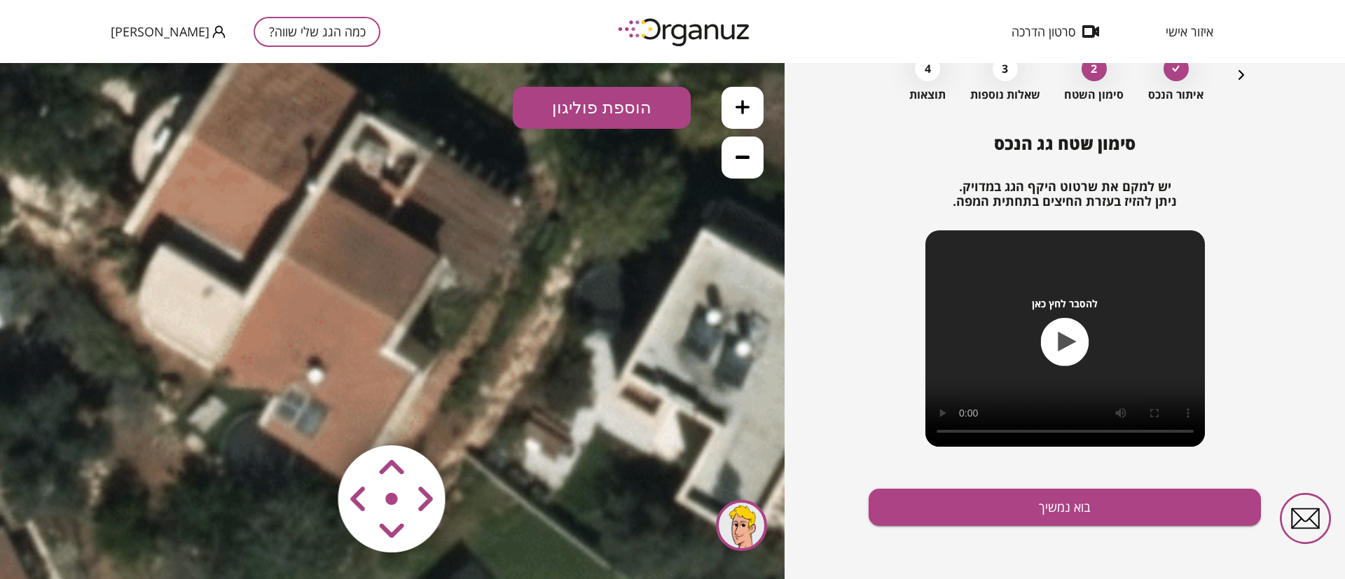
click at [607, 110] on button "הוספת פוליגון" at bounding box center [602, 108] width 178 height 42
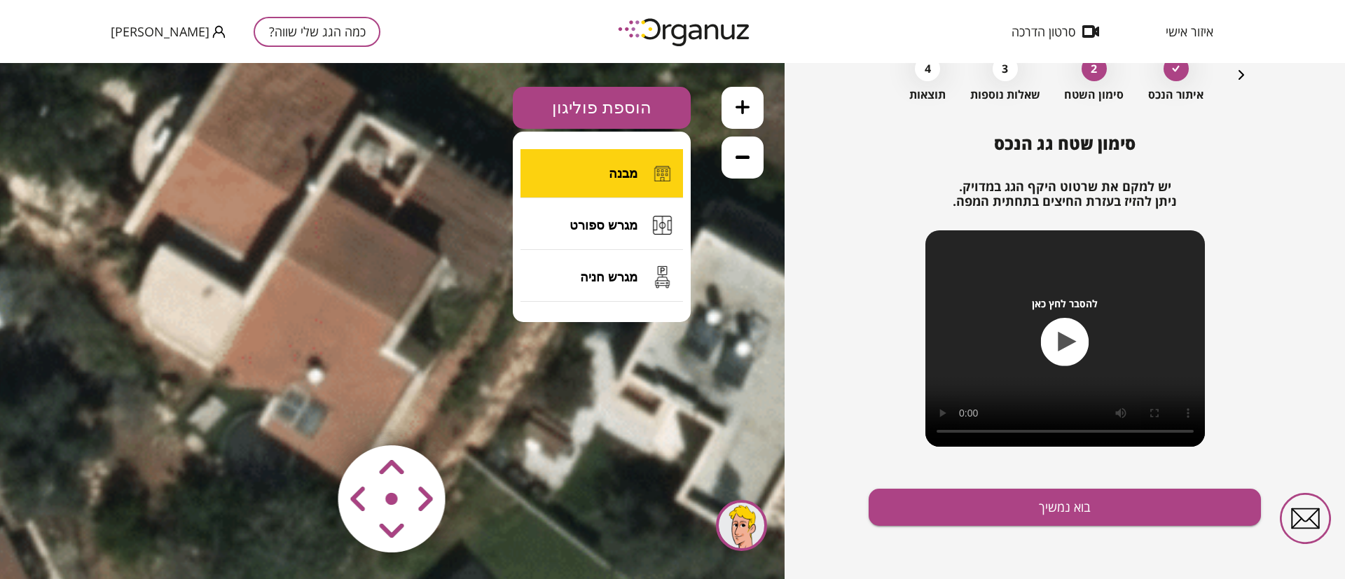
click at [608, 175] on button "מבנה" at bounding box center [601, 173] width 163 height 49
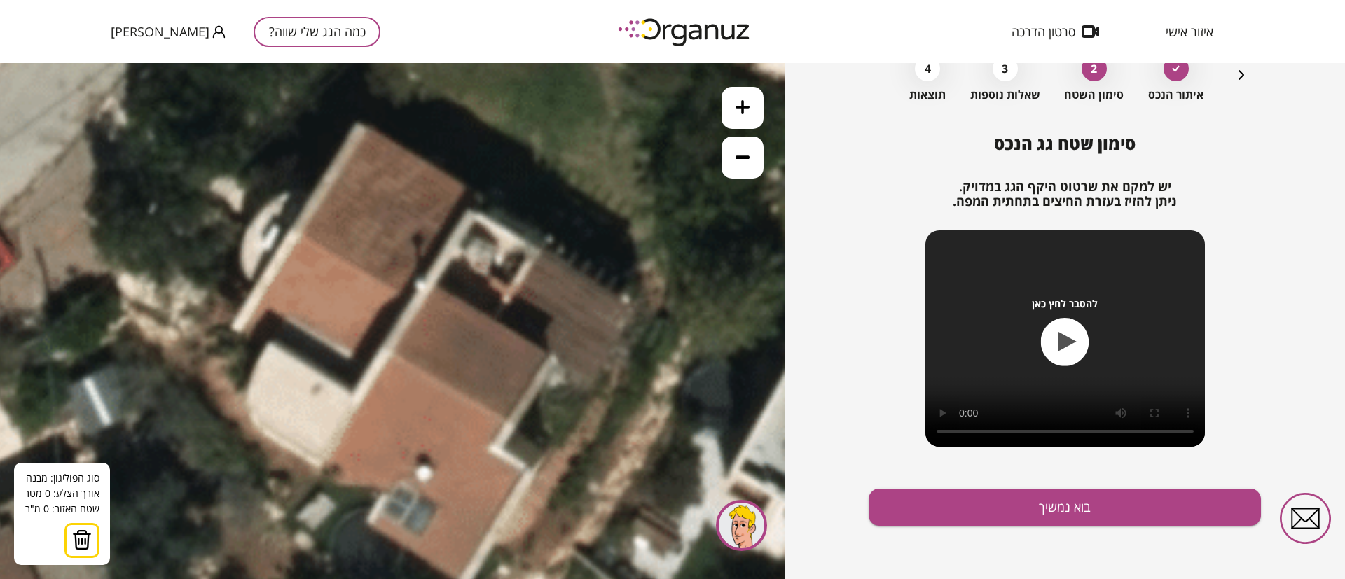
drag, startPoint x: 480, startPoint y: 290, endPoint x: 577, endPoint y: 364, distance: 122.0
click at [588, 385] on icon at bounding box center [445, 319] width 1419 height 1419
click at [364, 126] on icon at bounding box center [445, 318] width 1419 height 1419
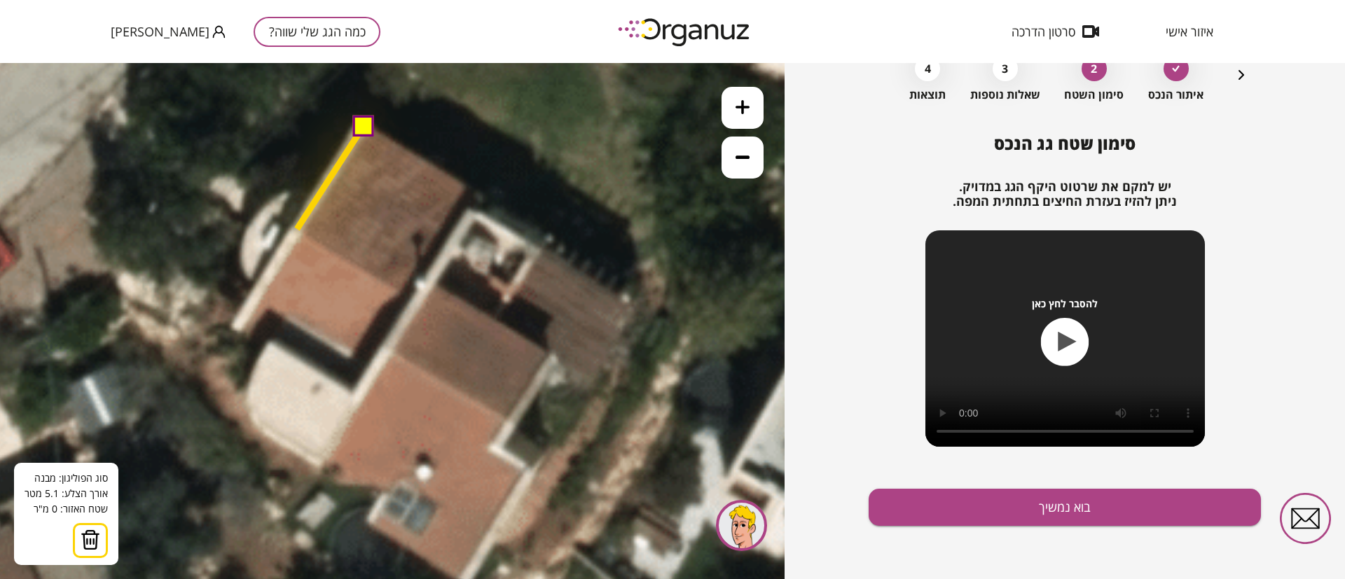
click at [297, 229] on icon at bounding box center [445, 318] width 1419 height 1419
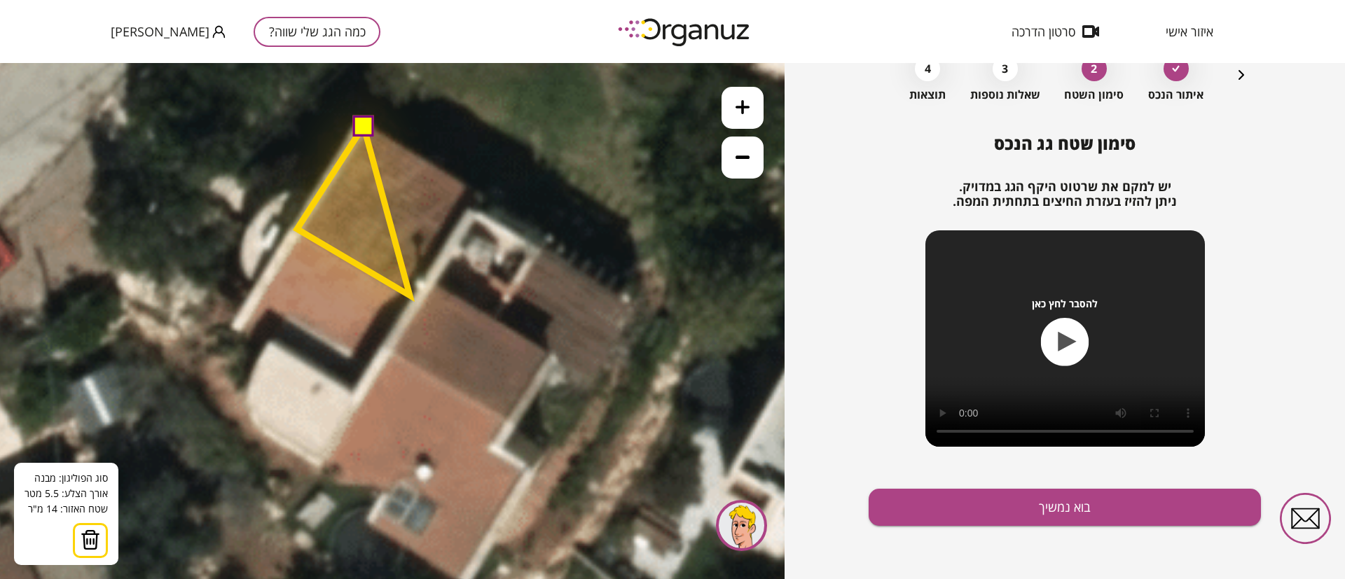
click at [410, 296] on polygon at bounding box center [353, 211] width 113 height 170
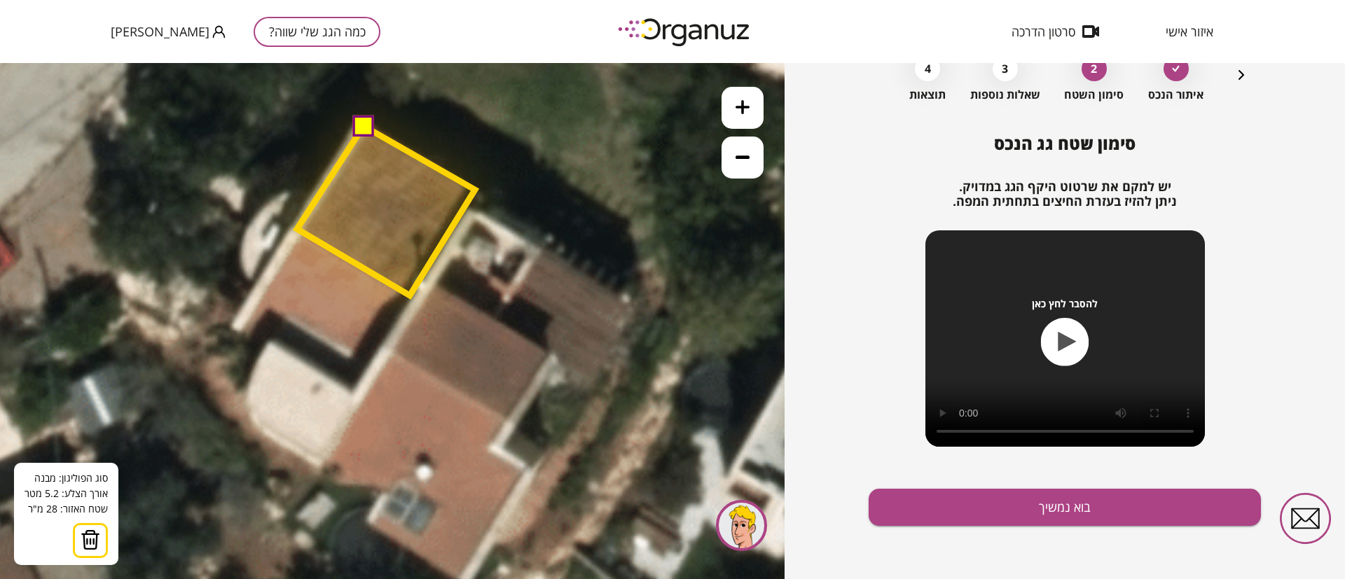
click at [475, 190] on polygon at bounding box center [386, 211] width 178 height 170
click at [361, 126] on button at bounding box center [362, 124] width 21 height 21
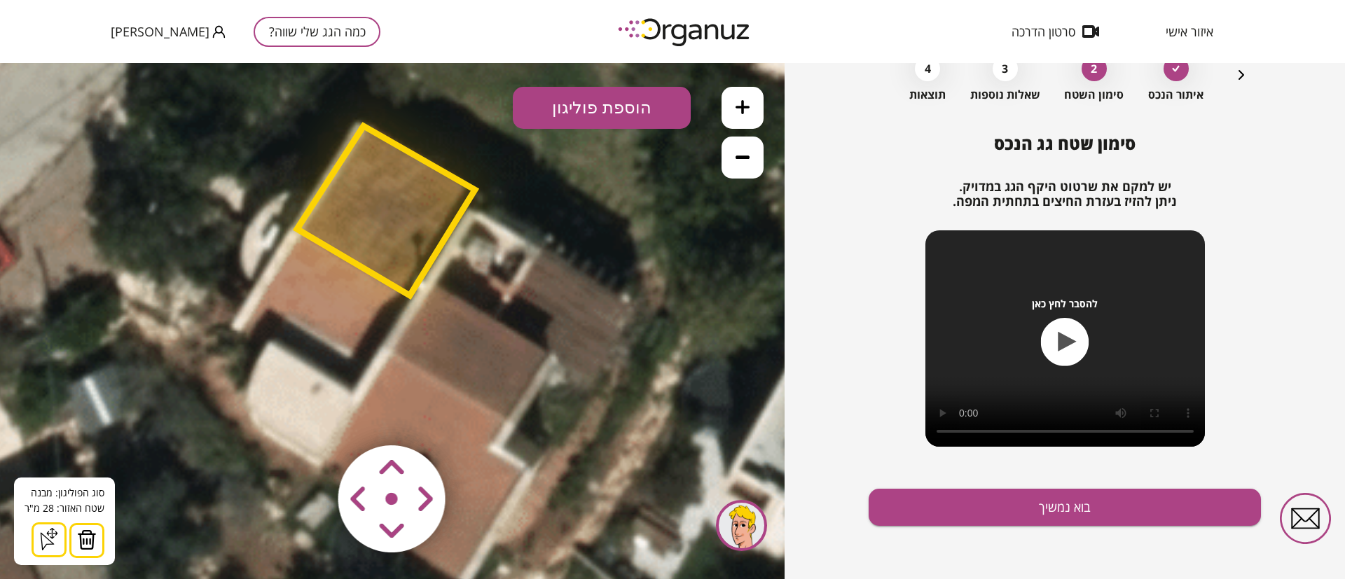
click at [584, 109] on button "הוספת פוליגון" at bounding box center [602, 108] width 178 height 42
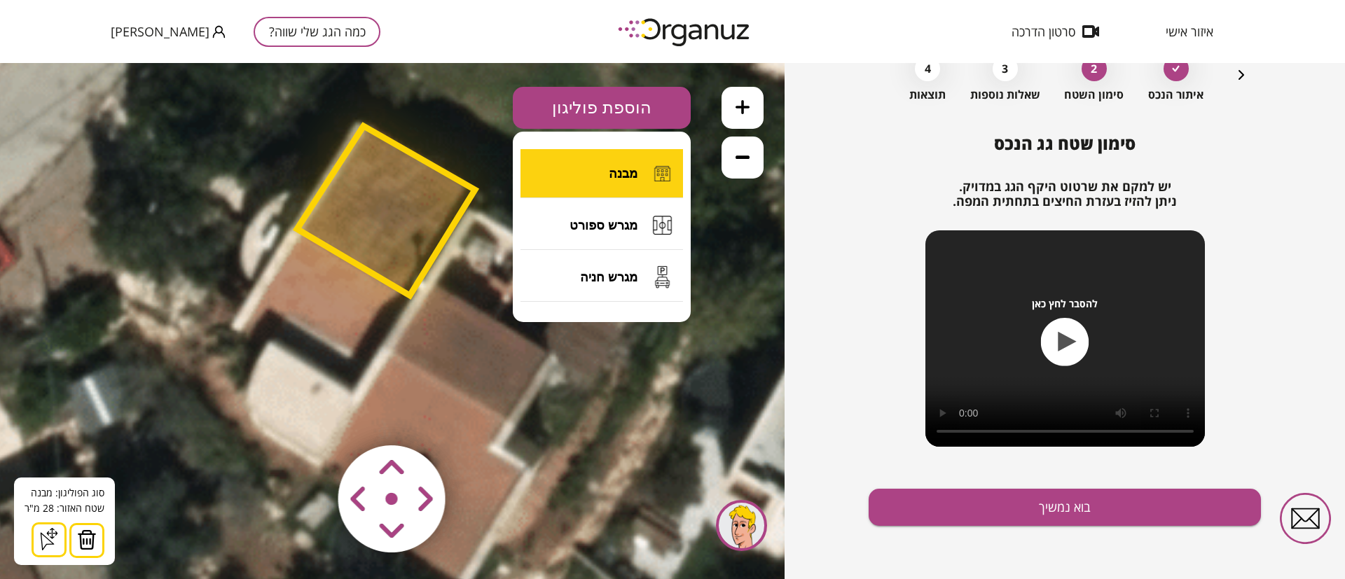
click at [615, 168] on span "מבנה" at bounding box center [623, 173] width 29 height 15
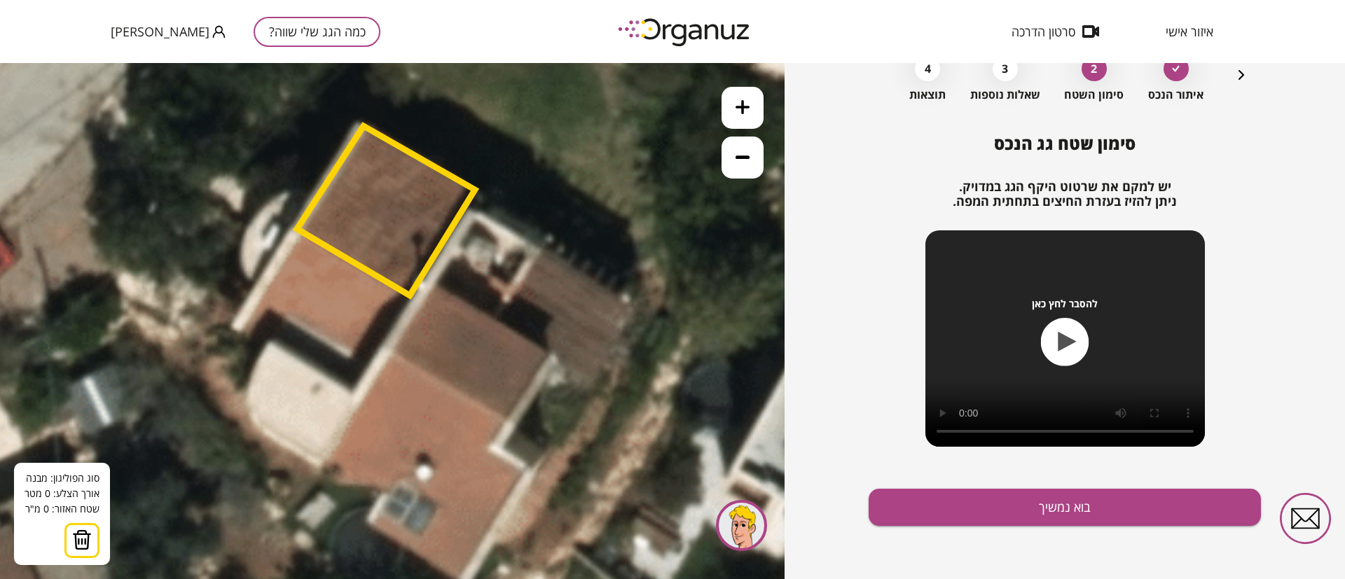
click at [431, 284] on icon at bounding box center [445, 318] width 1419 height 1419
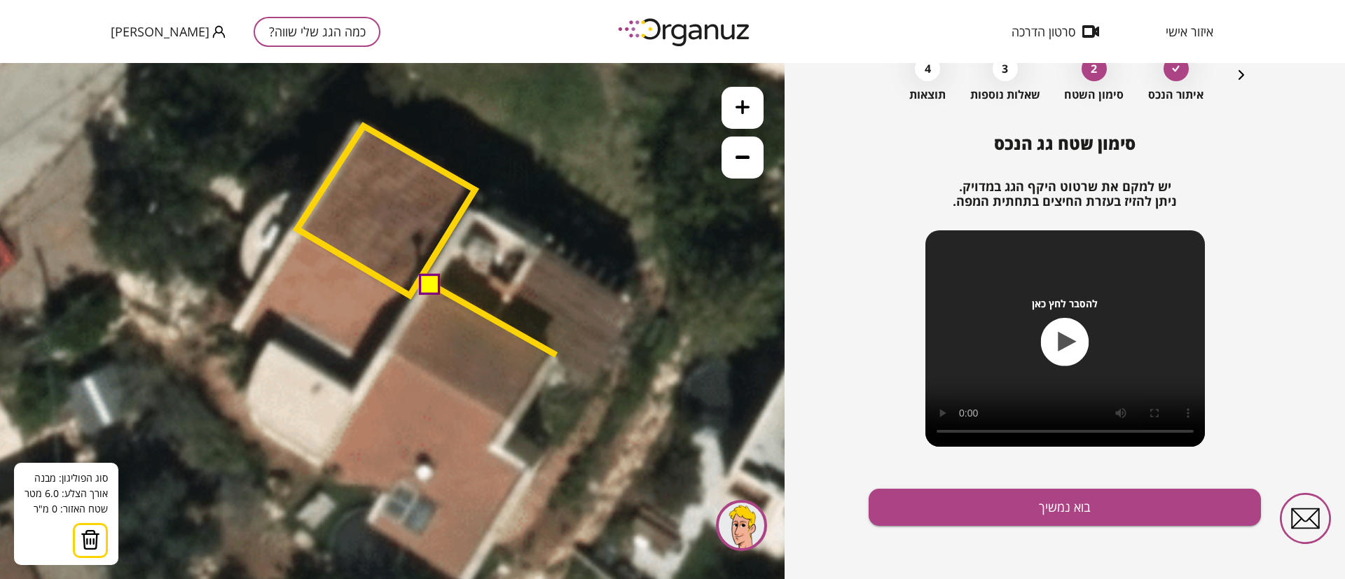
click at [556, 355] on icon at bounding box center [445, 318] width 1419 height 1419
click at [511, 421] on polygon at bounding box center [493, 352] width 125 height 137
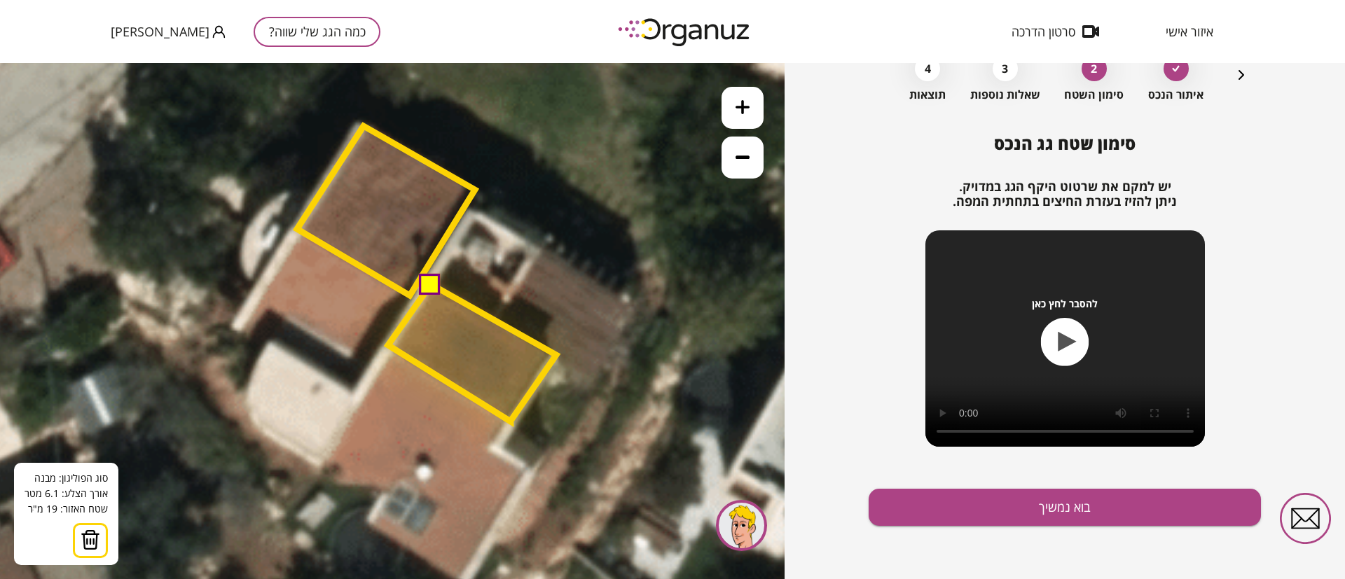
click at [388, 345] on polygon at bounding box center [472, 352] width 168 height 137
click at [431, 285] on button at bounding box center [429, 283] width 21 height 21
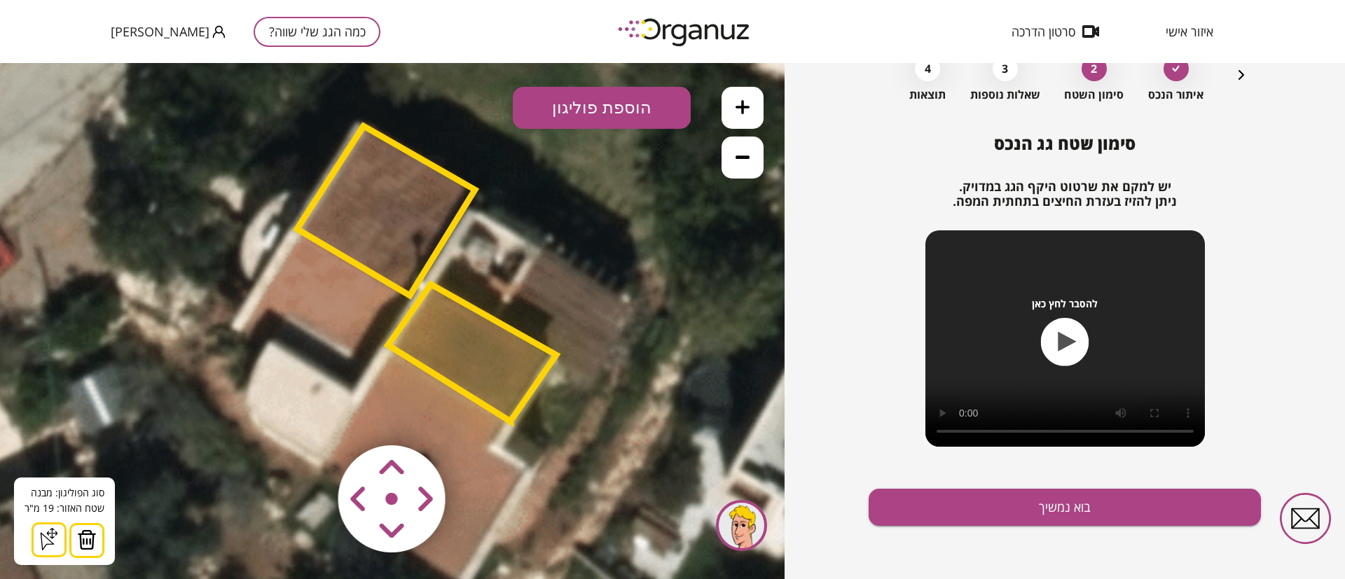
click at [638, 106] on button "הוספת פוליגון" at bounding box center [602, 108] width 178 height 42
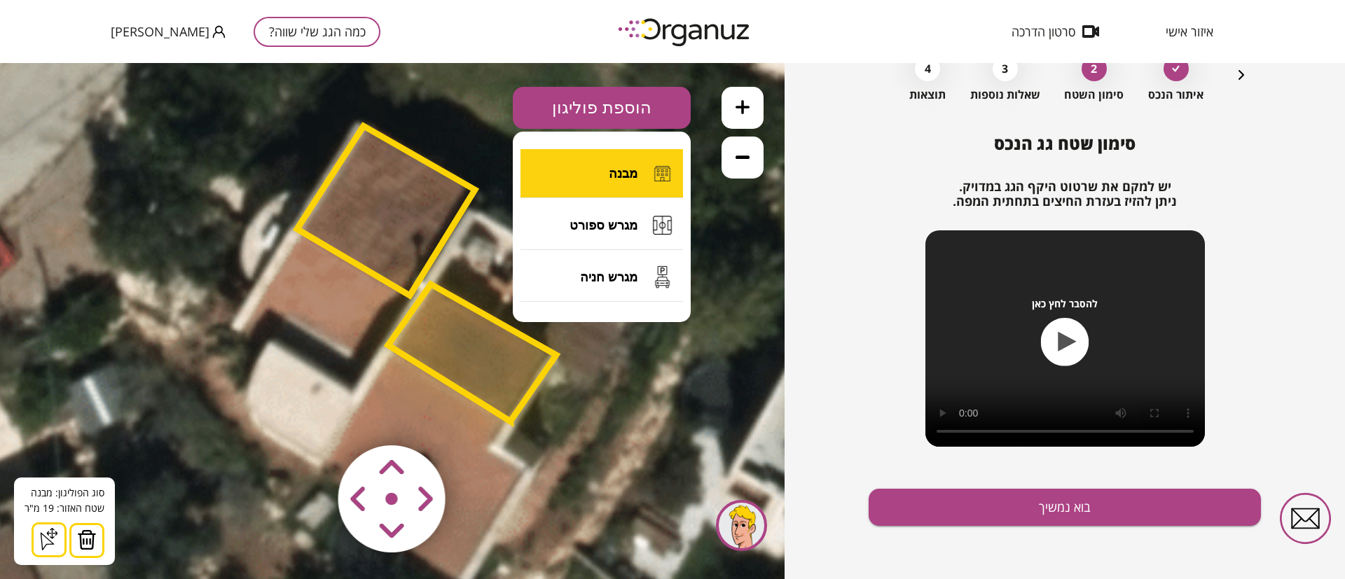
click at [629, 179] on span "מבנה" at bounding box center [623, 173] width 29 height 15
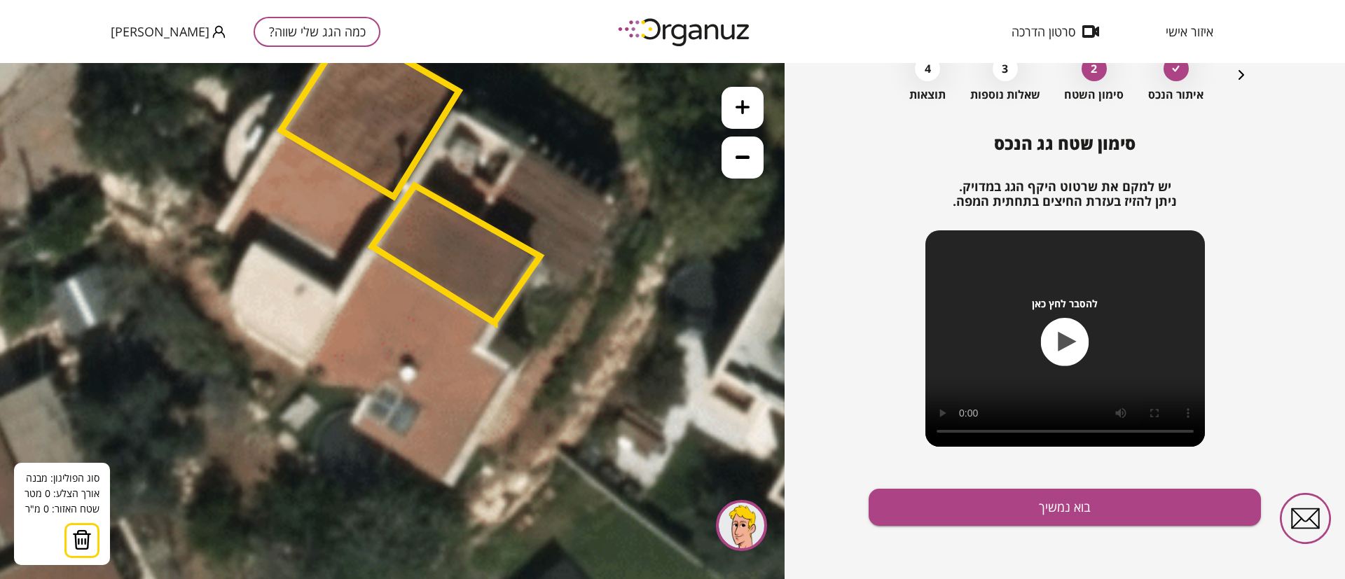
drag, startPoint x: 637, startPoint y: 398, endPoint x: 615, endPoint y: 289, distance: 110.7
click at [616, 291] on icon at bounding box center [429, 219] width 1419 height 1419
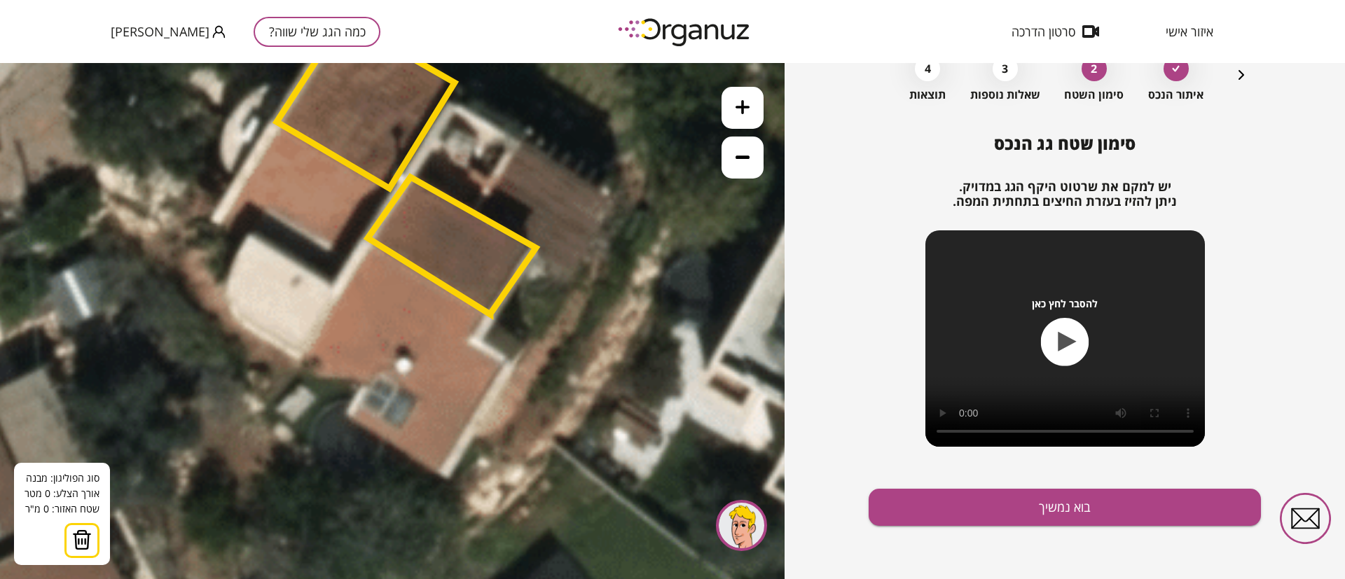
click at [490, 313] on polygon at bounding box center [452, 245] width 168 height 137
click at [472, 340] on icon at bounding box center [425, 211] width 1419 height 1419
click at [511, 361] on polygon at bounding box center [491, 337] width 39 height 48
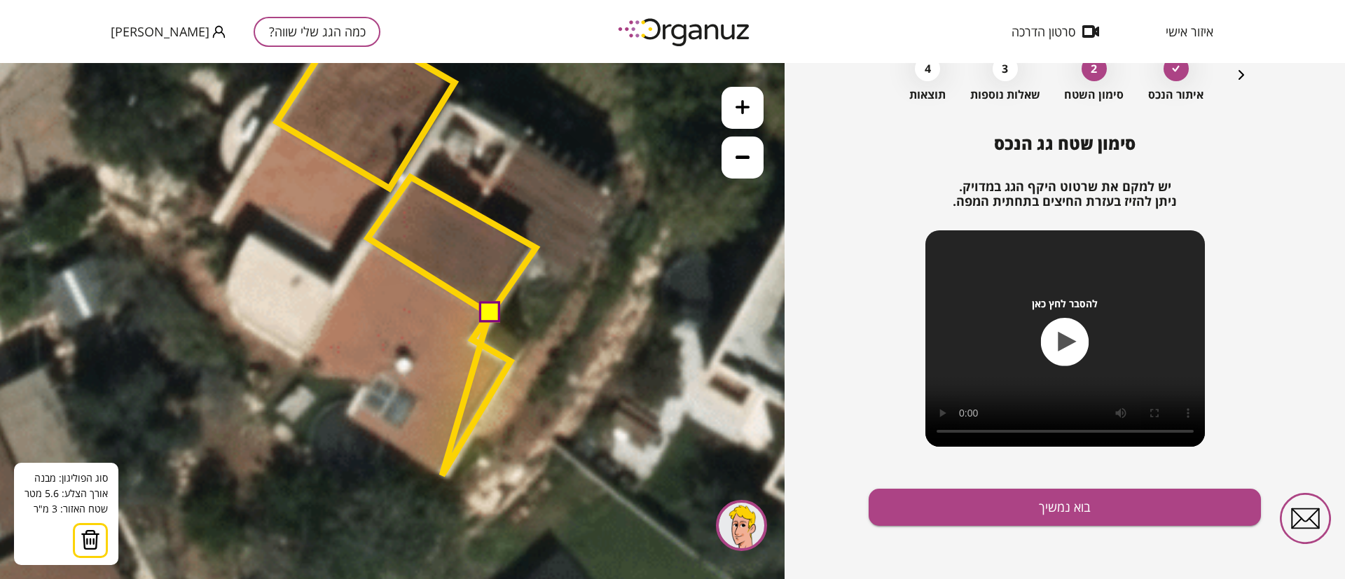
click at [442, 476] on icon at bounding box center [425, 211] width 1419 height 1419
click at [391, 441] on polygon at bounding box center [451, 394] width 120 height 163
click at [428, 396] on polygon at bounding box center [451, 394] width 120 height 163
click at [405, 382] on polygon at bounding box center [451, 394] width 120 height 163
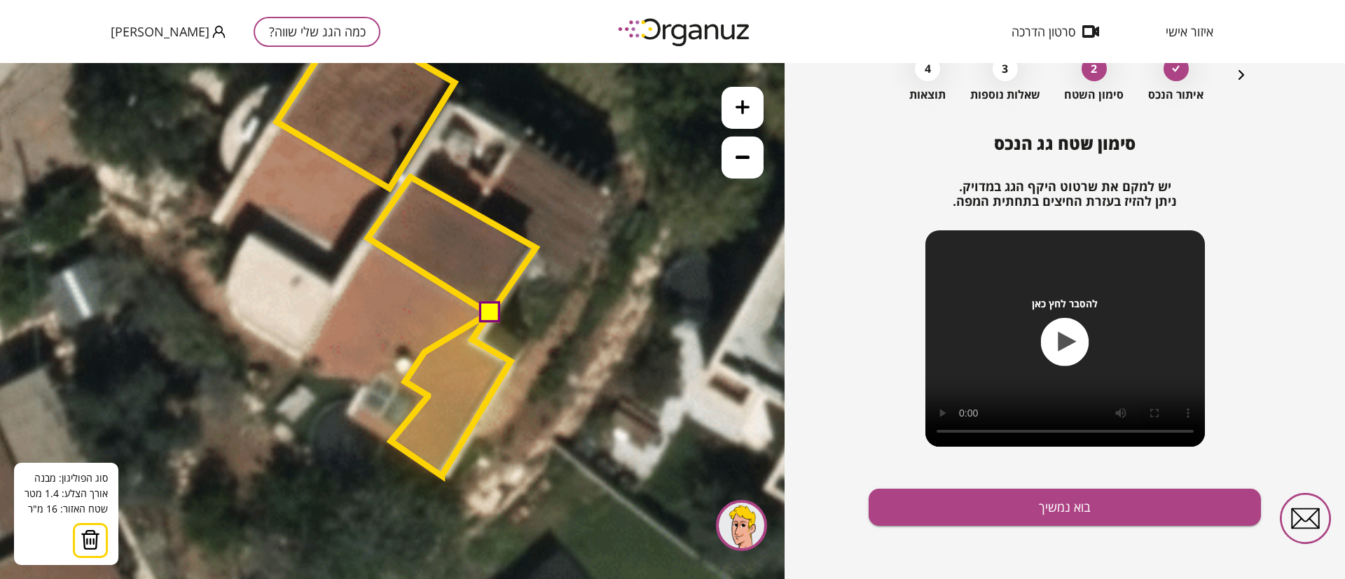
click at [425, 352] on polygon at bounding box center [451, 394] width 120 height 163
click at [396, 336] on polygon at bounding box center [451, 394] width 120 height 163
click at [367, 383] on polygon at bounding box center [439, 394] width 144 height 163
click at [310, 347] on polygon at bounding box center [410, 394] width 201 height 163
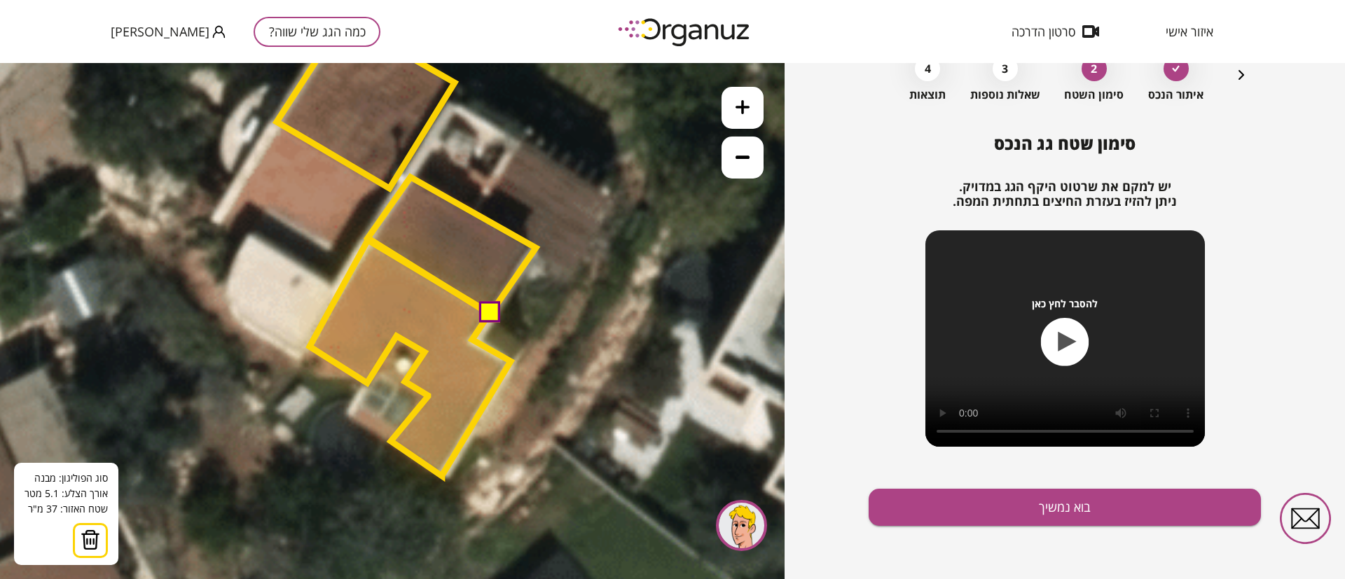
click at [368, 240] on polygon at bounding box center [410, 358] width 201 height 236
click at [487, 315] on button at bounding box center [488, 311] width 21 height 21
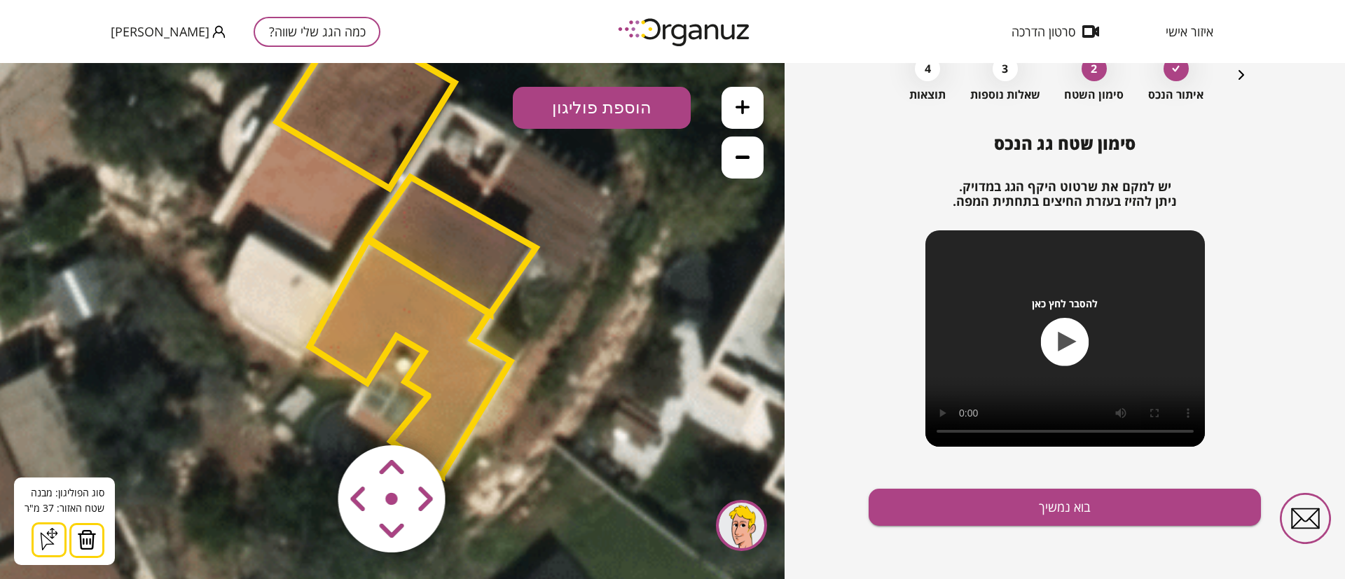
click at [613, 118] on button "הוספת פוליגון" at bounding box center [602, 108] width 178 height 42
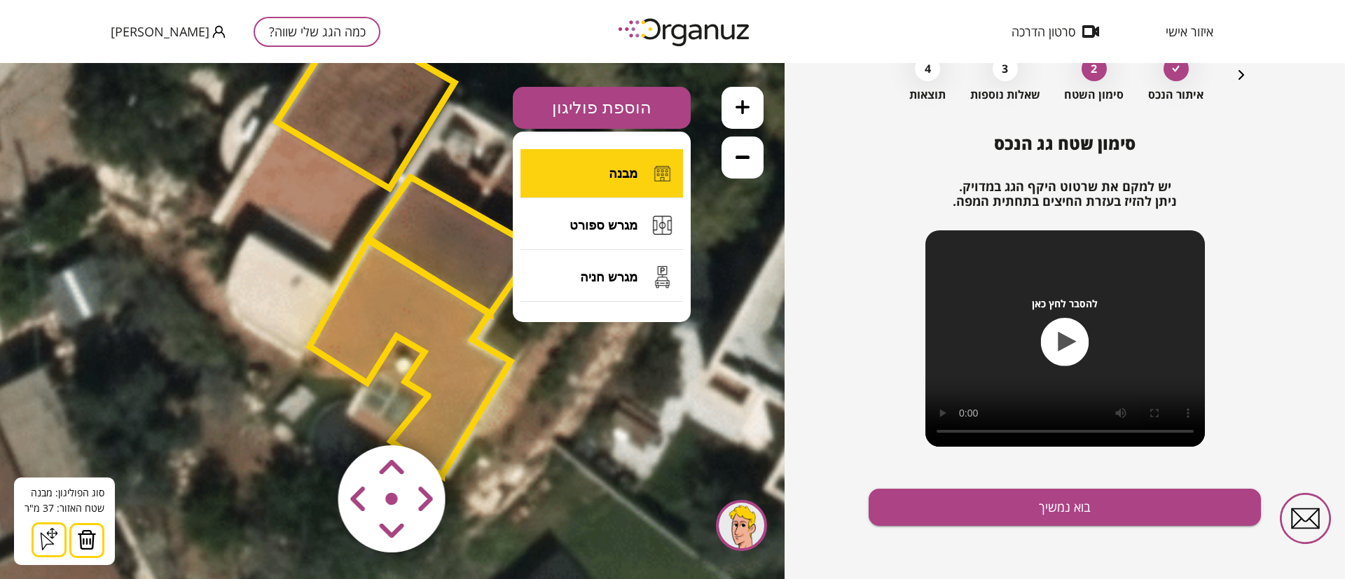
click at [614, 171] on span "מבנה" at bounding box center [623, 173] width 29 height 15
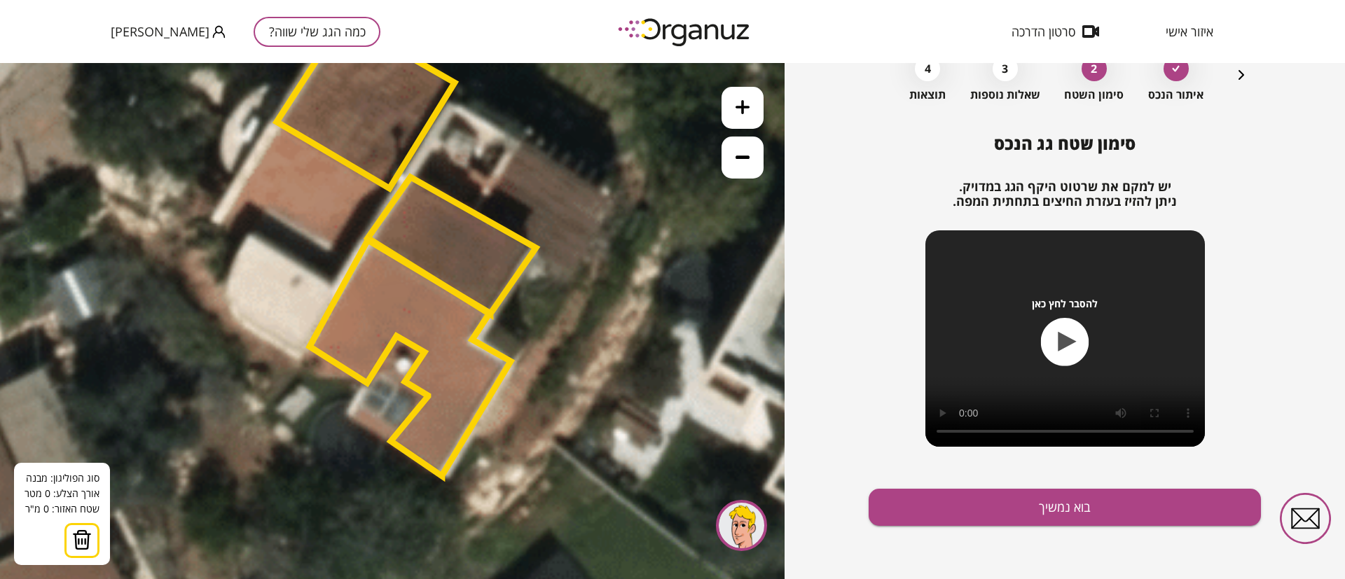
click at [392, 188] on polygon at bounding box center [366, 104] width 178 height 170
click at [347, 257] on icon at bounding box center [425, 211] width 1419 height 1419
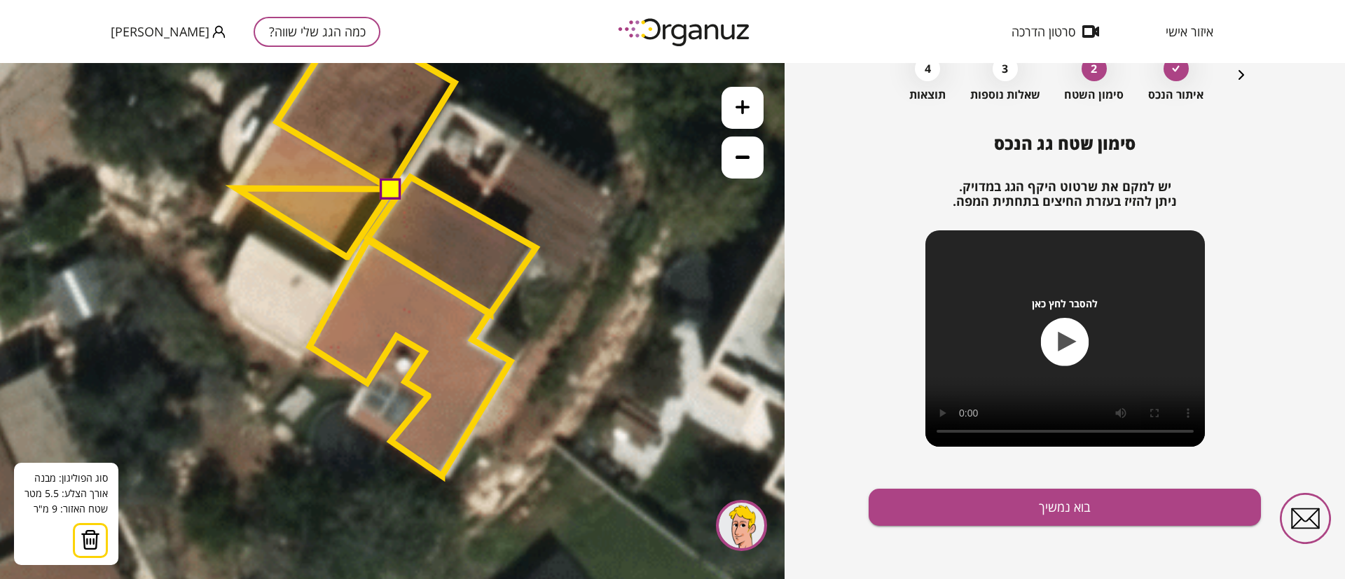
click at [236, 188] on polygon at bounding box center [314, 222] width 156 height 69
click at [276, 122] on polygon at bounding box center [314, 189] width 156 height 135
click at [394, 190] on button at bounding box center [390, 187] width 21 height 21
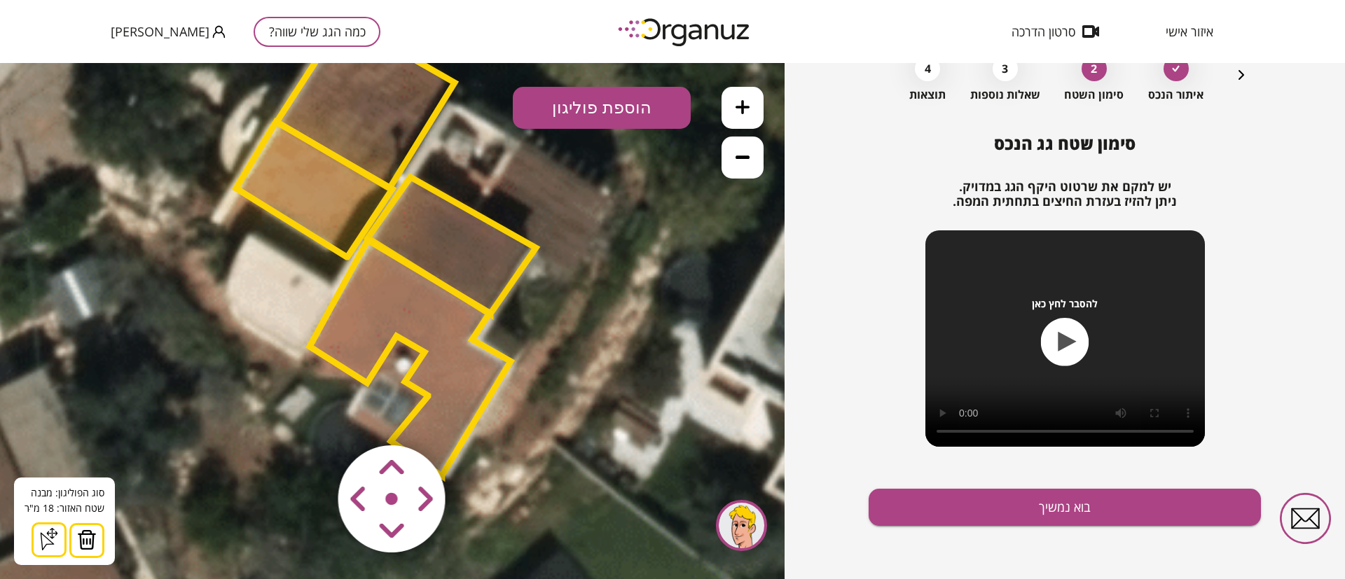
click at [619, 116] on button "הוספת פוליגון" at bounding box center [602, 108] width 178 height 42
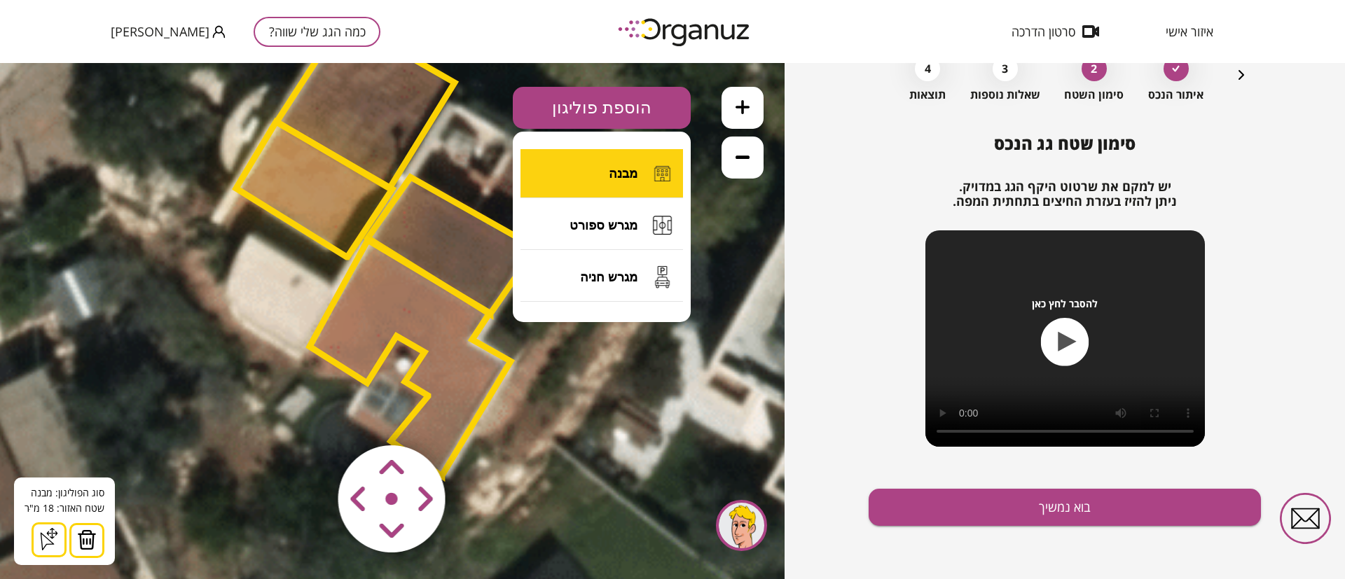
click at [628, 174] on span "מבנה" at bounding box center [623, 173] width 29 height 15
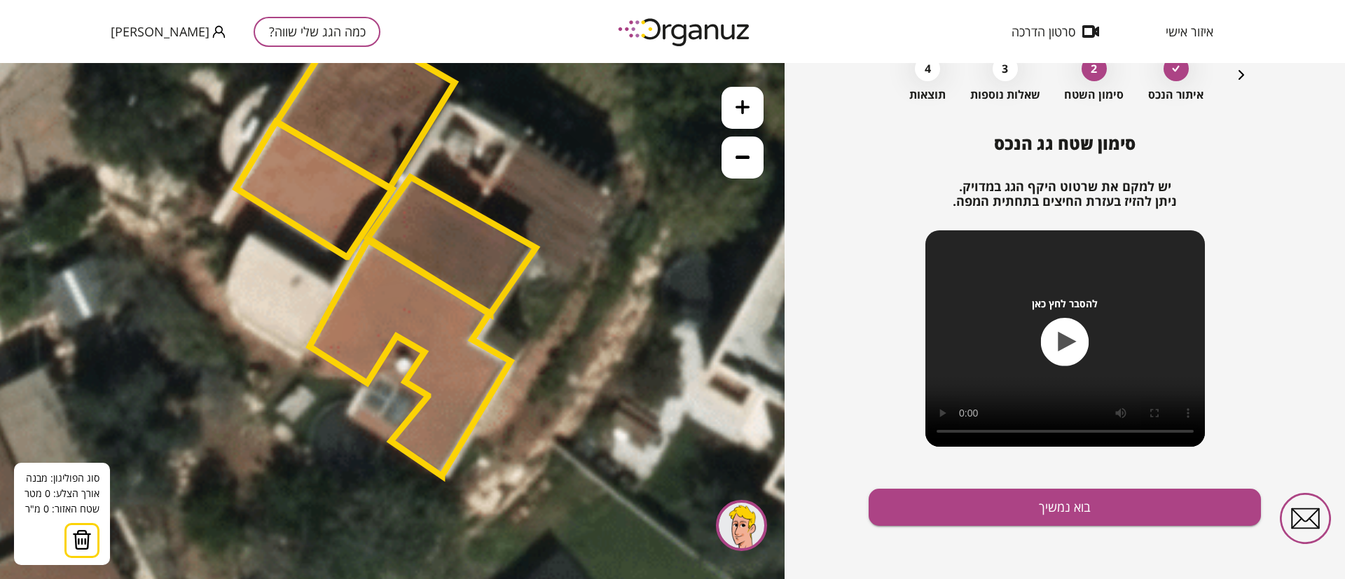
click at [253, 235] on icon at bounding box center [425, 211] width 1419 height 1419
click at [337, 287] on icon at bounding box center [425, 211] width 1419 height 1419
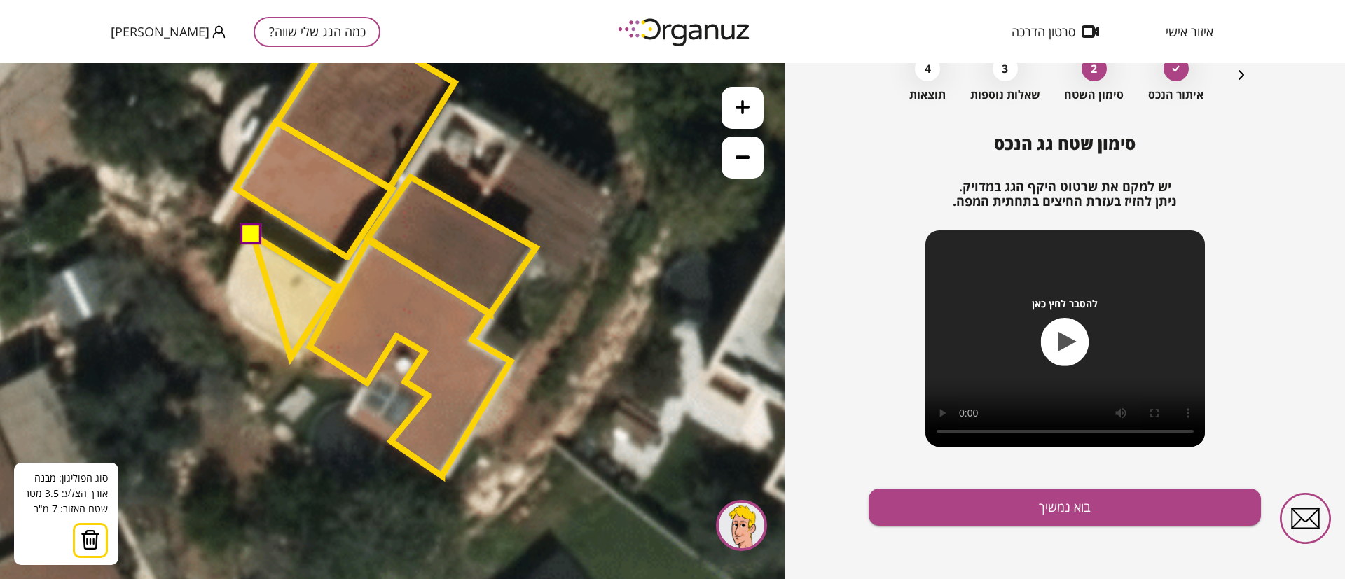
drag, startPoint x: 291, startPoint y: 358, endPoint x: 276, endPoint y: 345, distance: 19.8
click at [290, 358] on polygon at bounding box center [295, 296] width 84 height 123
click at [300, 355] on polygon at bounding box center [294, 295] width 84 height 120
click at [216, 302] on polygon at bounding box center [276, 295] width 120 height 120
click at [253, 235] on button at bounding box center [250, 233] width 21 height 21
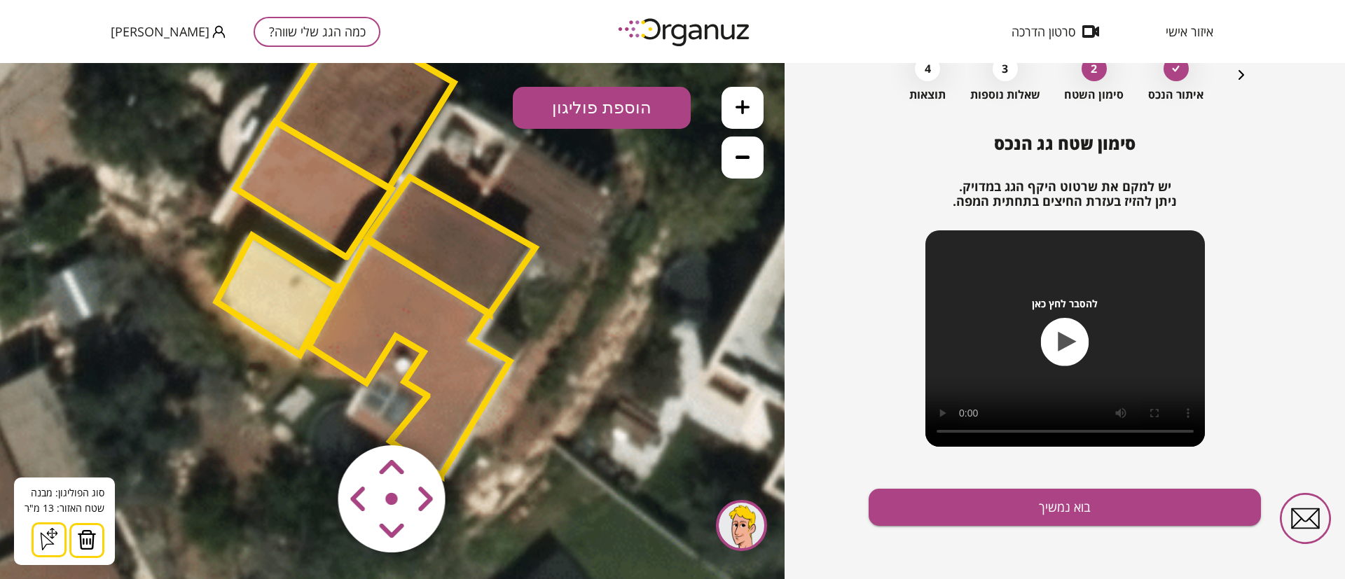
click at [261, 289] on polygon at bounding box center [276, 295] width 120 height 120
click at [733, 165] on button at bounding box center [743, 158] width 42 height 42
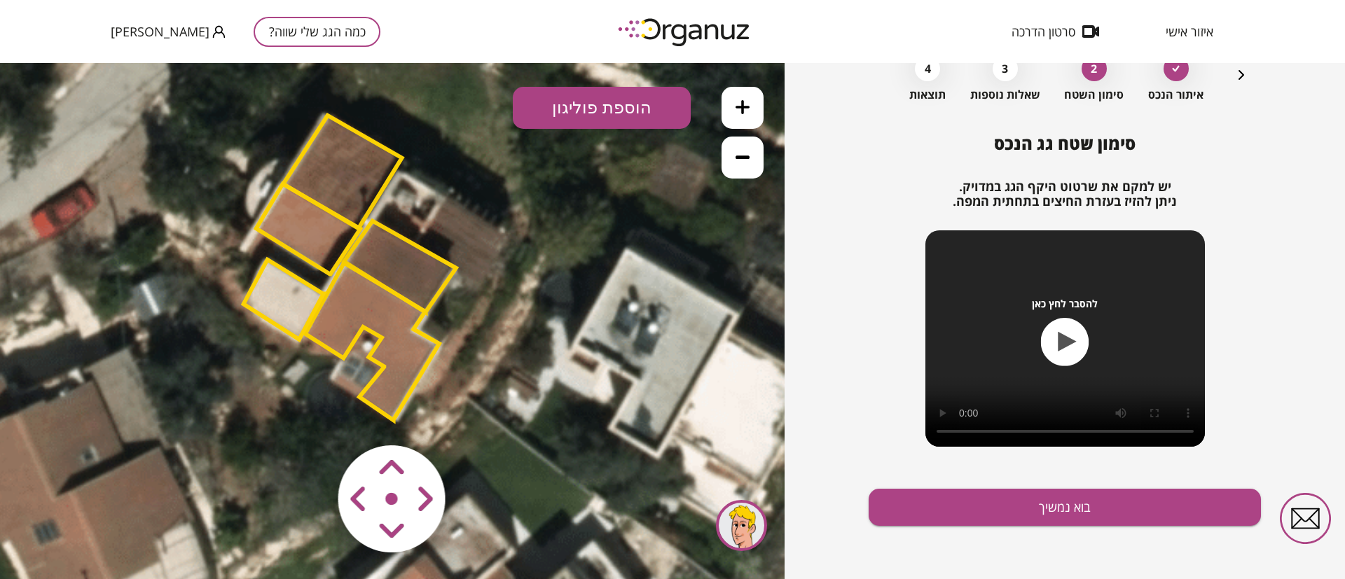
drag, startPoint x: 604, startPoint y: 371, endPoint x: 572, endPoint y: 367, distance: 31.8
click at [572, 367] on icon at bounding box center [382, 244] width 946 height 946
click at [583, 107] on button "הוספת פוליגון" at bounding box center [602, 108] width 178 height 42
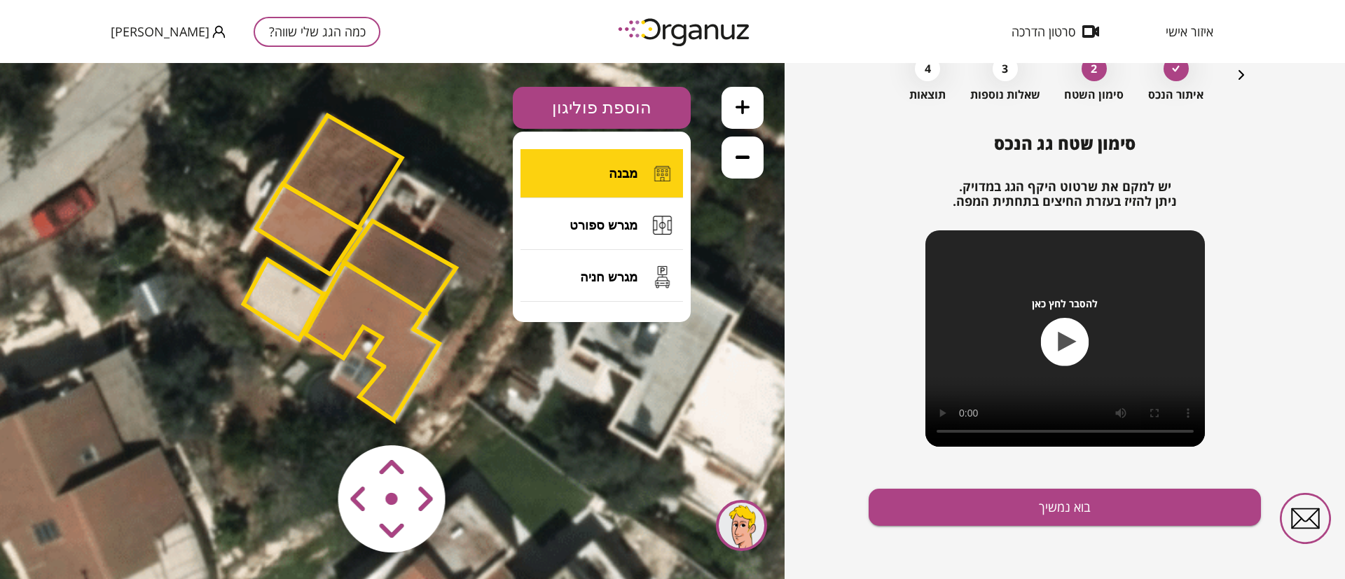
click at [612, 172] on span "מבנה" at bounding box center [623, 173] width 29 height 15
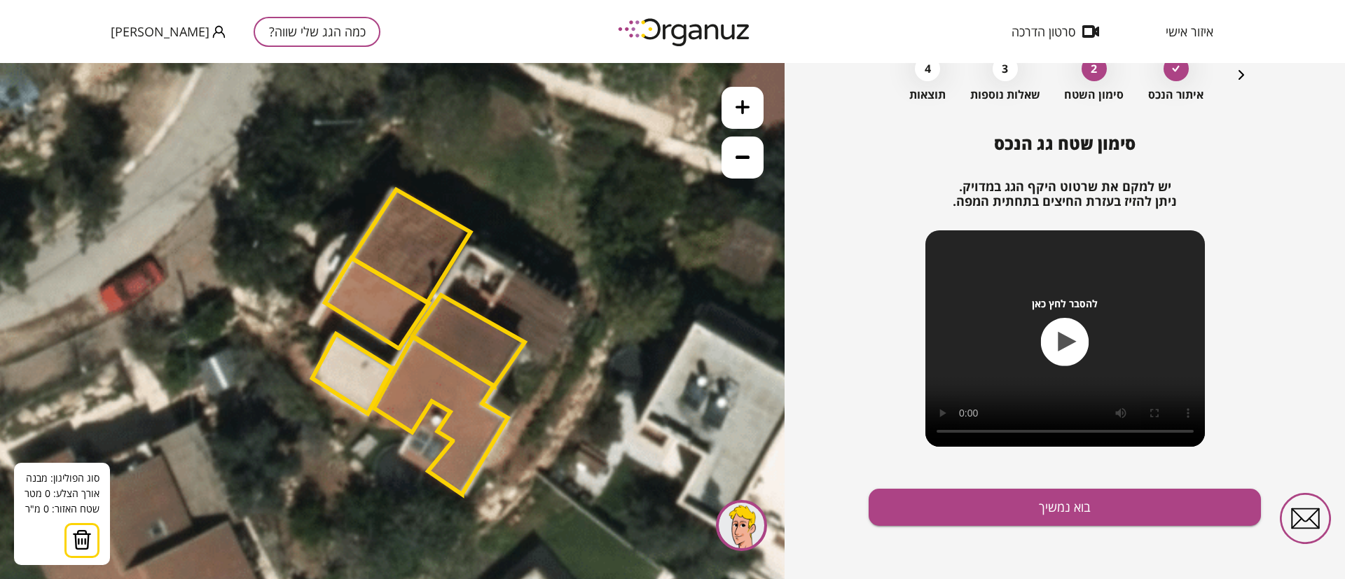
drag, startPoint x: 546, startPoint y: 352, endPoint x: 619, endPoint y: 427, distance: 104.5
click at [619, 427] on icon at bounding box center [451, 318] width 946 height 946
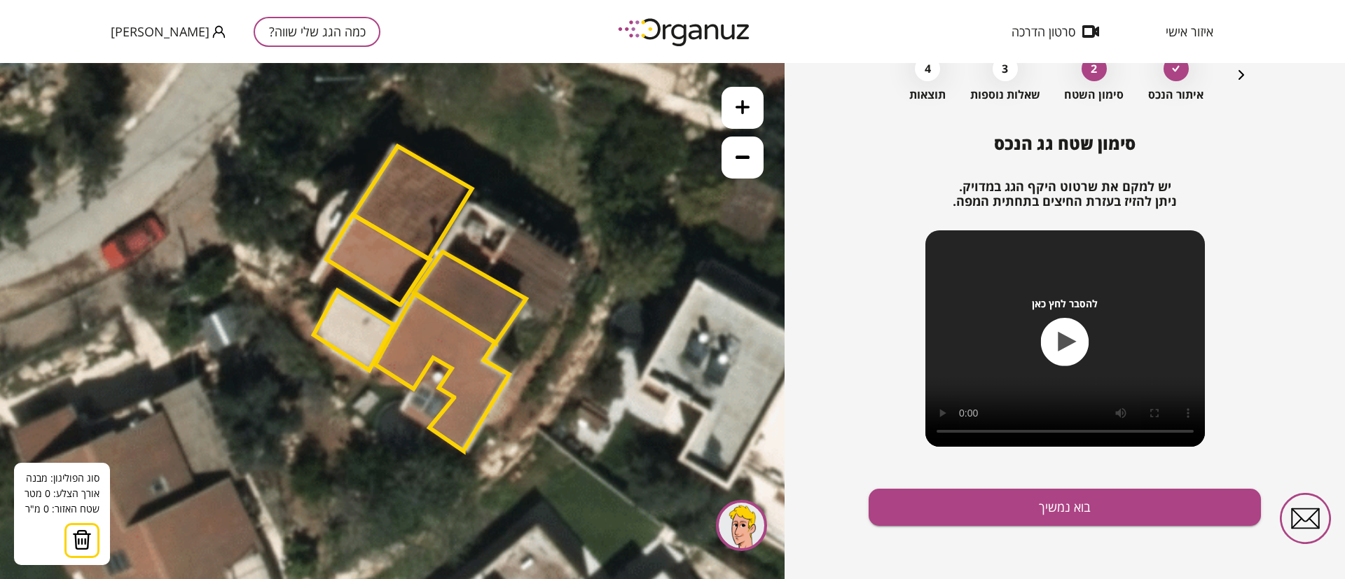
drag, startPoint x: 665, startPoint y: 432, endPoint x: 662, endPoint y: 387, distance: 44.2
click at [662, 387] on icon at bounding box center [452, 275] width 946 height 946
click at [738, 168] on button at bounding box center [743, 158] width 42 height 42
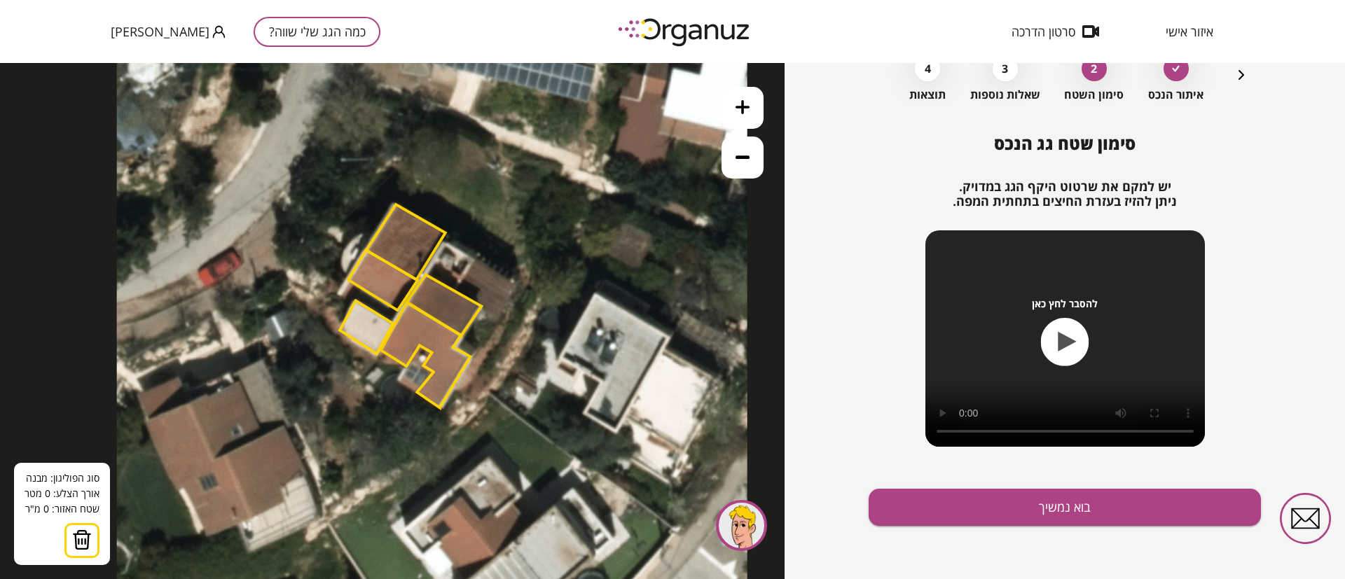
click at [82, 534] on img at bounding box center [82, 540] width 20 height 21
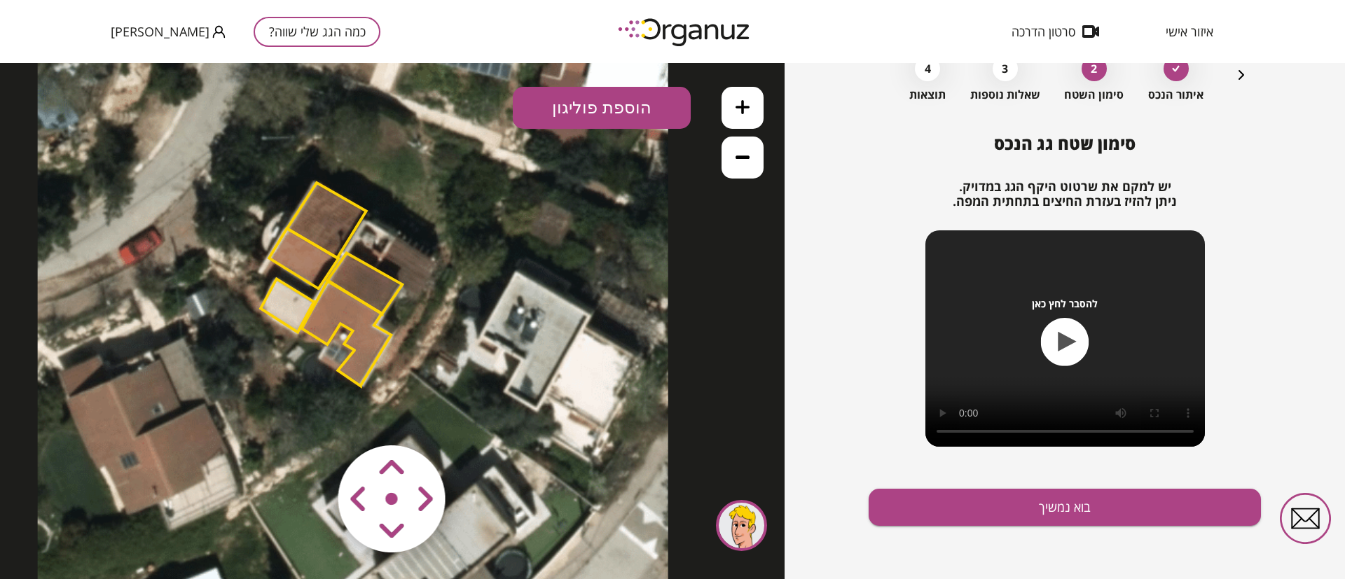
drag, startPoint x: 313, startPoint y: 365, endPoint x: 287, endPoint y: 360, distance: 27.1
click at [287, 360] on icon at bounding box center [353, 268] width 630 height 630
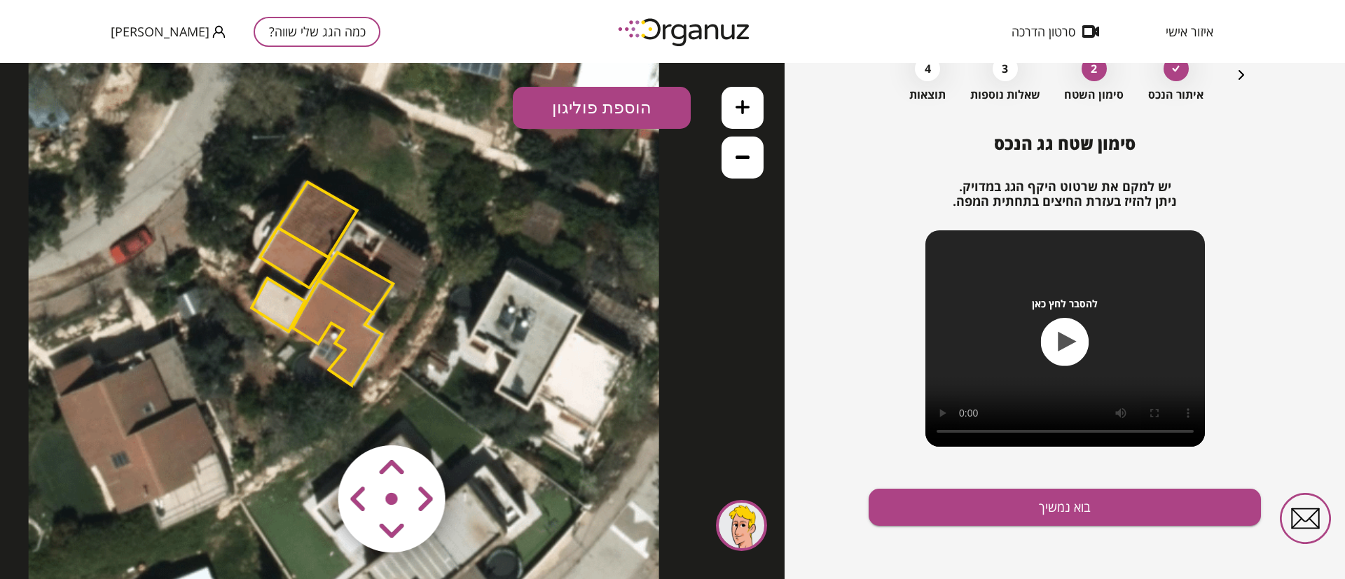
click at [318, 211] on polygon at bounding box center [317, 220] width 79 height 76
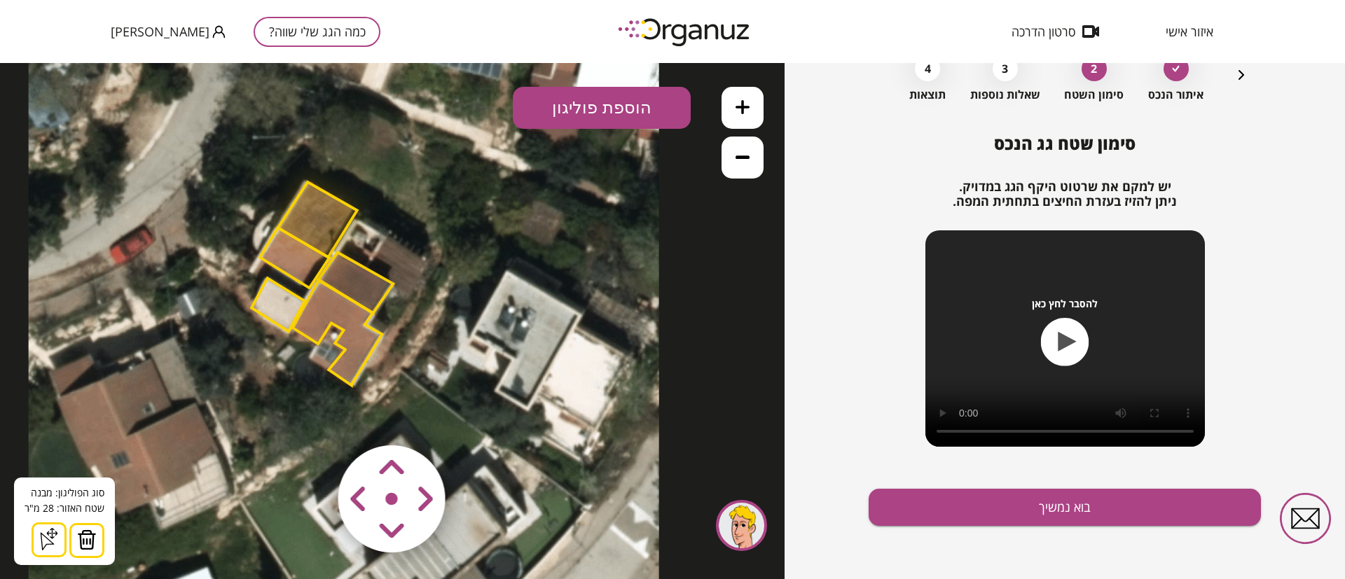
click at [359, 287] on polygon at bounding box center [356, 283] width 75 height 61
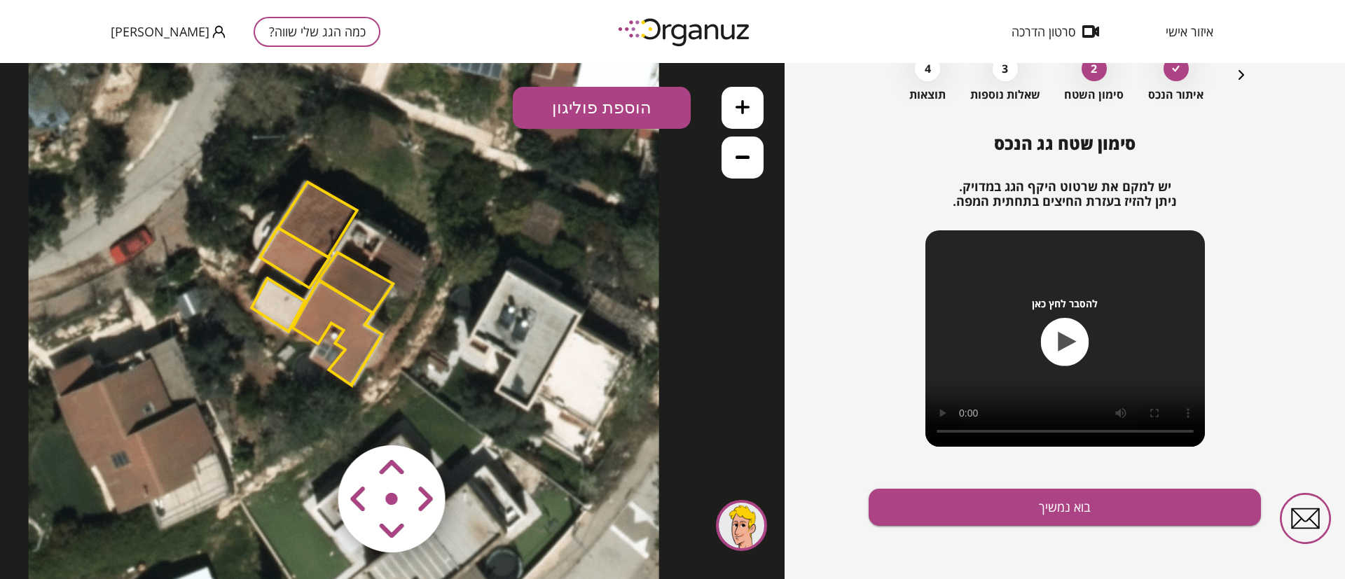
click at [341, 309] on polygon at bounding box center [338, 333] width 90 height 105
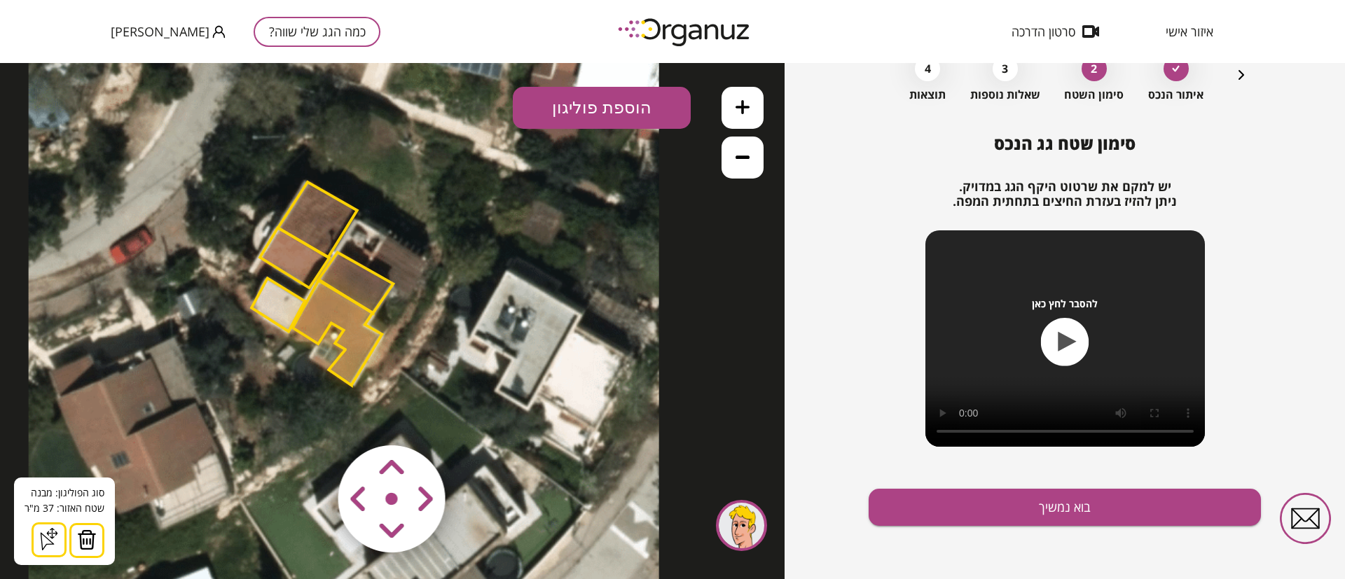
click at [296, 258] on polygon at bounding box center [294, 258] width 69 height 60
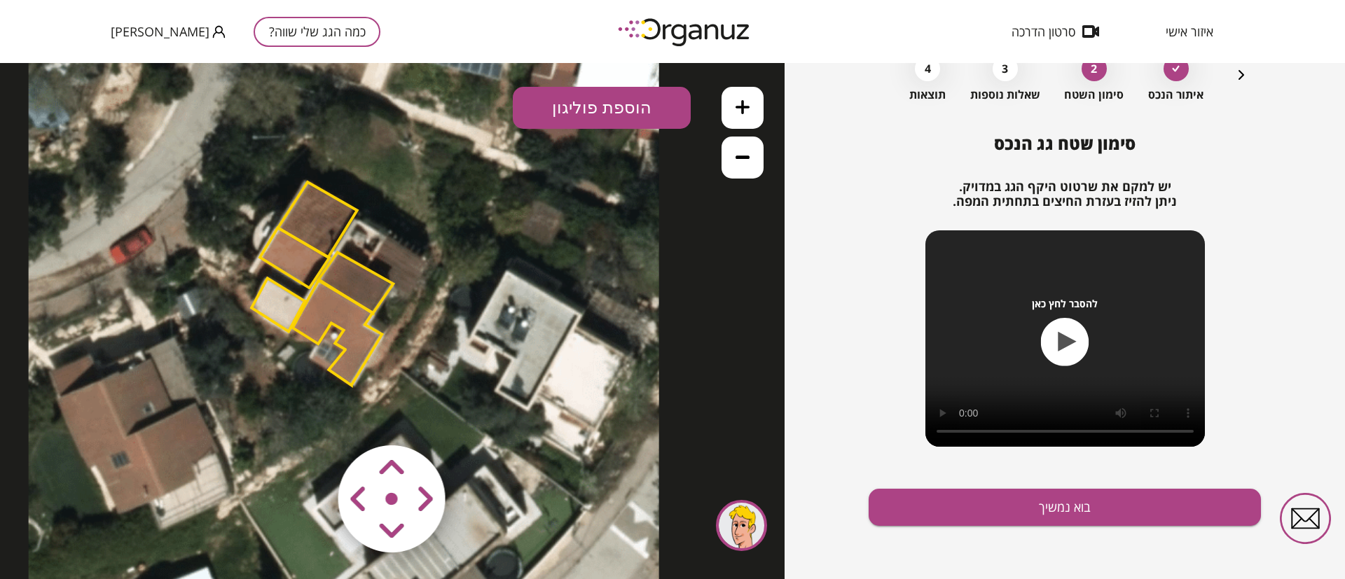
click at [290, 305] on polygon at bounding box center [277, 304] width 53 height 53
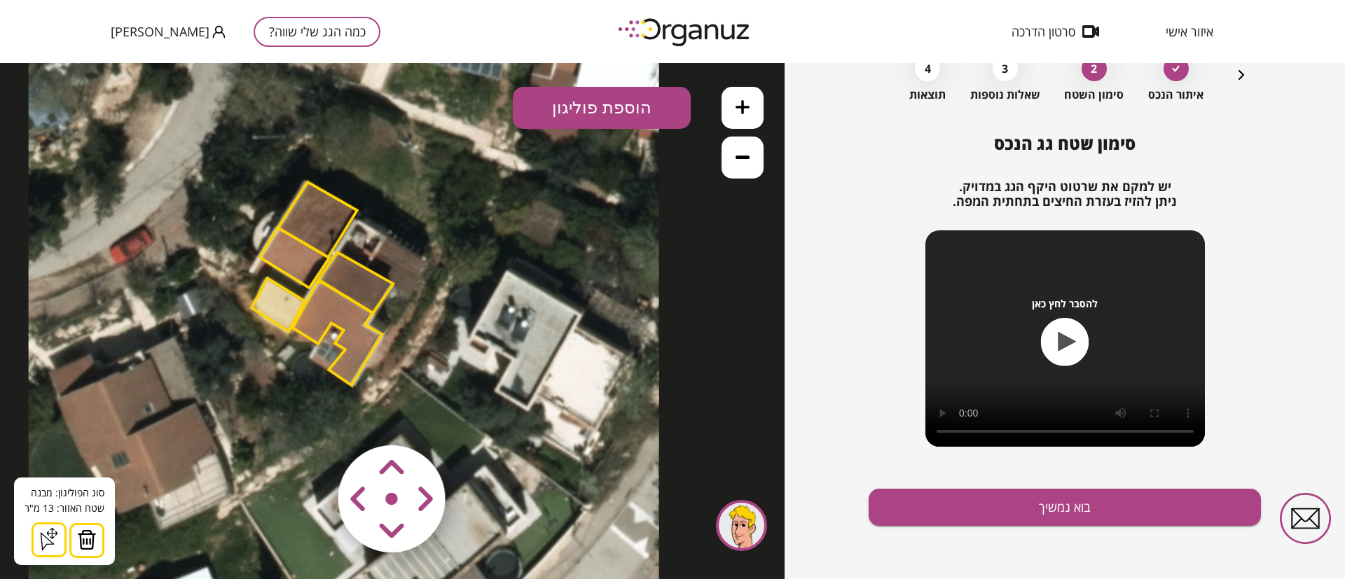
click at [329, 216] on polygon at bounding box center [317, 220] width 79 height 76
click at [373, 280] on polygon at bounding box center [356, 283] width 75 height 61
click at [352, 324] on polygon at bounding box center [338, 333] width 90 height 105
click at [290, 261] on polygon at bounding box center [294, 258] width 69 height 60
click at [324, 237] on polygon at bounding box center [317, 220] width 79 height 76
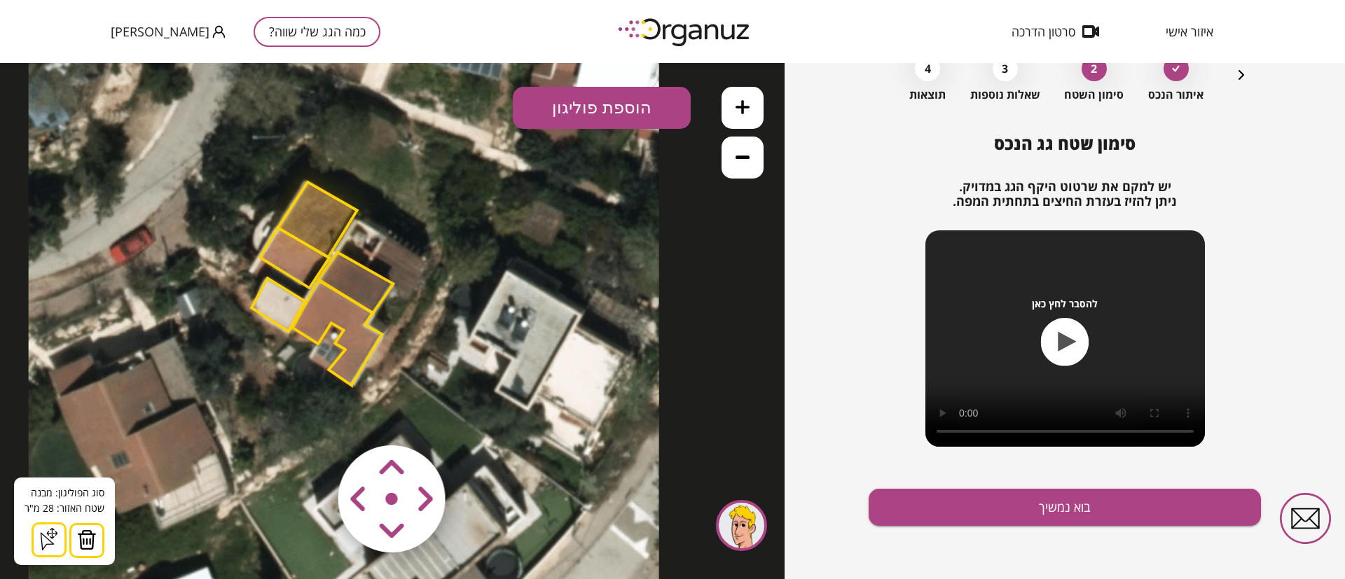
click at [359, 292] on polygon at bounding box center [356, 283] width 75 height 61
click at [359, 336] on polygon at bounding box center [338, 333] width 90 height 105
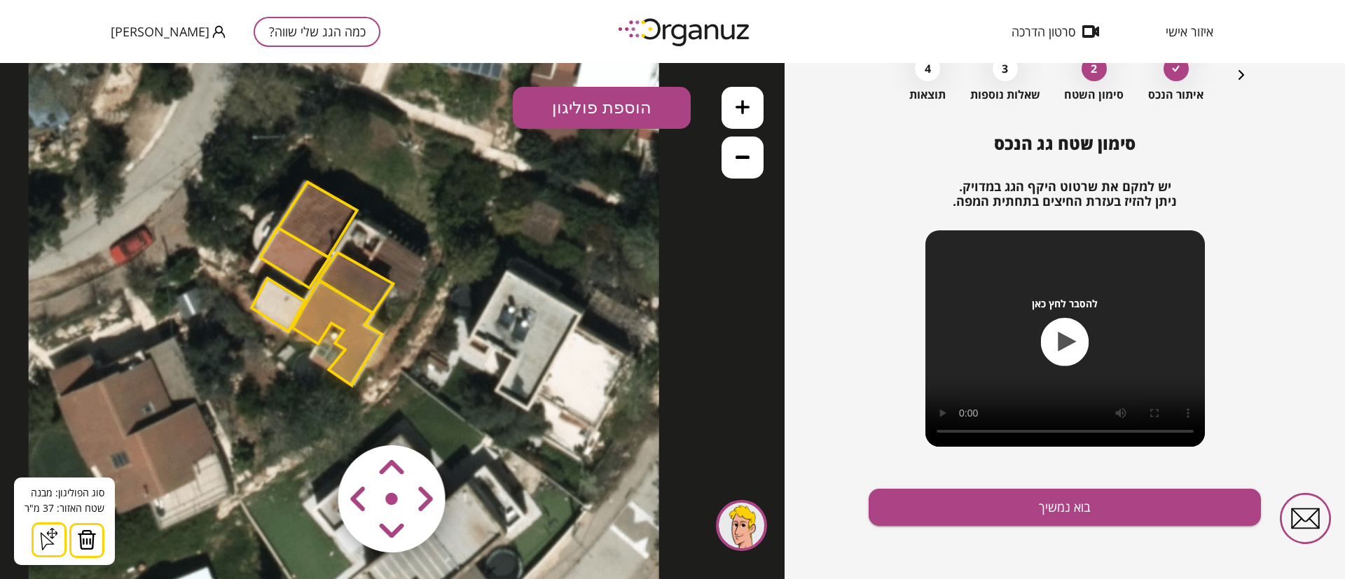
click at [298, 265] on polygon at bounding box center [294, 258] width 69 height 60
click at [736, 103] on icon at bounding box center [743, 107] width 14 height 14
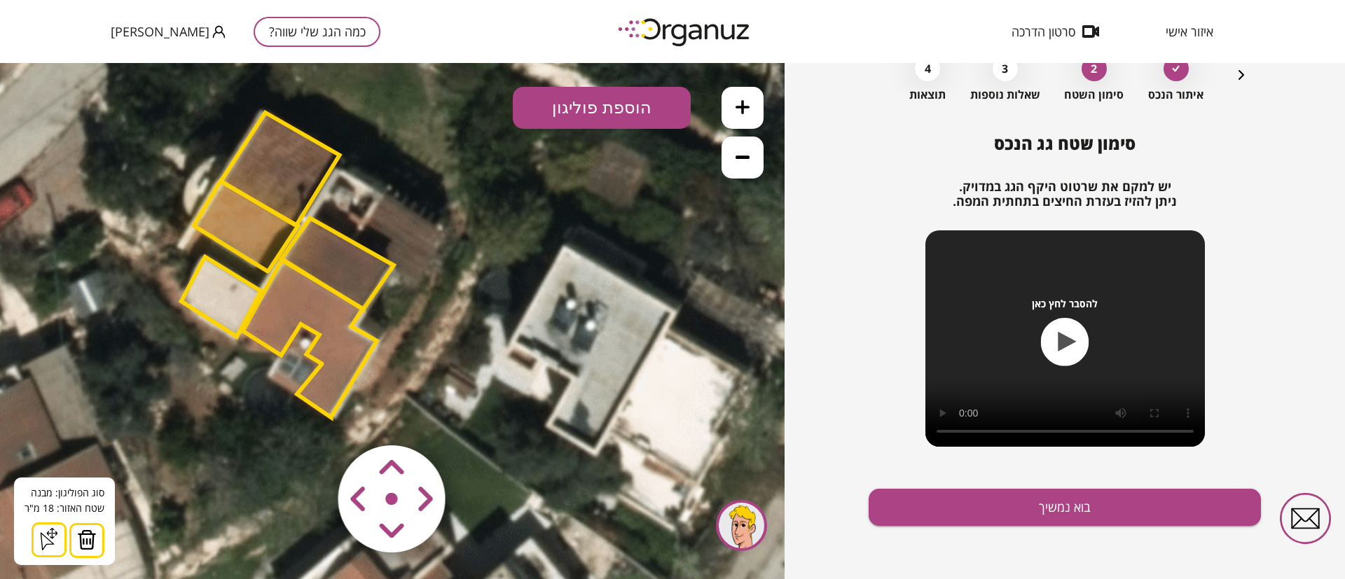
click at [736, 103] on icon at bounding box center [743, 107] width 14 height 14
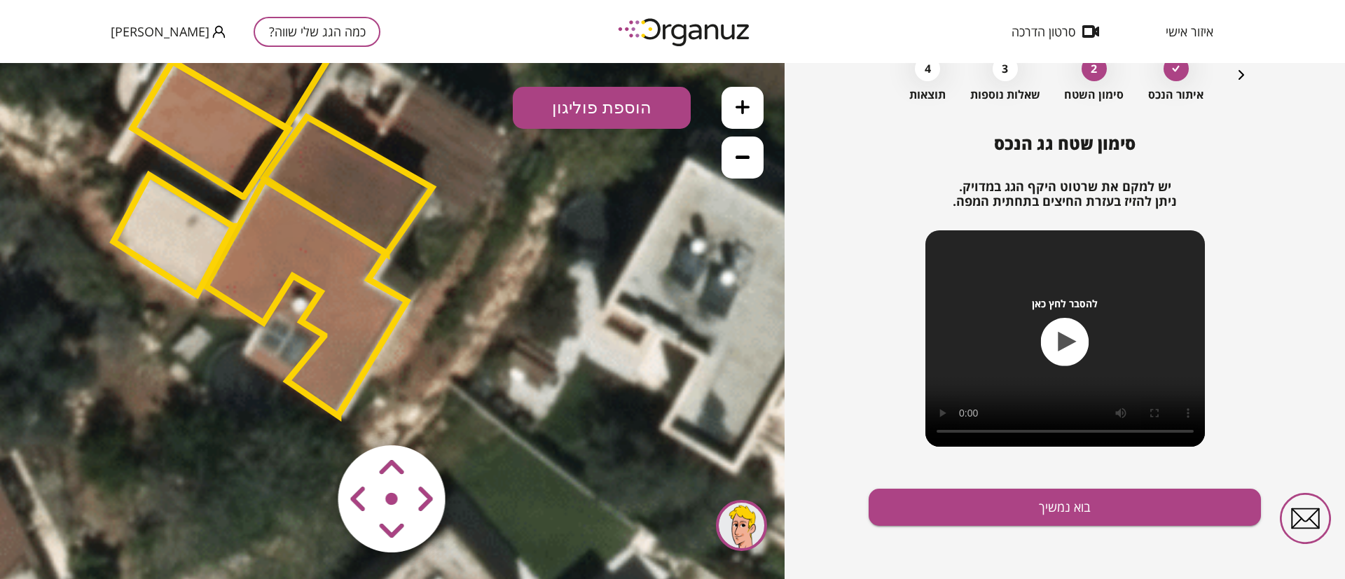
drag, startPoint x: 520, startPoint y: 344, endPoint x: 565, endPoint y: 284, distance: 75.0
click at [565, 284] on icon at bounding box center [321, 151] width 1419 height 1419
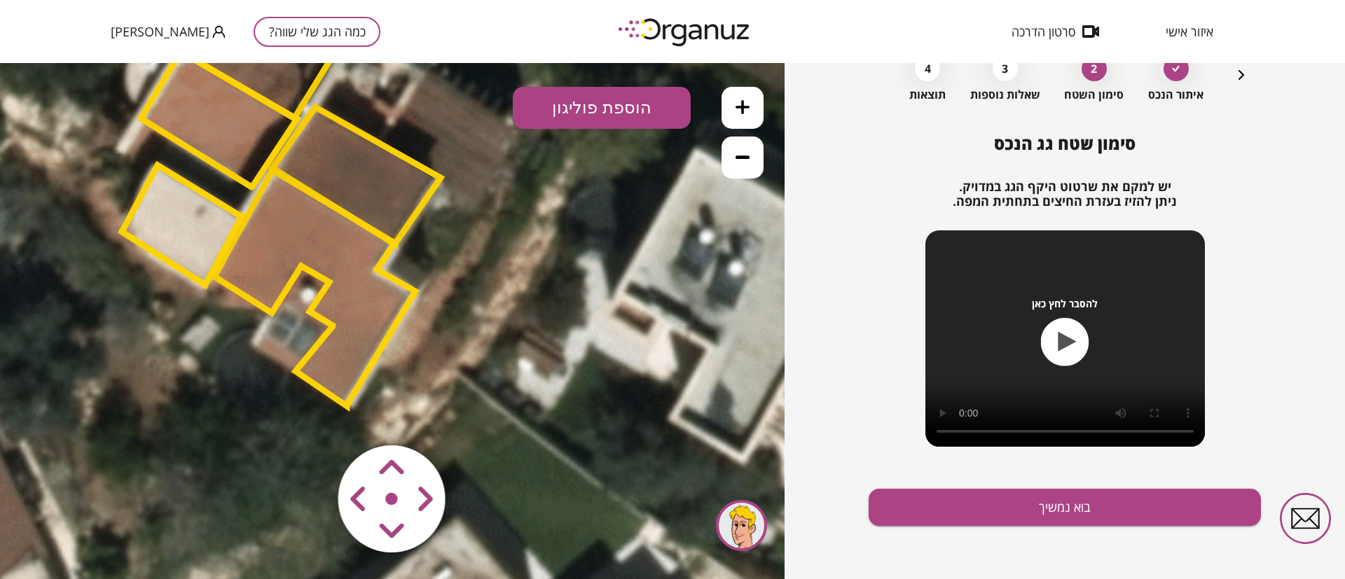
click at [740, 156] on icon at bounding box center [743, 158] width 14 height 4
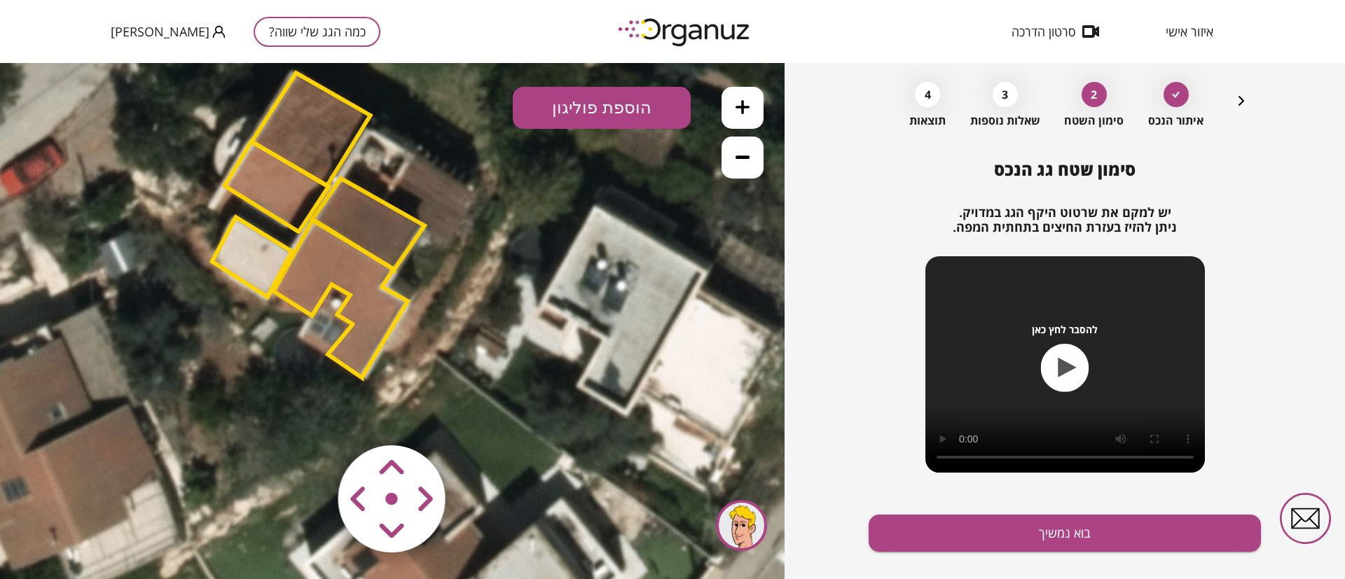
scroll to position [81, 0]
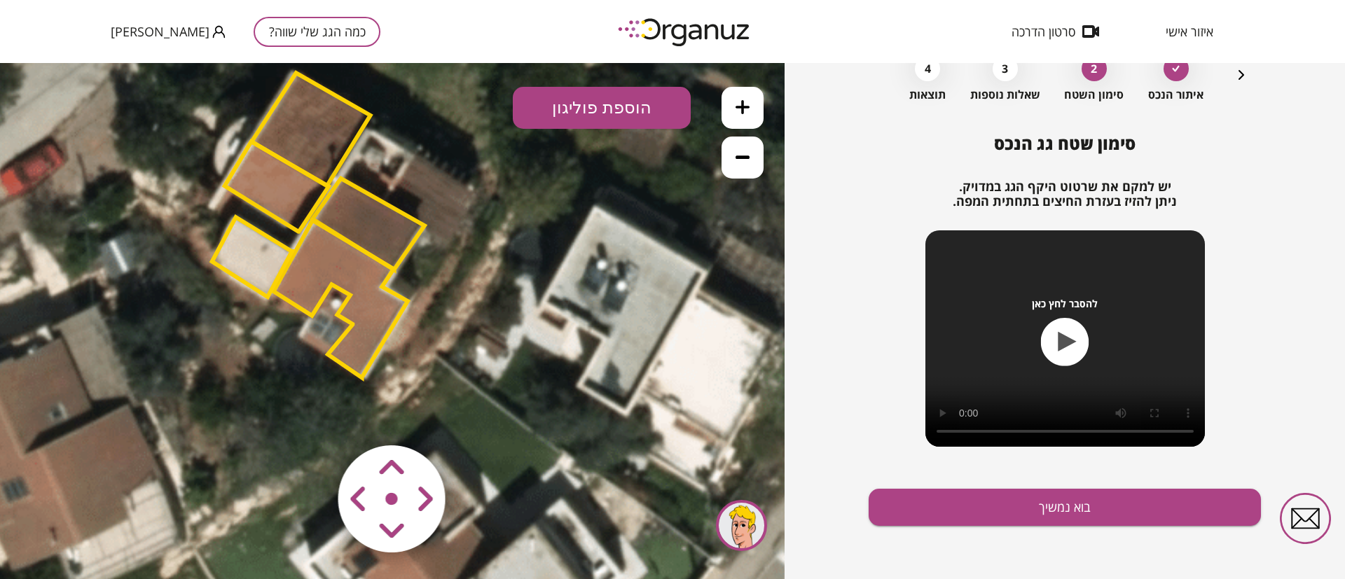
click at [322, 123] on polygon at bounding box center [310, 129] width 118 height 113
click at [323, 141] on polygon at bounding box center [311, 129] width 118 height 113
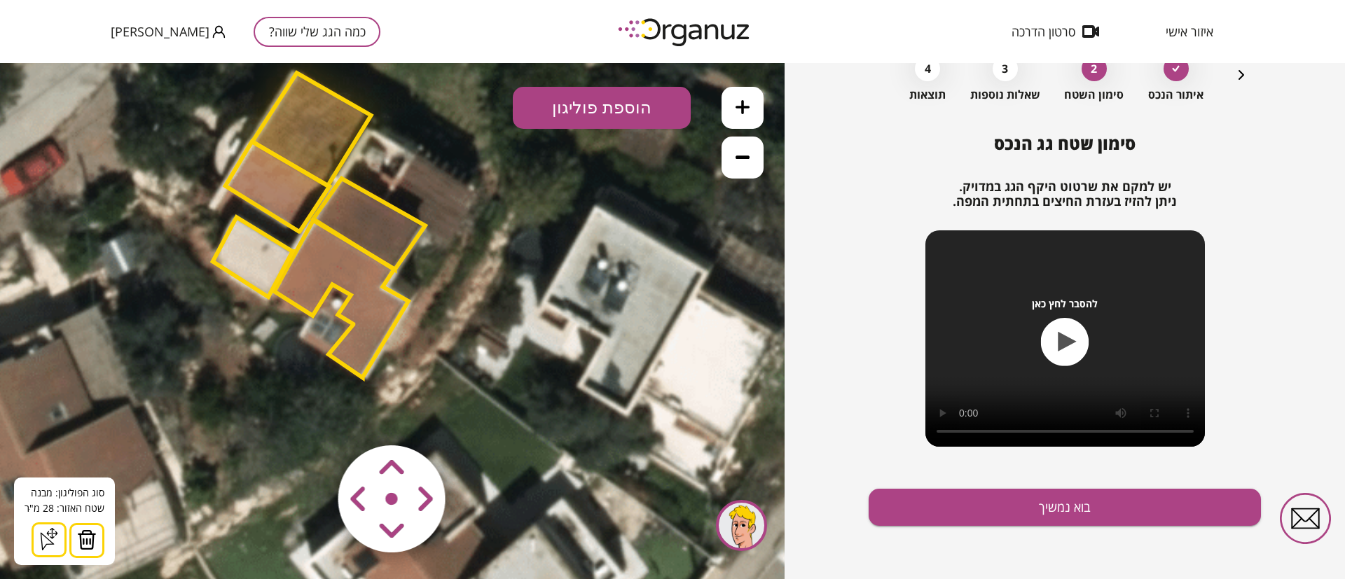
click at [381, 237] on polygon at bounding box center [369, 225] width 112 height 92
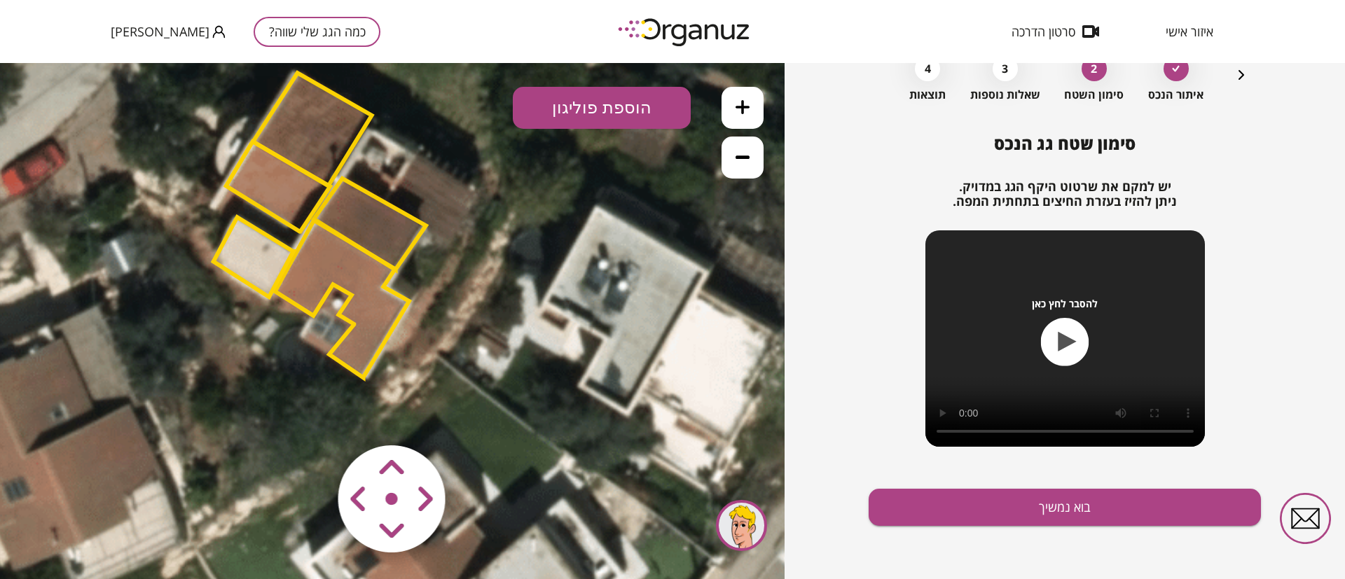
click at [381, 237] on polygon at bounding box center [370, 225] width 112 height 92
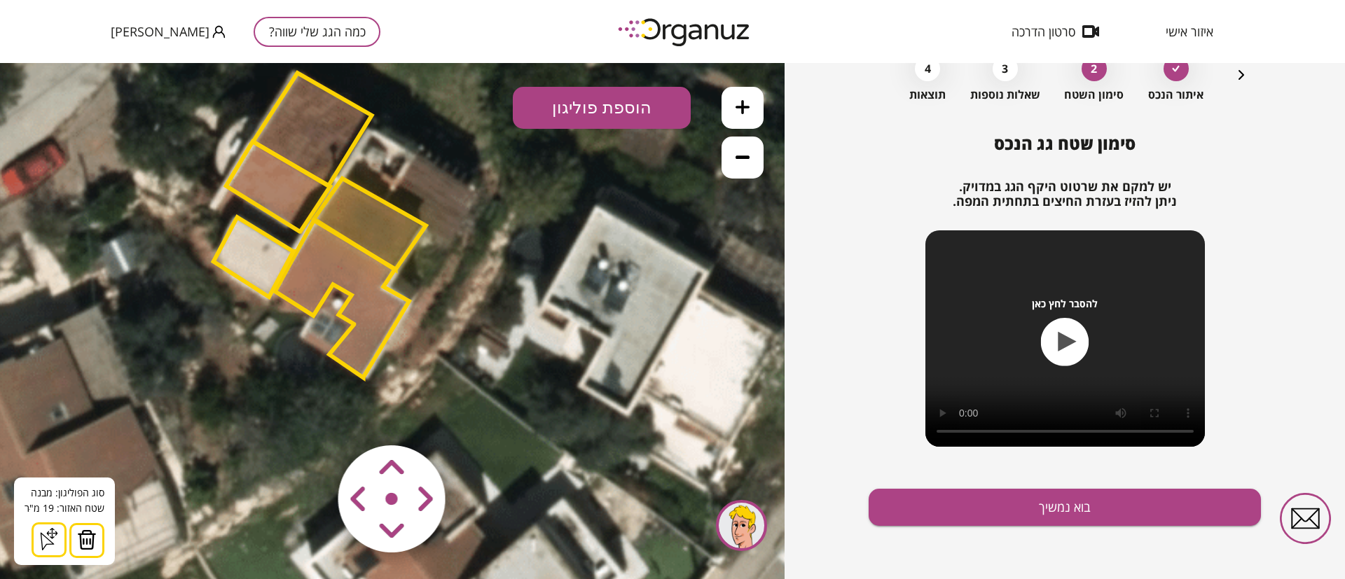
click at [364, 301] on polygon at bounding box center [342, 300] width 134 height 158
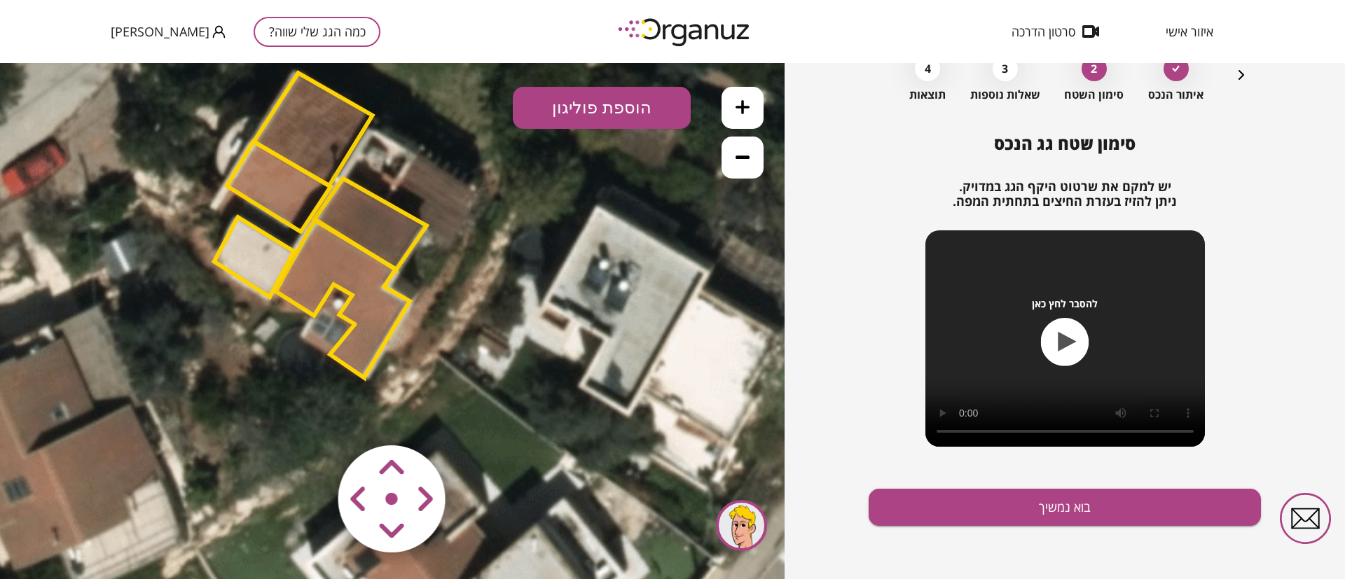
click at [367, 310] on polygon at bounding box center [343, 300] width 134 height 158
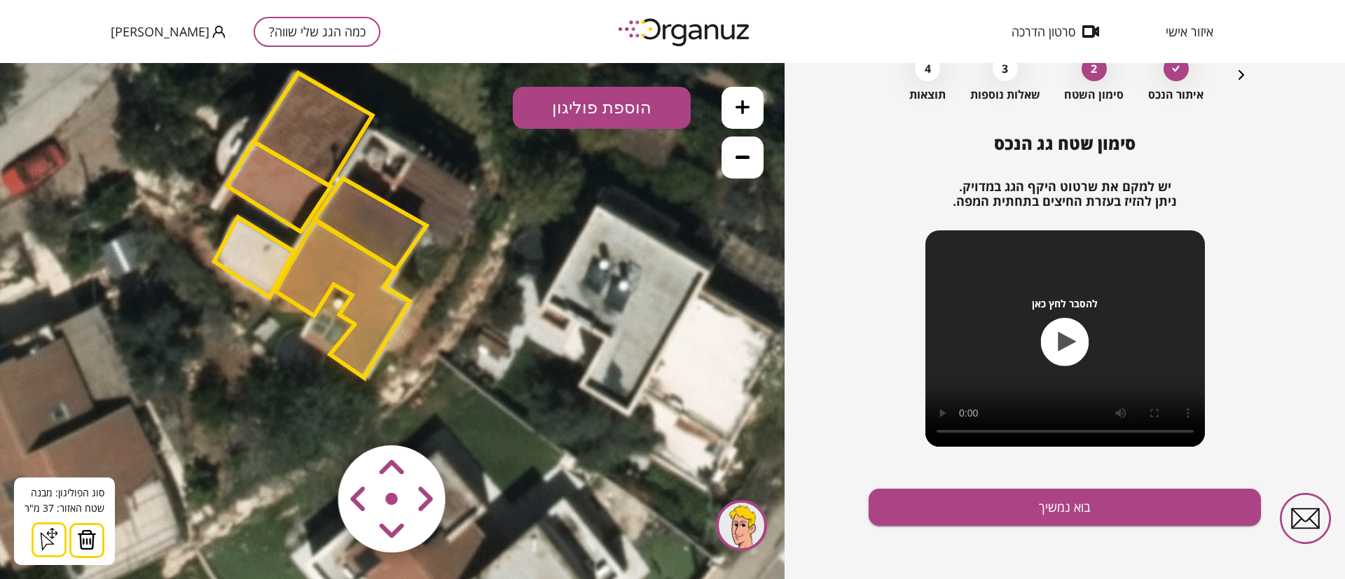
click at [271, 197] on polygon at bounding box center [279, 187] width 104 height 90
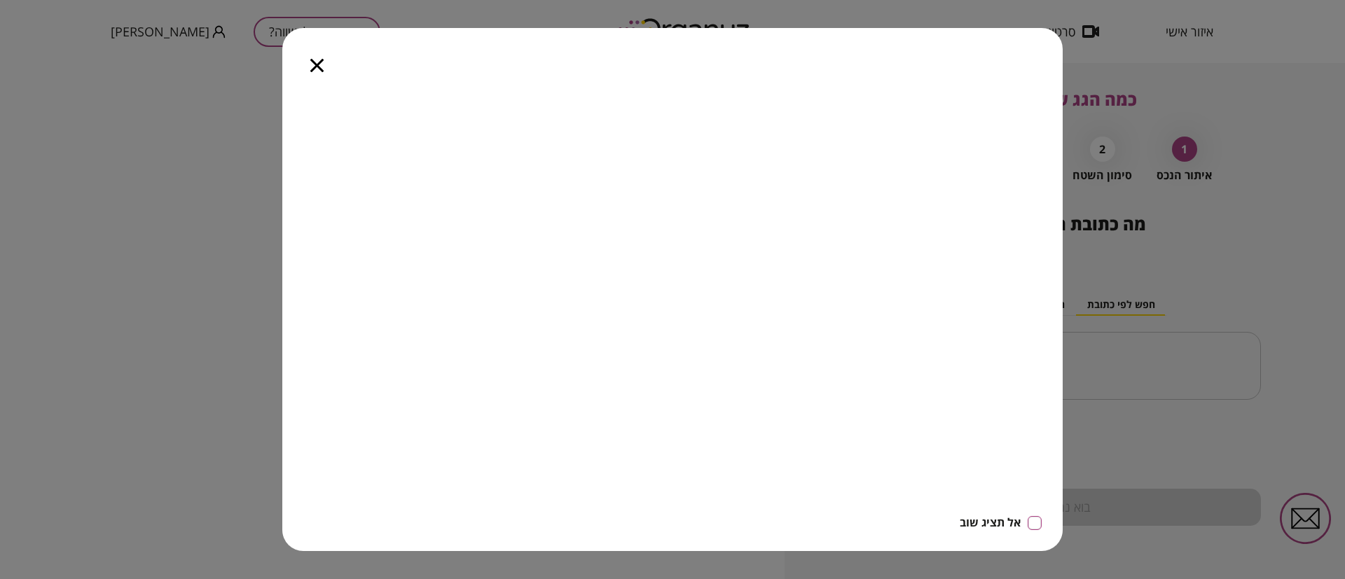
click at [317, 61] on icon "button" at bounding box center [316, 65] width 13 height 13
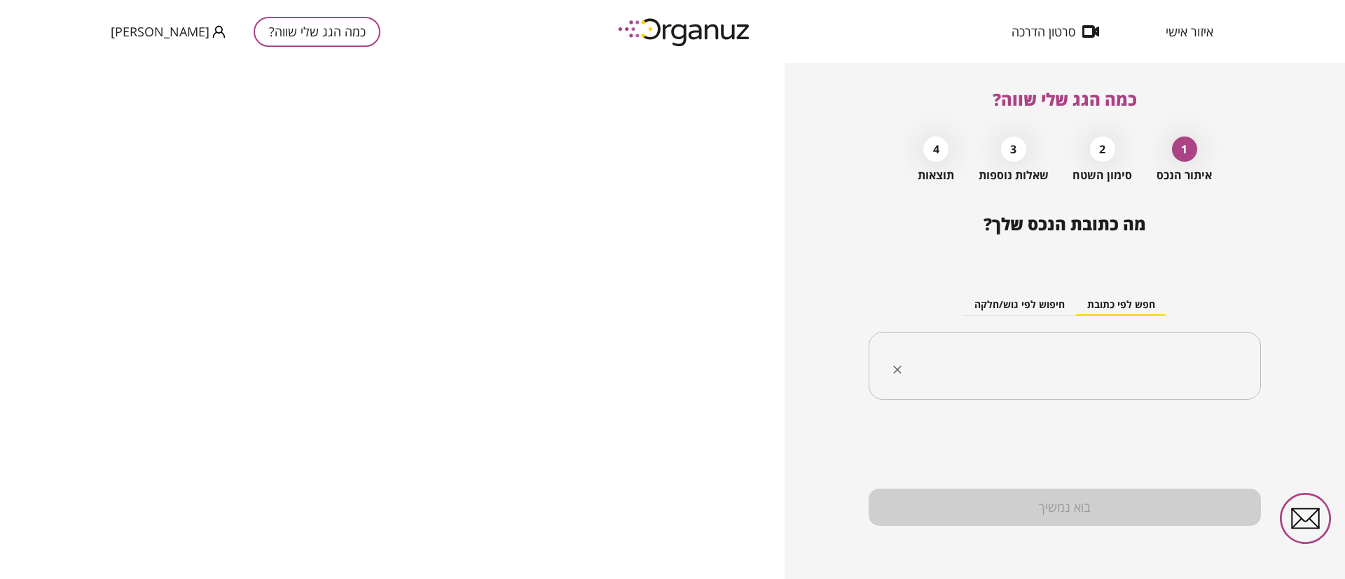
click at [1087, 369] on input "text" at bounding box center [1070, 366] width 348 height 35
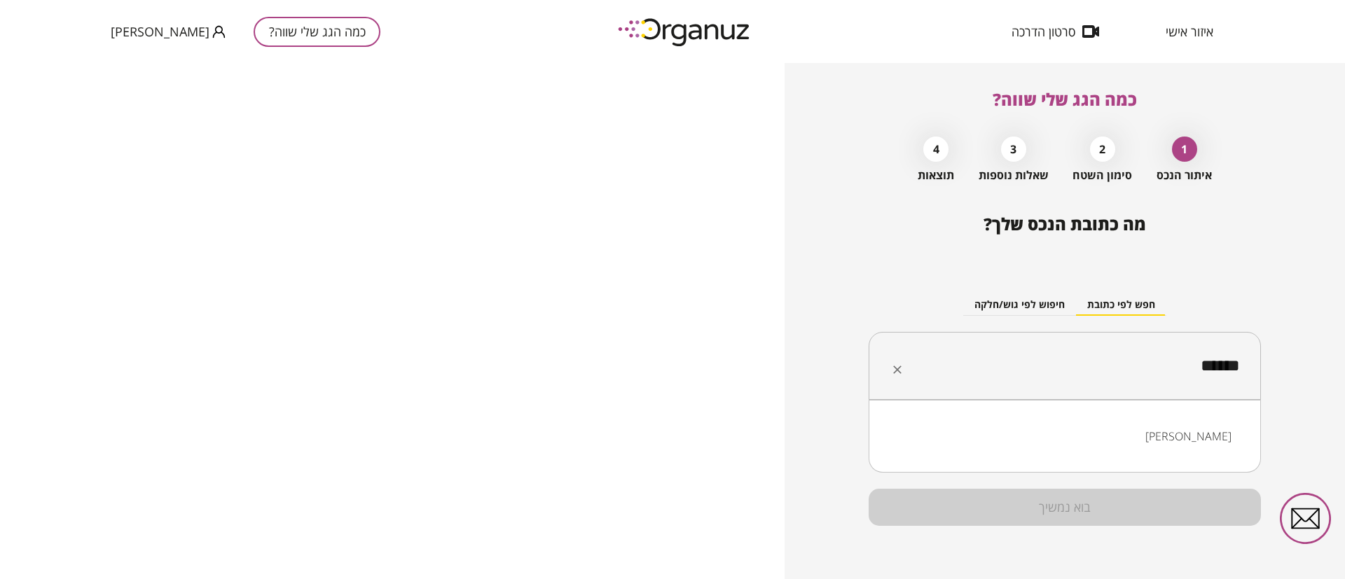
click at [1220, 430] on li "[PERSON_NAME]" at bounding box center [1065, 436] width 356 height 25
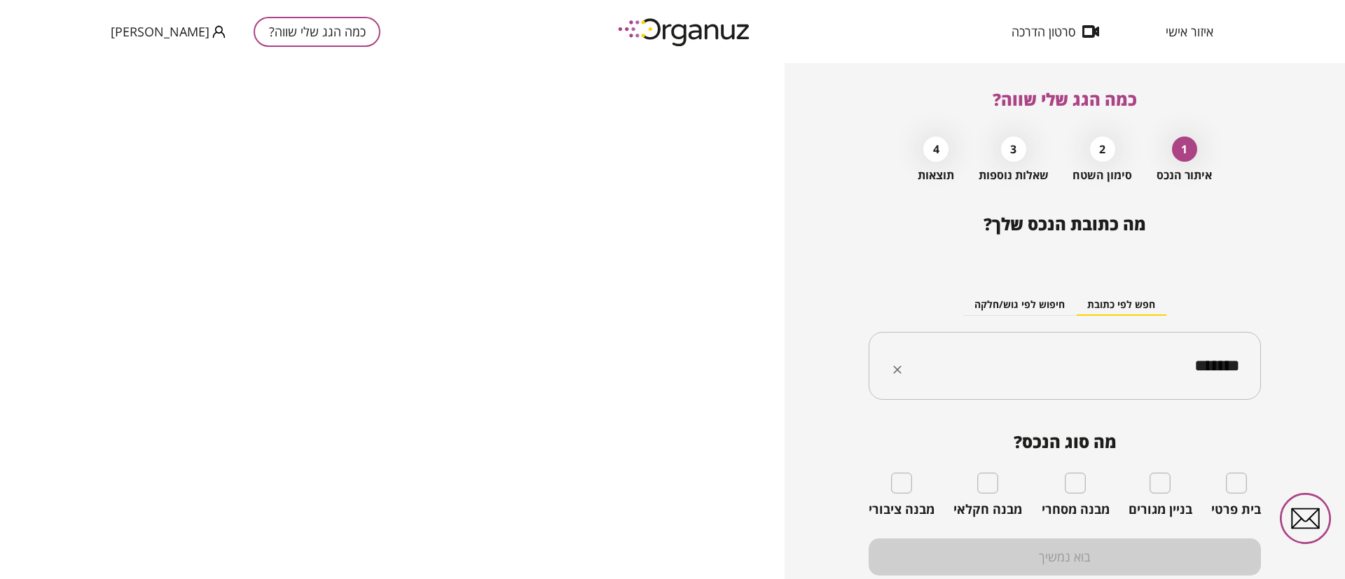
type input "*******"
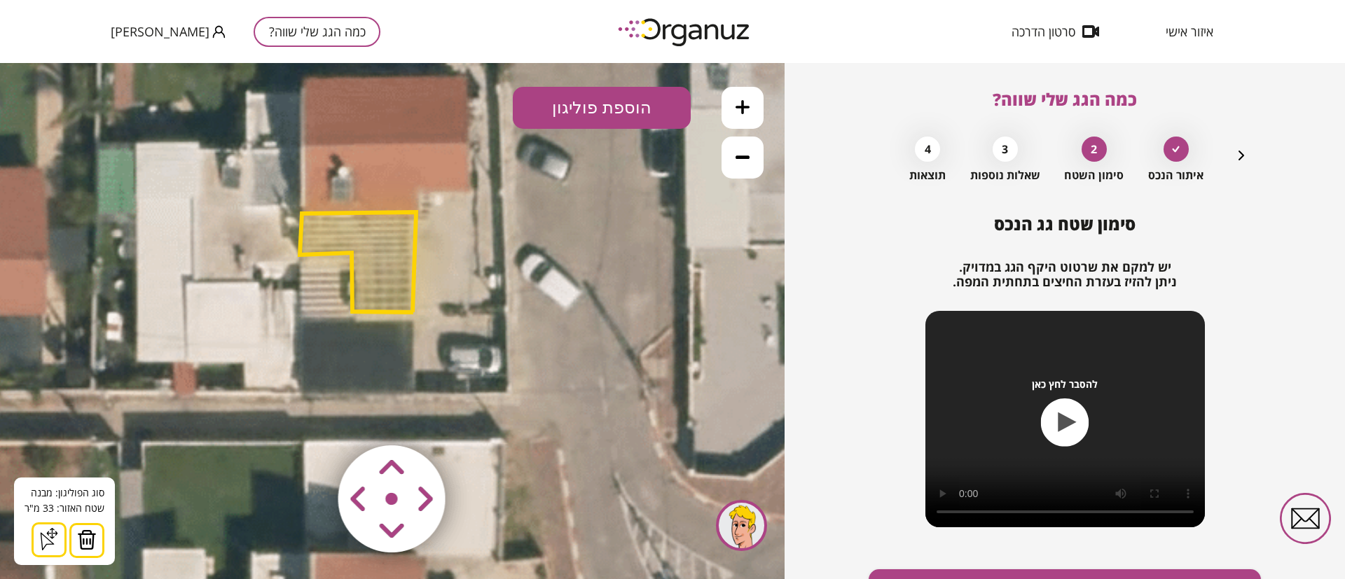
scroll to position [81, 0]
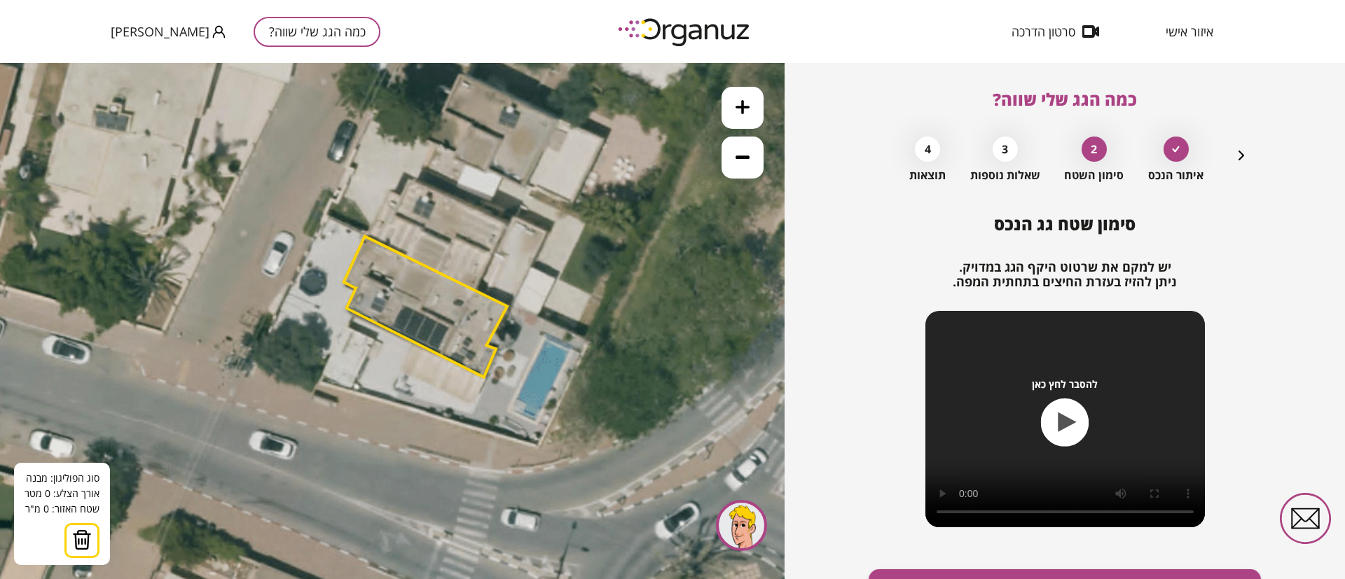
scroll to position [81, 0]
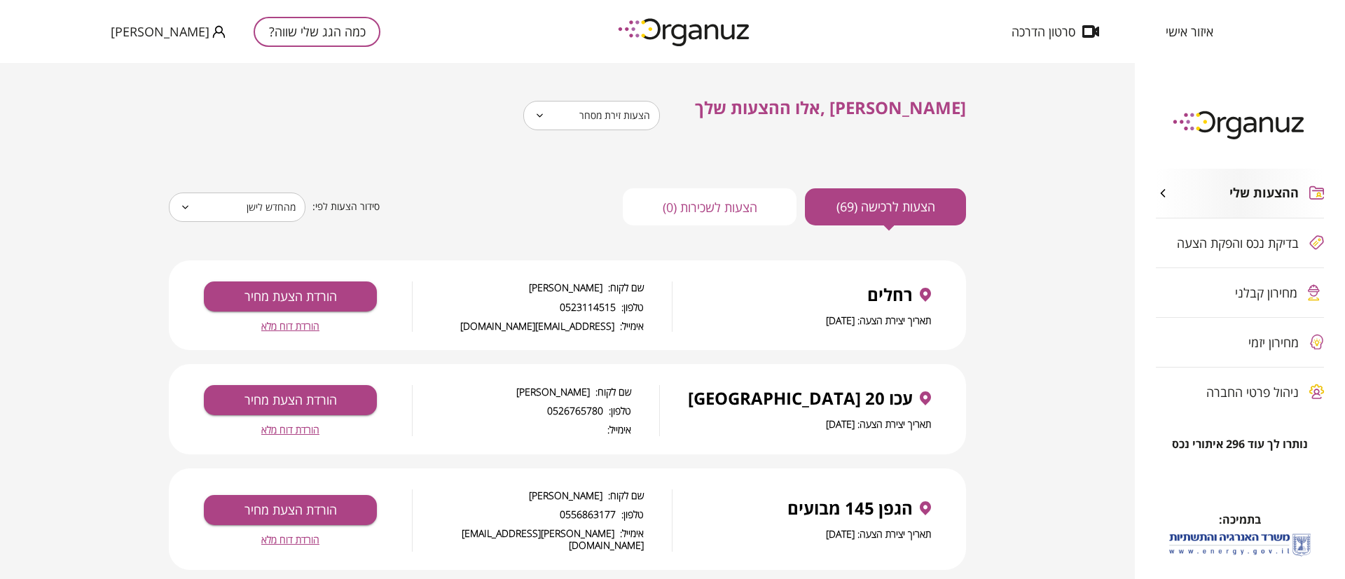
scroll to position [105, 0]
